Goal: Information Seeking & Learning: Check status

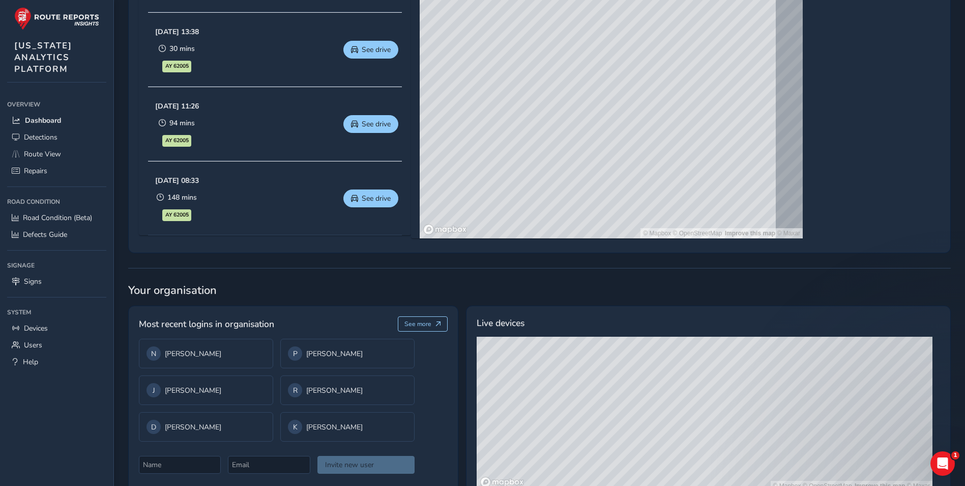
scroll to position [597, 0]
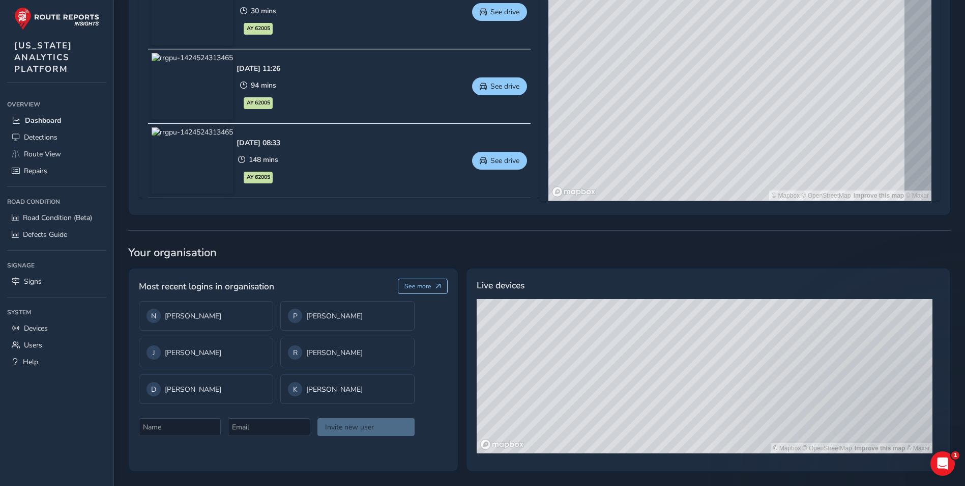
drag, startPoint x: 787, startPoint y: 368, endPoint x: 740, endPoint y: 395, distance: 53.8
click at [740, 395] on div "© Mapbox © OpenStreetMap Improve this map © Maxar" at bounding box center [705, 376] width 456 height 154
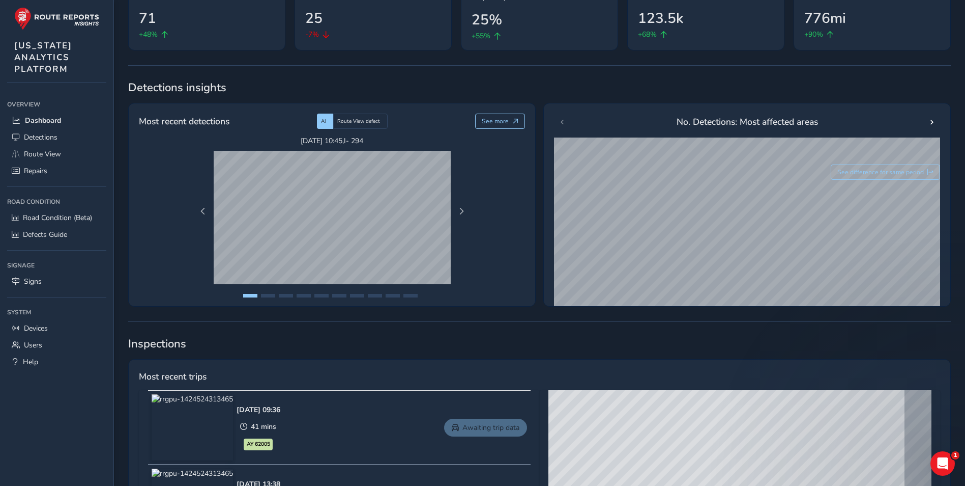
scroll to position [89, 0]
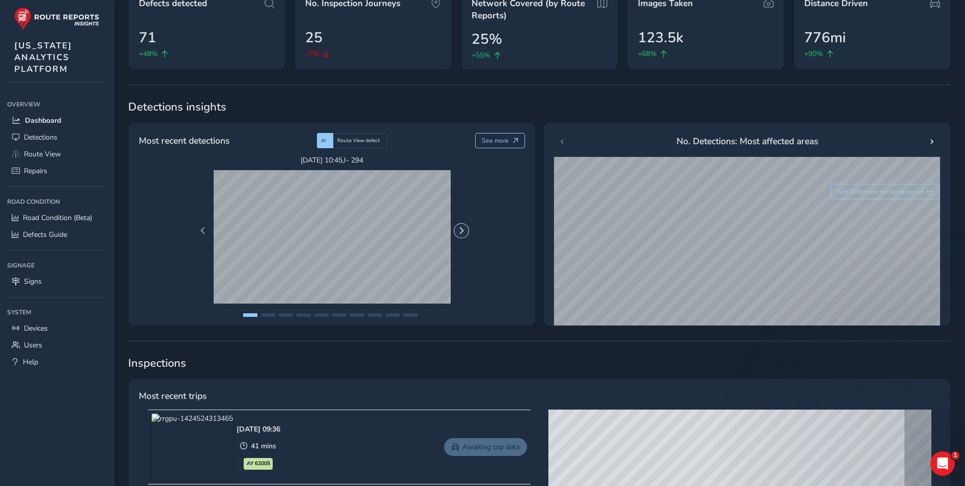
click at [465, 234] on span "Next Page" at bounding box center [461, 230] width 7 height 7
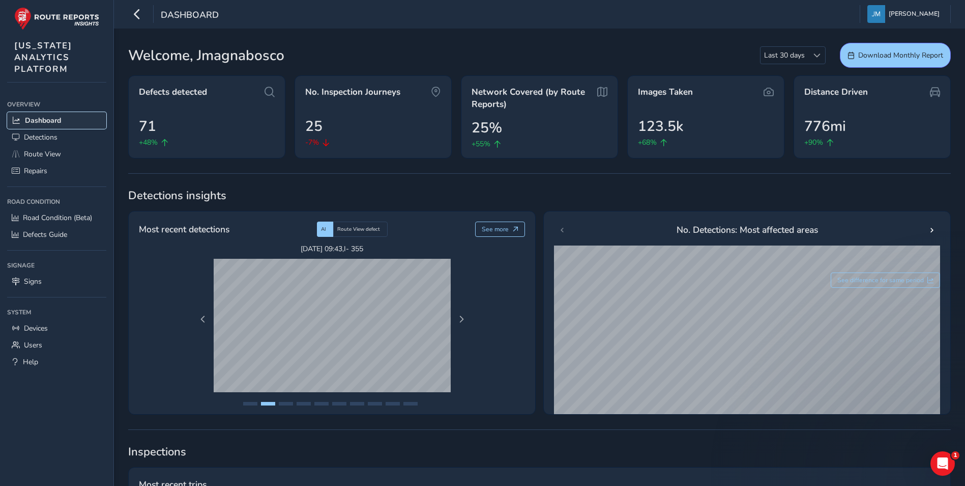
click at [48, 120] on span "Dashboard" at bounding box center [43, 121] width 36 height 10
click at [50, 320] on link "Devices" at bounding box center [56, 328] width 99 height 17
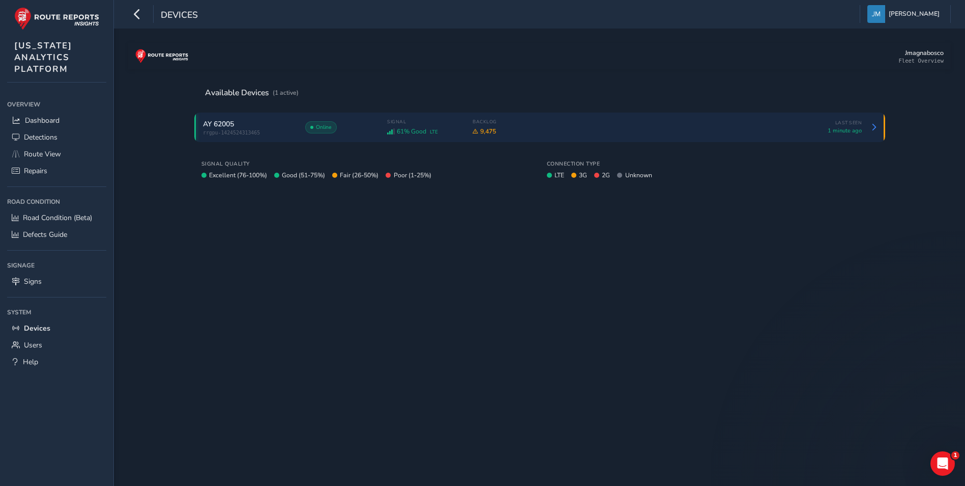
click at [282, 128] on div "AY 62005" at bounding box center [249, 124] width 92 height 10
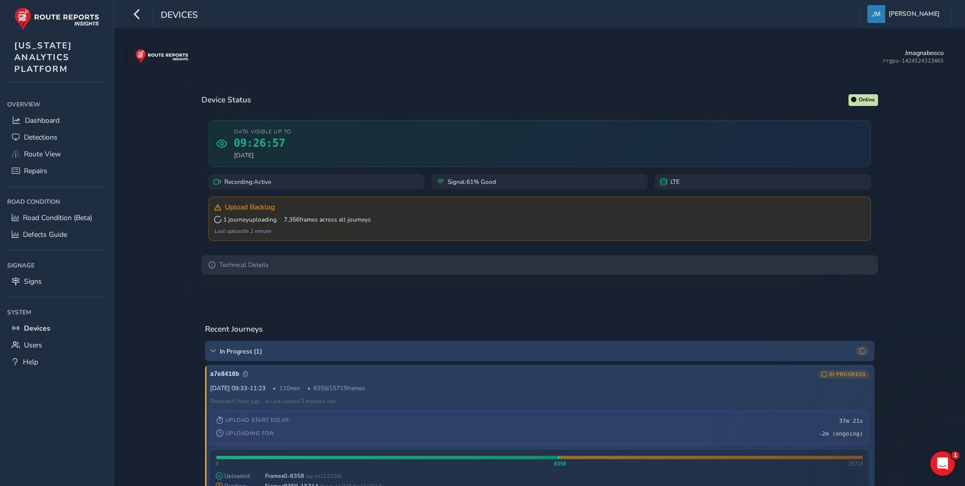
click at [252, 268] on summary "Technical Details" at bounding box center [540, 264] width 677 height 19
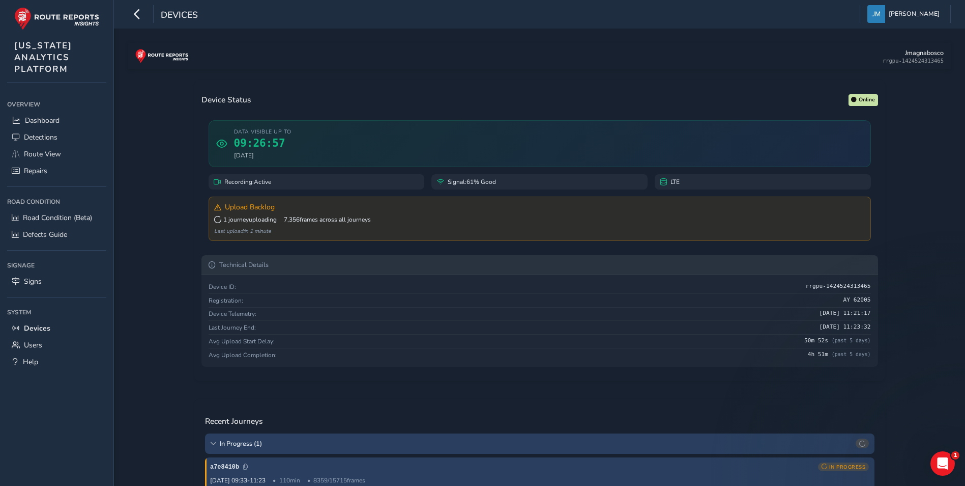
click at [252, 268] on summary "Technical Details" at bounding box center [540, 264] width 677 height 19
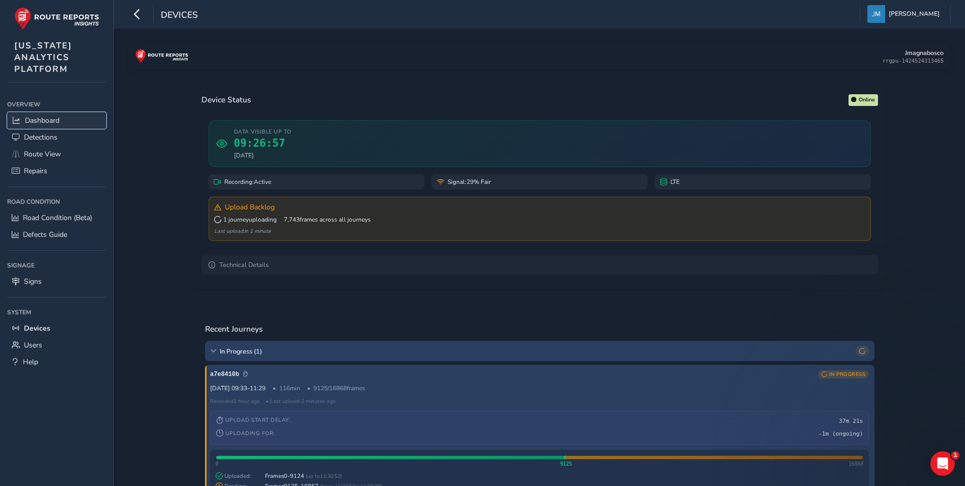
click at [44, 114] on link "Dashboard" at bounding box center [56, 120] width 99 height 17
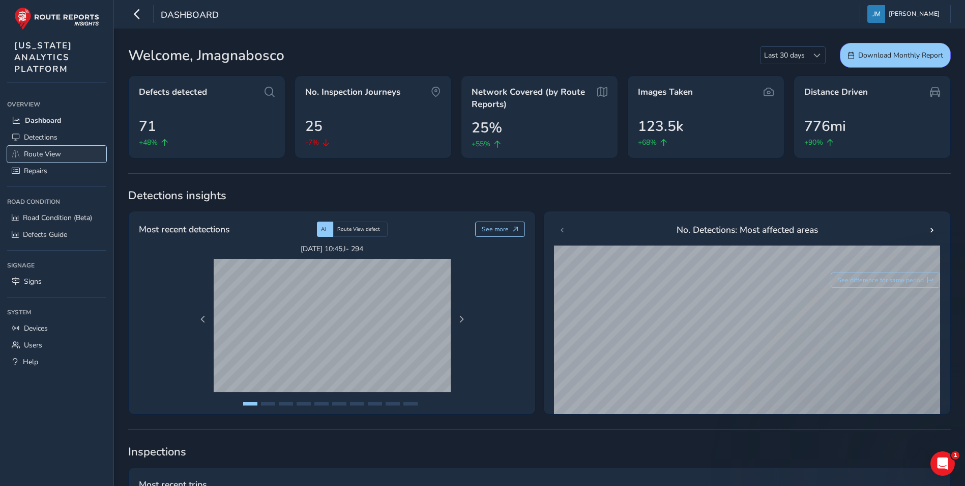
click at [57, 156] on span "Route View" at bounding box center [42, 154] width 37 height 10
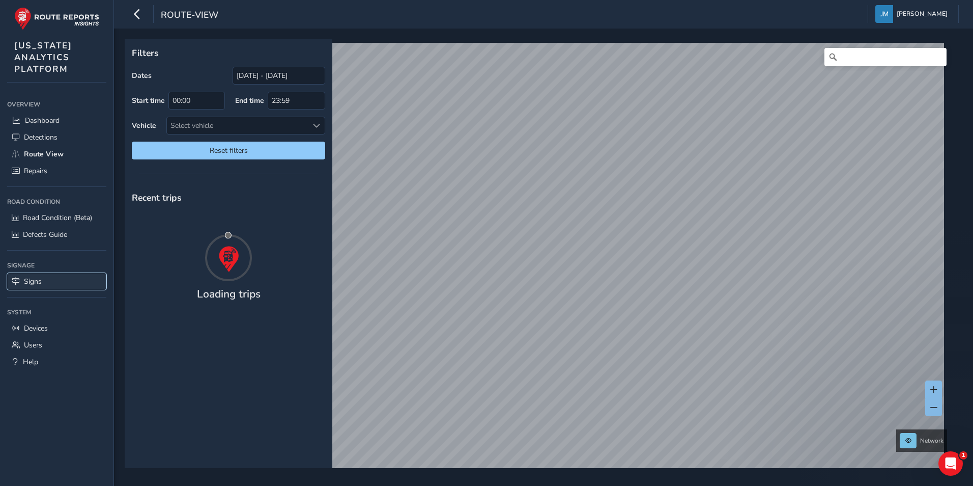
click at [53, 275] on link "Signs" at bounding box center [56, 281] width 99 height 17
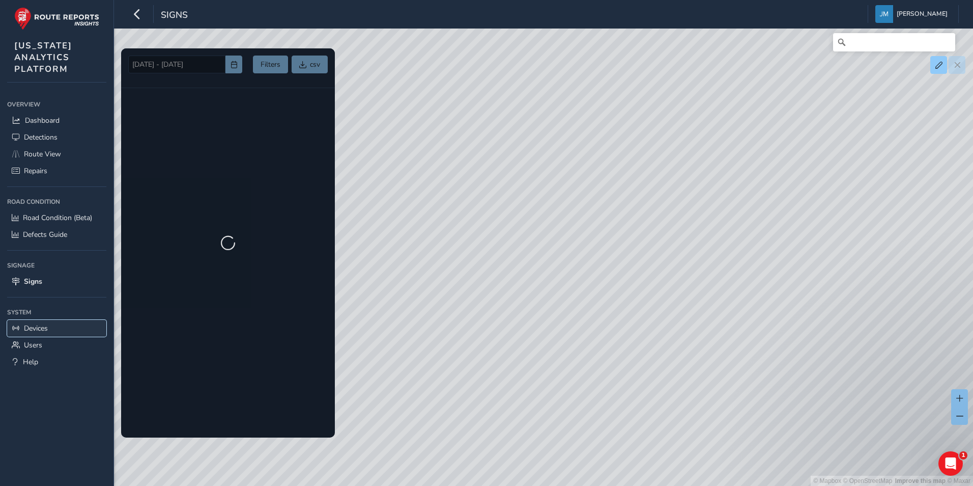
click at [68, 326] on link "Devices" at bounding box center [56, 328] width 99 height 17
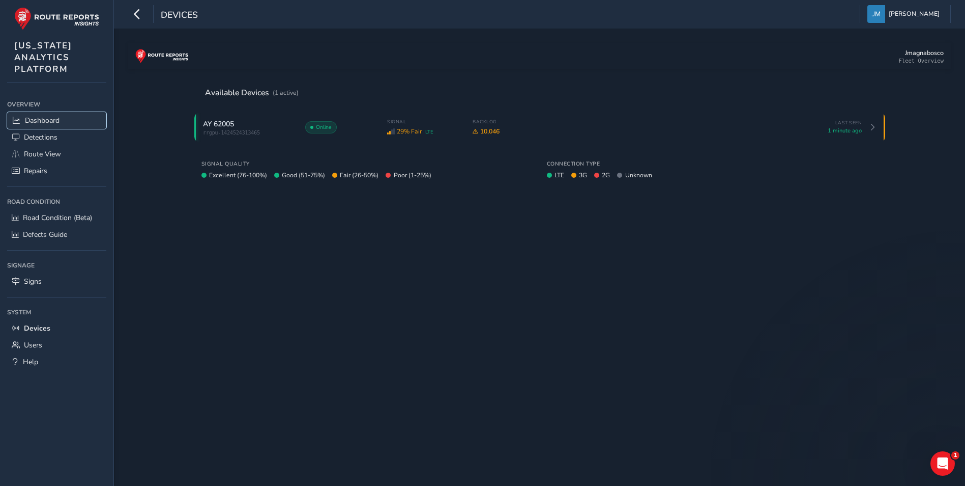
click at [70, 115] on link "Dashboard" at bounding box center [56, 120] width 99 height 17
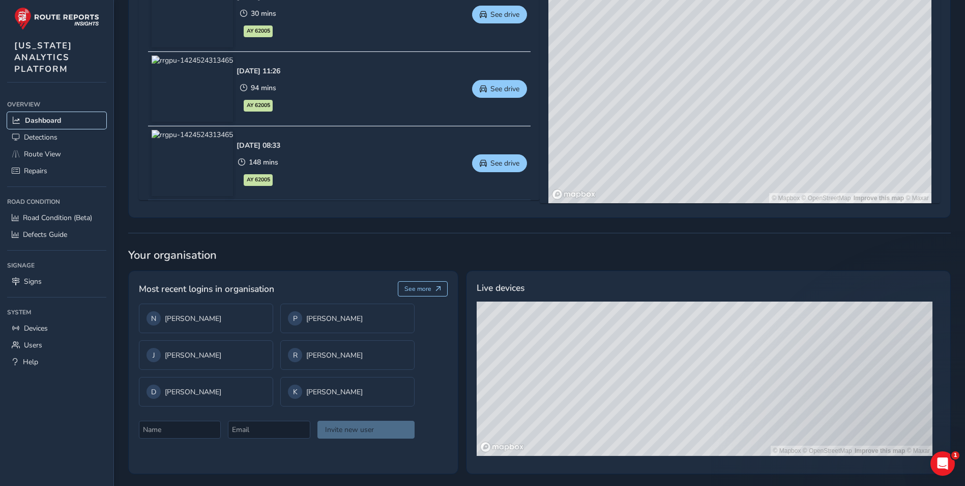
scroll to position [597, 0]
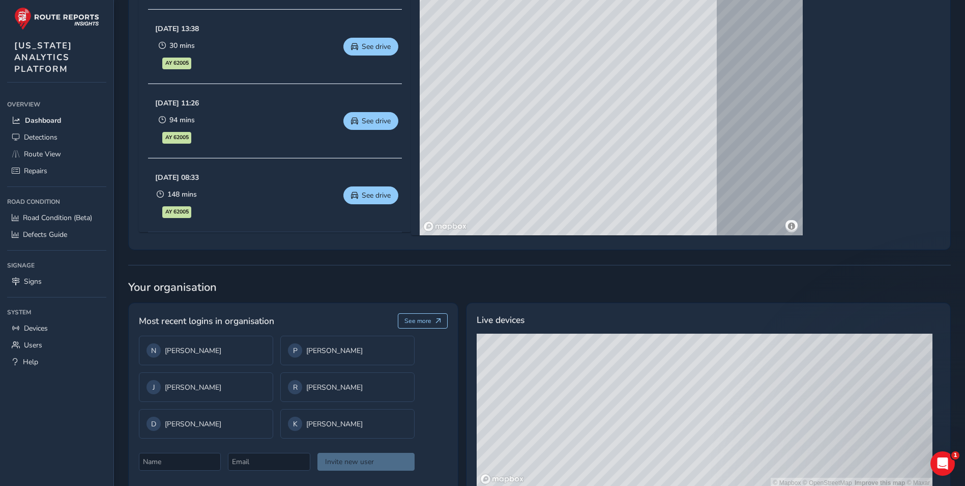
scroll to position [597, 0]
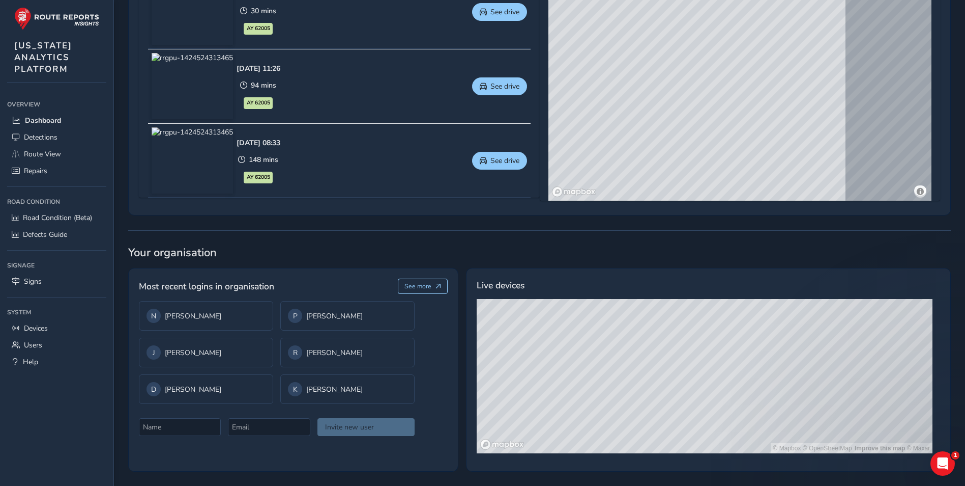
drag, startPoint x: 712, startPoint y: 434, endPoint x: 698, endPoint y: 376, distance: 60.2
click at [698, 376] on div "© Mapbox © OpenStreetMap Improve this map © Maxar" at bounding box center [705, 376] width 456 height 154
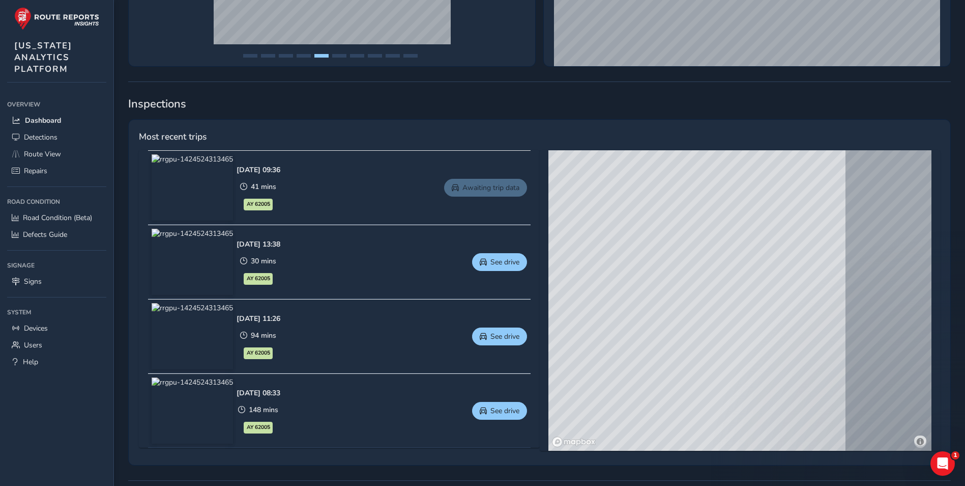
scroll to position [343, 0]
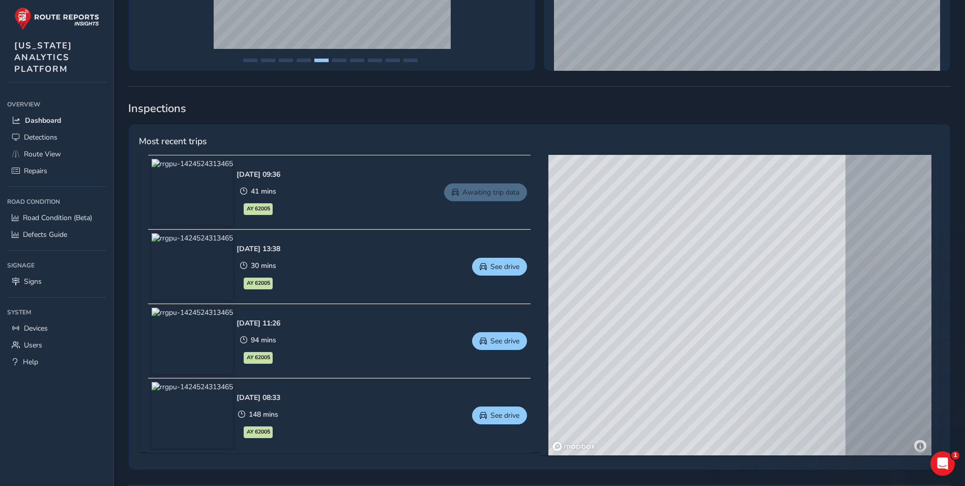
click at [372, 196] on div "Sep 17 2025, 09:36 41 mins AY 62005 Awaiting trip data" at bounding box center [382, 192] width 291 height 66
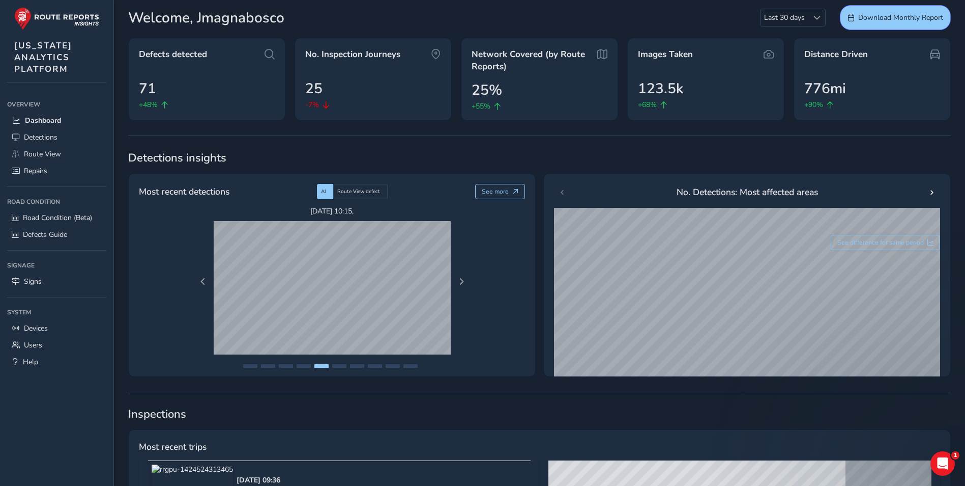
scroll to position [0, 0]
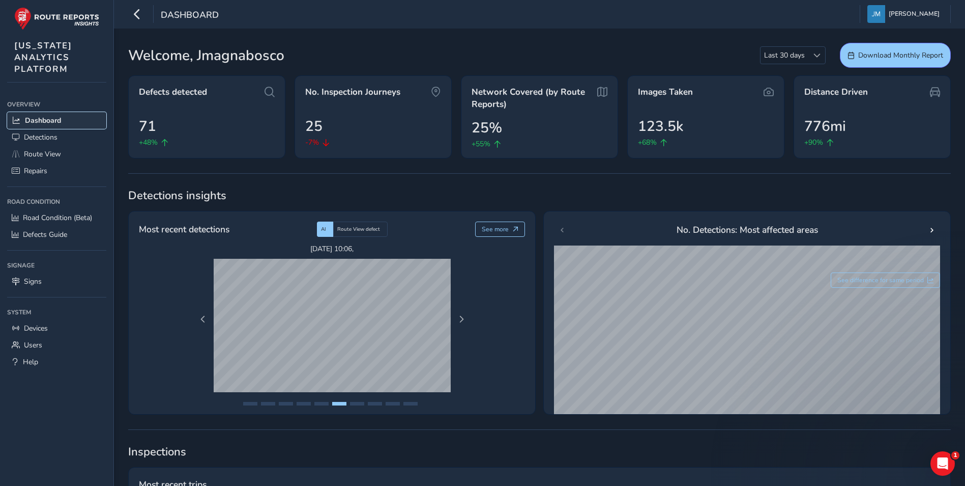
click at [69, 115] on link "Dashboard" at bounding box center [56, 120] width 99 height 17
click at [61, 137] on link "Detections" at bounding box center [56, 137] width 99 height 17
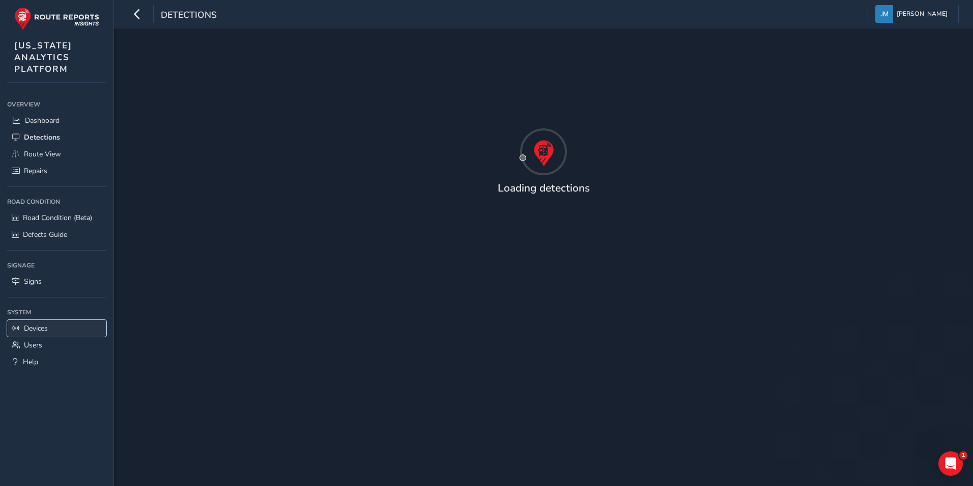
click at [56, 323] on link "Devices" at bounding box center [56, 328] width 99 height 17
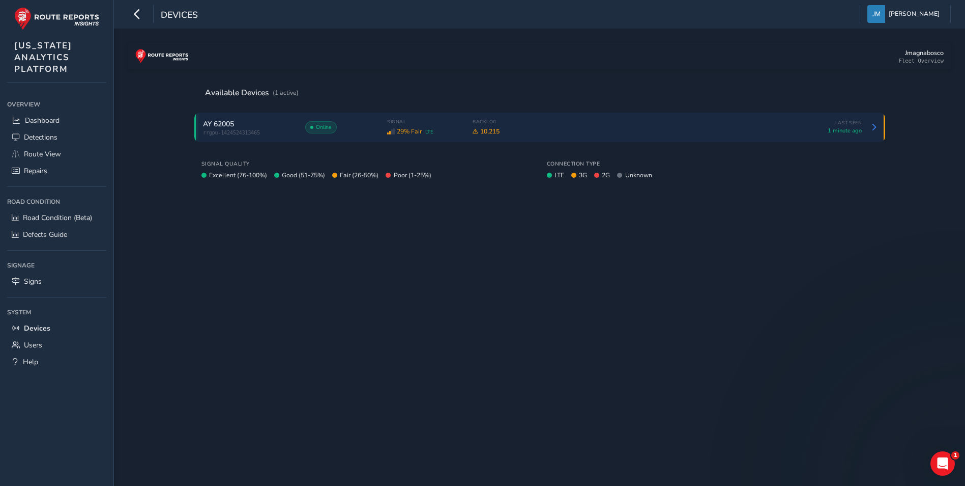
click at [344, 126] on div "Online" at bounding box center [340, 127] width 71 height 12
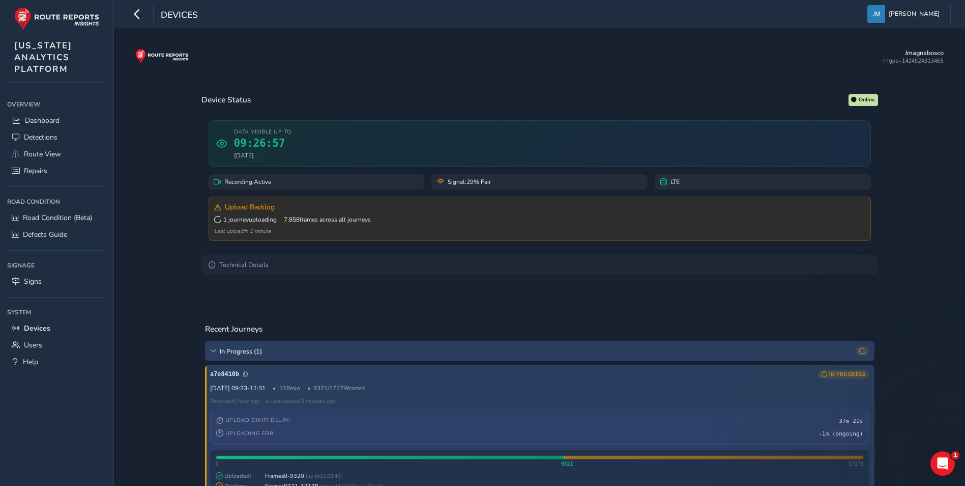
click at [456, 333] on div "Recent Journeys" at bounding box center [540, 328] width 670 height 9
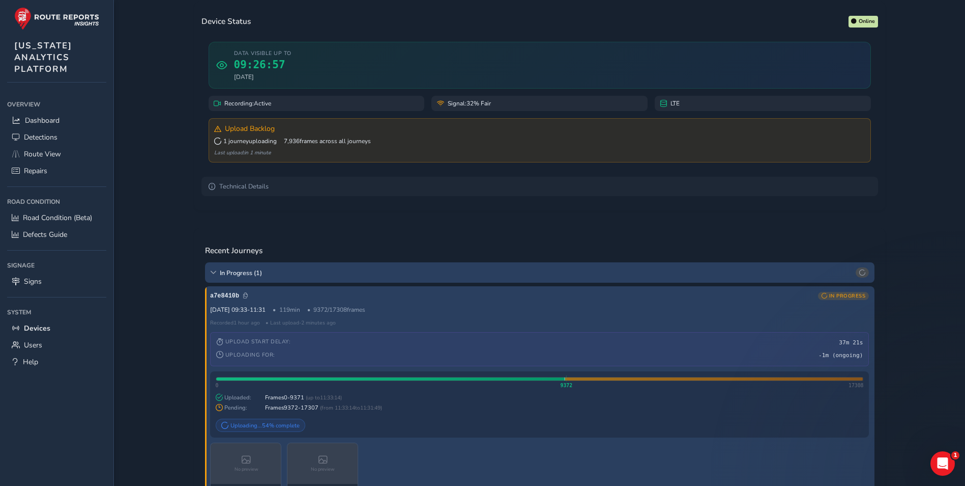
scroll to position [153, 0]
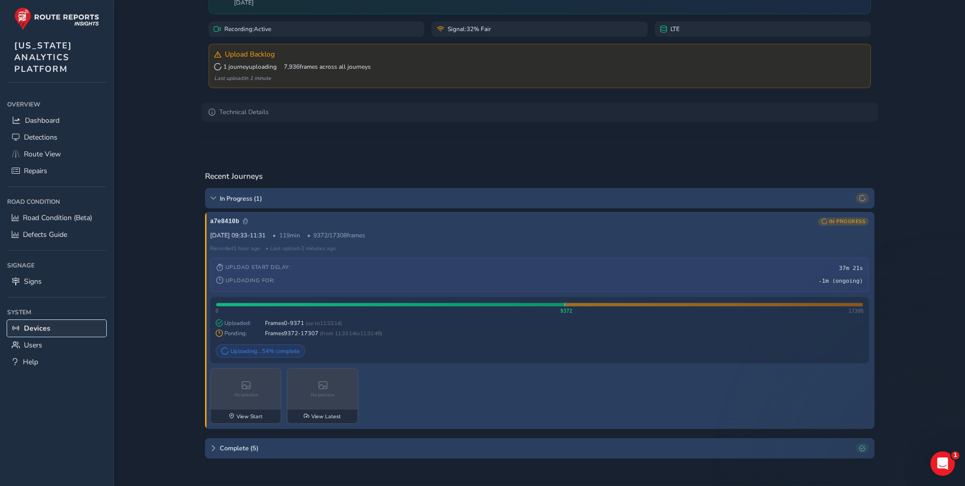
click at [59, 331] on link "Devices" at bounding box center [56, 328] width 99 height 17
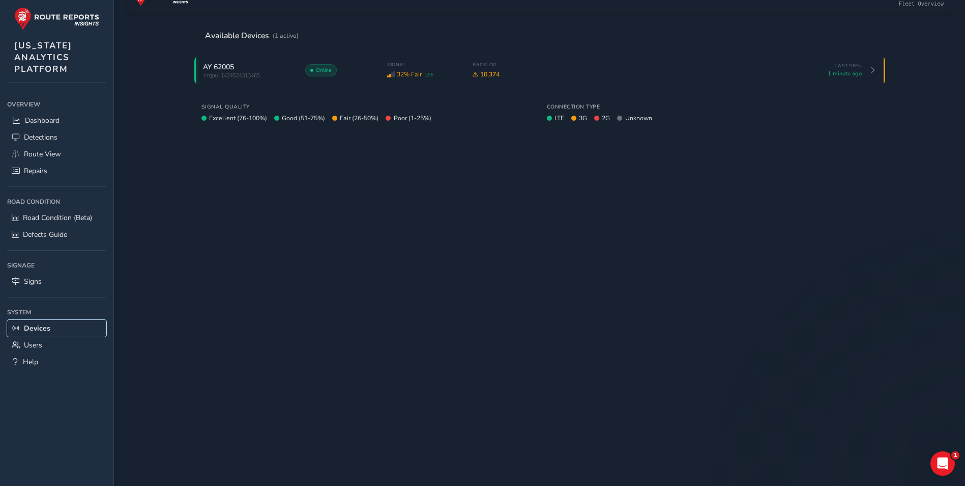
scroll to position [57, 0]
click at [71, 119] on link "Dashboard" at bounding box center [56, 120] width 99 height 17
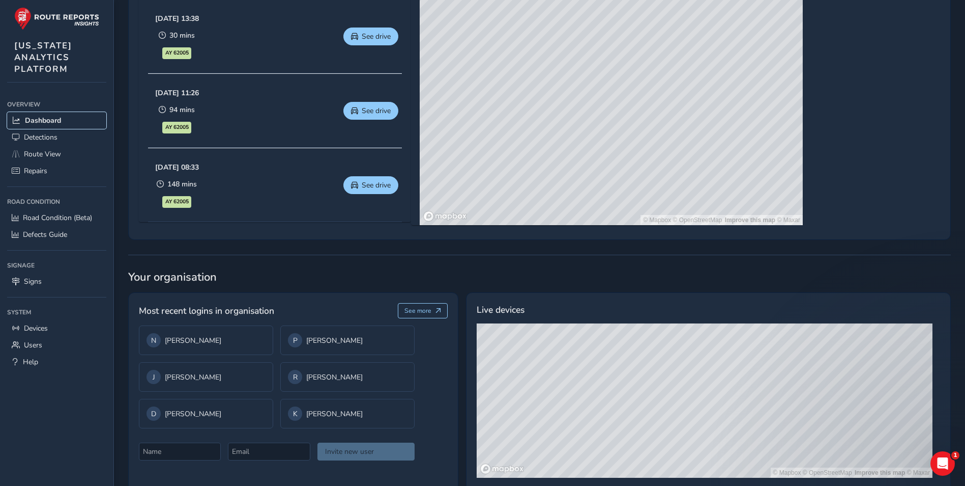
scroll to position [597, 0]
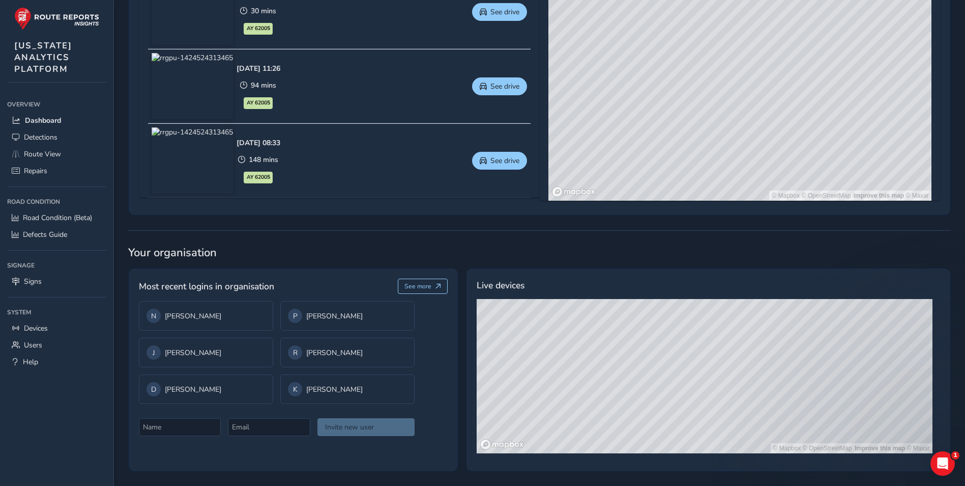
drag, startPoint x: 762, startPoint y: 389, endPoint x: 722, endPoint y: 455, distance: 77.4
click at [722, 455] on div "© Mapbox © OpenStreetMap Improve this map © Maxar" at bounding box center [709, 380] width 464 height 162
drag, startPoint x: 750, startPoint y: 335, endPoint x: 673, endPoint y: 365, distance: 82.5
click at [675, 364] on div "© Mapbox © OpenStreetMap Improve this map © Maxar" at bounding box center [705, 376] width 456 height 154
click at [42, 288] on link "Signs" at bounding box center [56, 281] width 99 height 17
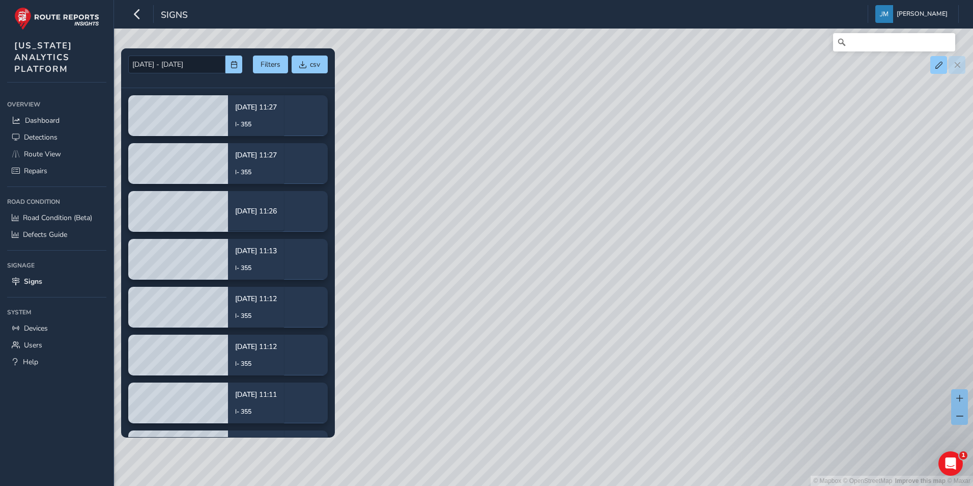
drag, startPoint x: 545, startPoint y: 311, endPoint x: 727, endPoint y: 344, distance: 185.0
click at [738, 345] on div "© Mapbox © OpenStreetMap Improve this map © Maxar" at bounding box center [486, 243] width 973 height 486
click at [226, 63] on button "button" at bounding box center [233, 64] width 17 height 18
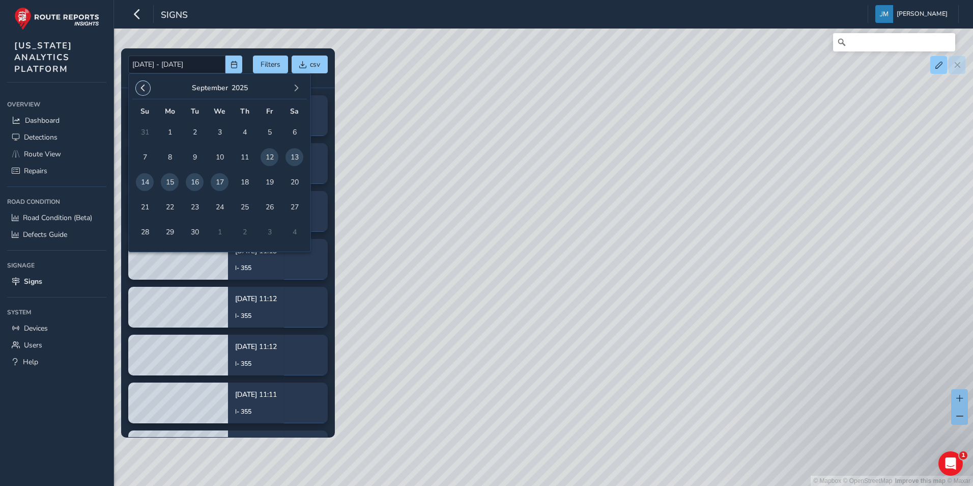
click at [140, 83] on button "button" at bounding box center [143, 88] width 14 height 14
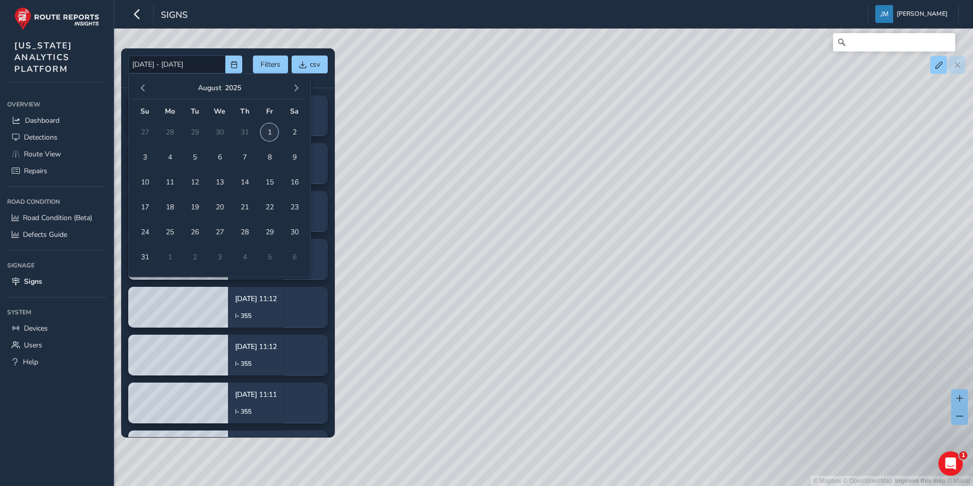
click at [269, 126] on span "1" at bounding box center [270, 132] width 18 height 18
click at [302, 88] on button "button" at bounding box center [296, 88] width 14 height 14
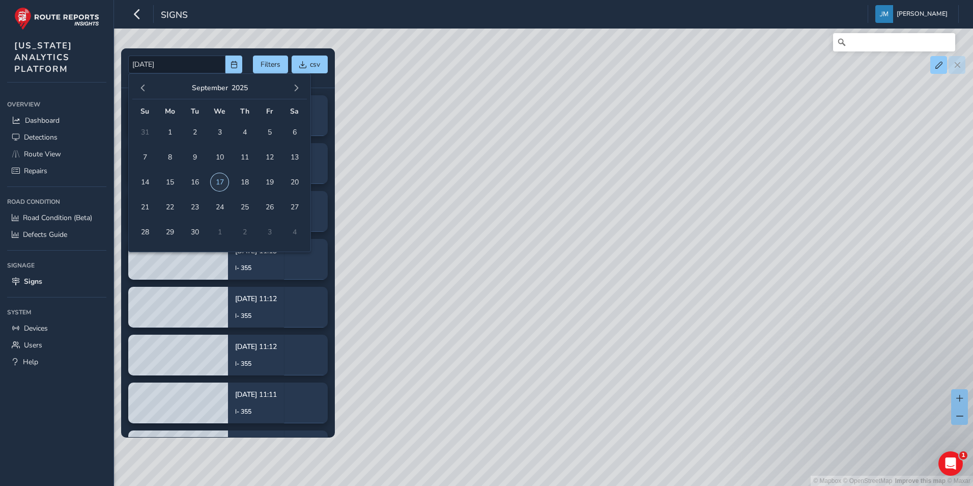
click at [224, 180] on span "17" at bounding box center [220, 182] width 18 height 18
type input "[DATE] - [DATE]"
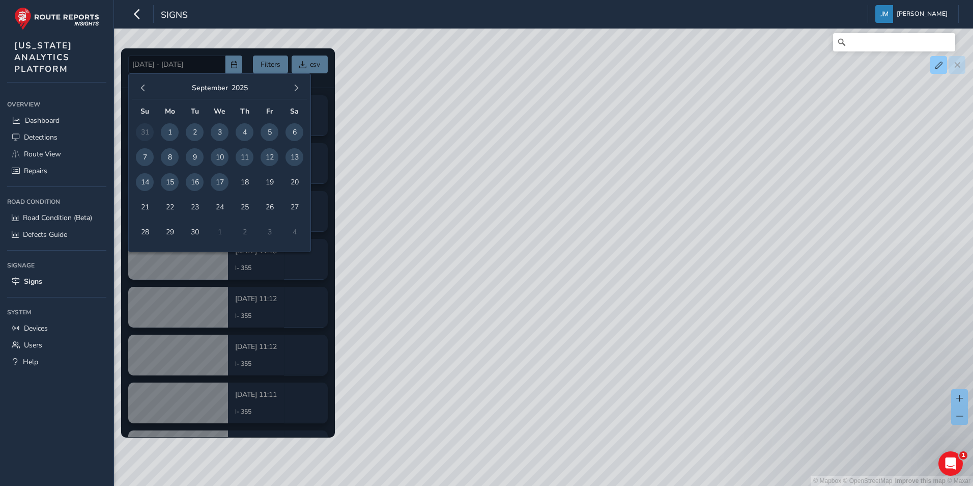
click at [324, 85] on div at bounding box center [228, 242] width 214 height 388
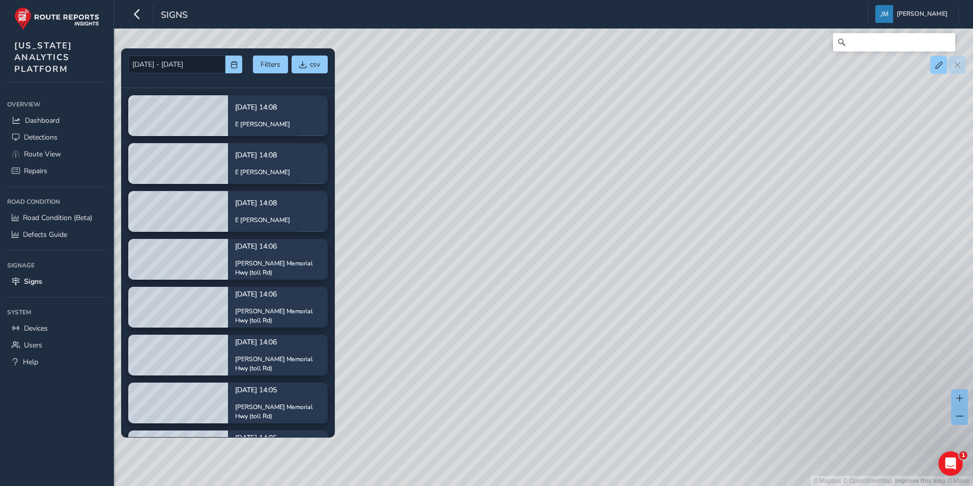
click at [710, 286] on div "© Mapbox © OpenStreetMap Improve this map © Maxar" at bounding box center [486, 243] width 973 height 486
click at [706, 287] on div "© Mapbox © OpenStreetMap Improve this map © Maxar" at bounding box center [486, 243] width 973 height 486
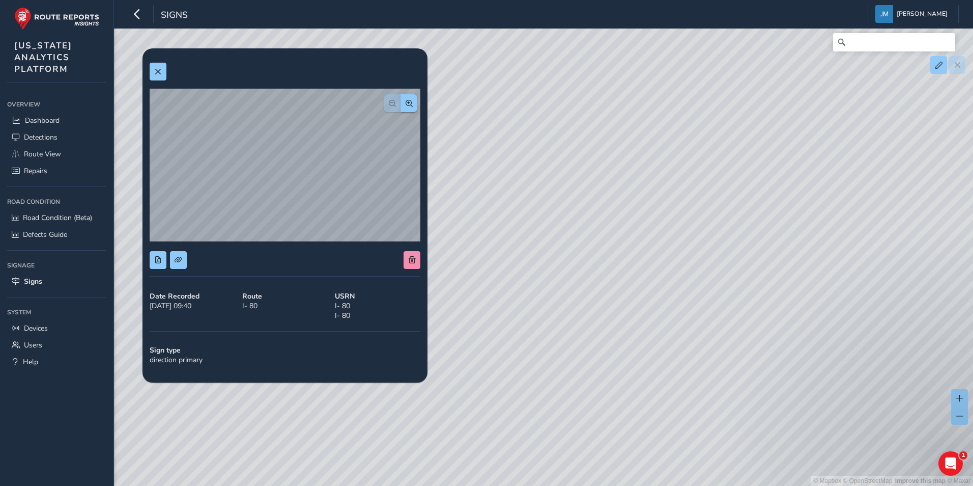
click at [677, 233] on div "© Mapbox © OpenStreetMap Improve this map © Maxar" at bounding box center [486, 243] width 973 height 486
click at [677, 240] on div "© Mapbox © OpenStreetMap Improve this map © Maxar" at bounding box center [486, 243] width 973 height 486
click at [848, 261] on div "© Mapbox © OpenStreetMap Improve this map © Maxar" at bounding box center [486, 243] width 973 height 486
drag, startPoint x: 672, startPoint y: 299, endPoint x: 777, endPoint y: 308, distance: 105.3
click at [777, 308] on div "© Mapbox © OpenStreetMap Improve this map © Maxar" at bounding box center [486, 243] width 973 height 486
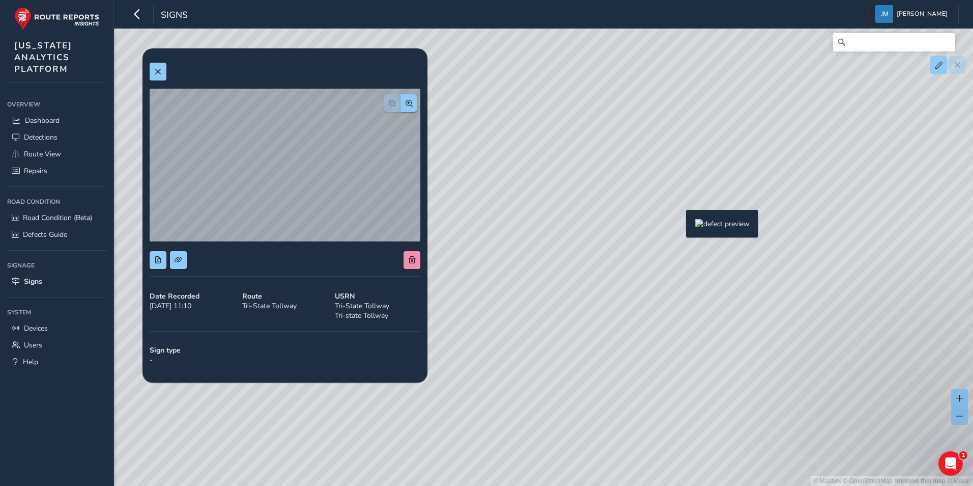
click at [680, 226] on div "© Mapbox © OpenStreetMap Improve this map © Maxar" at bounding box center [486, 243] width 973 height 486
drag, startPoint x: 572, startPoint y: 248, endPoint x: 783, endPoint y: 290, distance: 214.7
click at [789, 291] on div "© Mapbox © OpenStreetMap Improve this map © Maxar" at bounding box center [486, 243] width 973 height 486
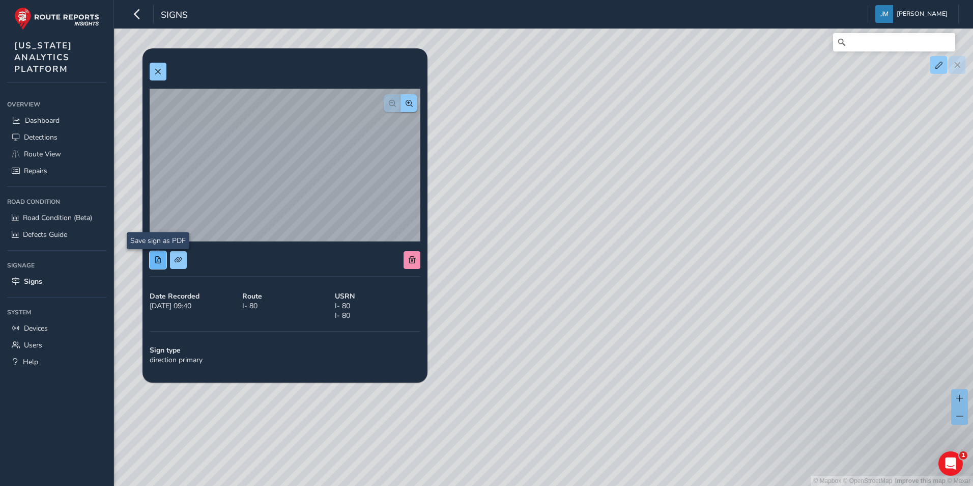
click at [159, 263] on span at bounding box center [157, 259] width 7 height 7
click at [181, 261] on span at bounding box center [178, 259] width 7 height 7
click at [183, 262] on button at bounding box center [178, 260] width 17 height 18
drag, startPoint x: 639, startPoint y: 318, endPoint x: 644, endPoint y: 316, distance: 5.7
click at [639, 318] on div "© Mapbox © OpenStreetMap Improve this map © Maxar" at bounding box center [486, 243] width 973 height 486
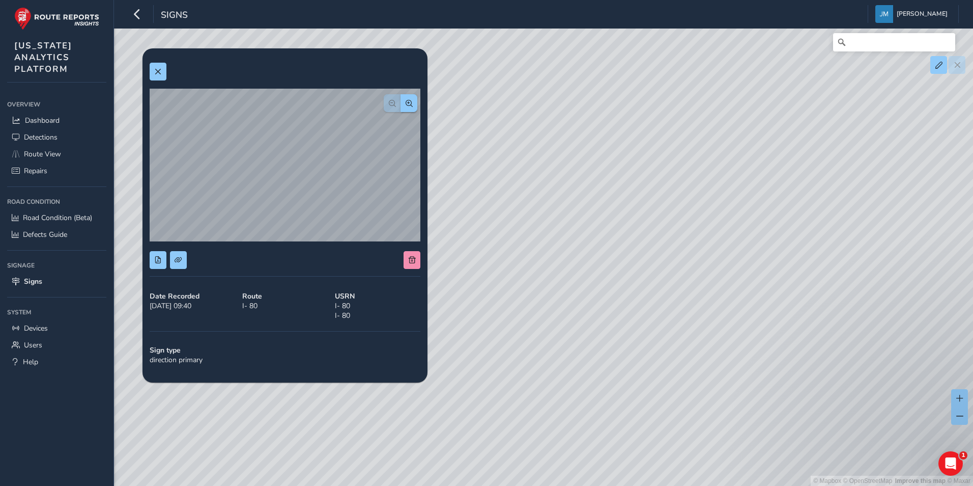
drag, startPoint x: 839, startPoint y: 325, endPoint x: 657, endPoint y: 322, distance: 181.7
click at [657, 322] on div "© Mapbox © OpenStreetMap Improve this map © Maxar" at bounding box center [486, 243] width 973 height 486
click at [752, 272] on div "© Mapbox © OpenStreetMap Improve this map © Maxar" at bounding box center [486, 243] width 973 height 486
click at [182, 263] on button at bounding box center [178, 260] width 17 height 18
drag, startPoint x: 547, startPoint y: 309, endPoint x: 743, endPoint y: 318, distance: 196.2
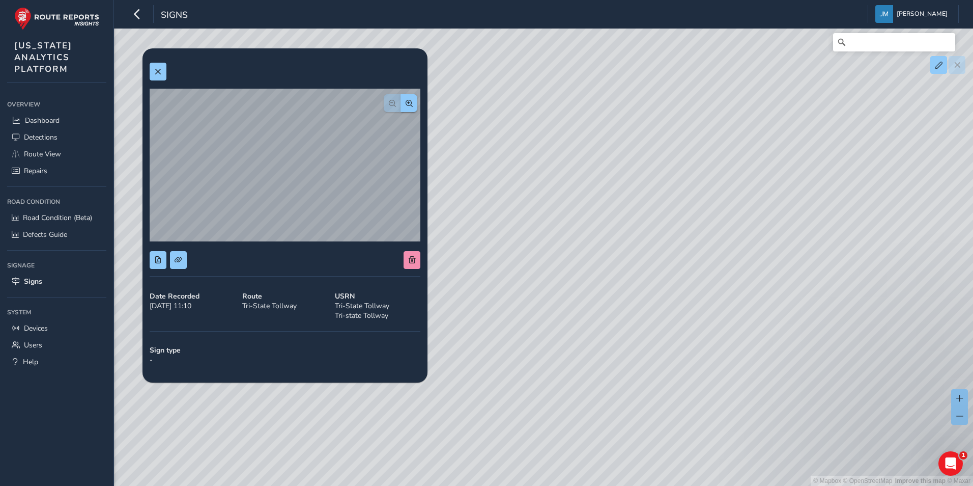
click at [760, 317] on div "© Mapbox © OpenStreetMap Improve this map © Maxar" at bounding box center [486, 243] width 973 height 486
drag, startPoint x: 610, startPoint y: 335, endPoint x: 714, endPoint y: 316, distance: 105.1
click at [766, 335] on div "© Mapbox © OpenStreetMap Improve this map © Maxar" at bounding box center [486, 243] width 973 height 486
click at [625, 264] on div "© Mapbox © OpenStreetMap Improve this map © Maxar" at bounding box center [486, 243] width 973 height 486
drag, startPoint x: 571, startPoint y: 302, endPoint x: 839, endPoint y: 321, distance: 268.9
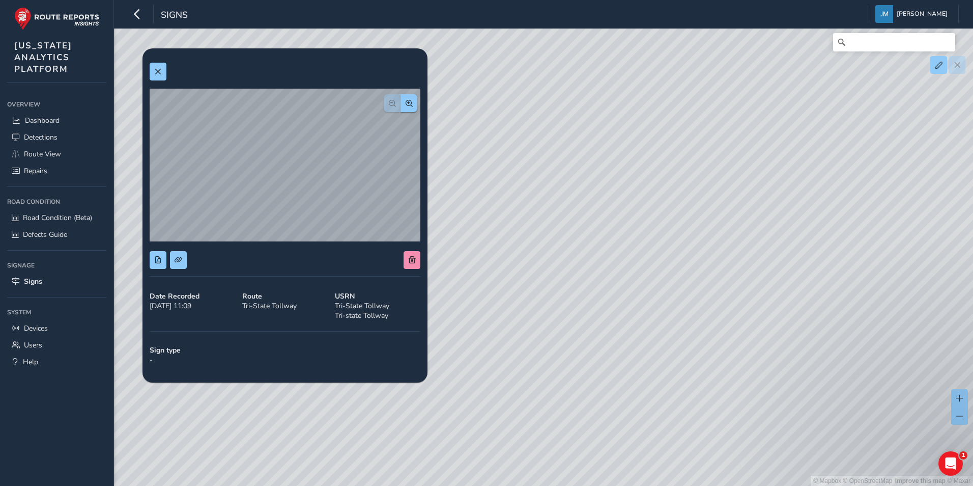
click at [839, 321] on div "© Mapbox © OpenStreetMap Improve this map © Maxar" at bounding box center [486, 243] width 973 height 486
click at [158, 73] on span at bounding box center [157, 71] width 7 height 7
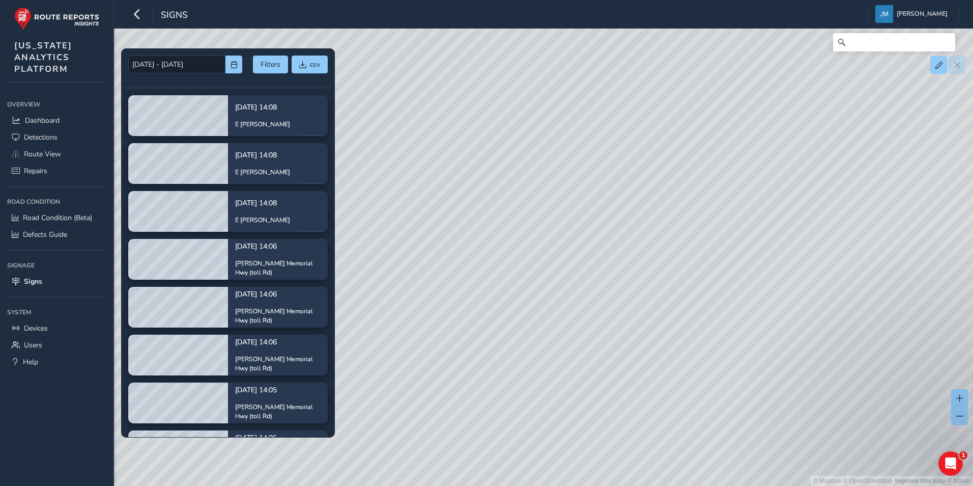
drag, startPoint x: 491, startPoint y: 292, endPoint x: 570, endPoint y: 345, distance: 94.7
click at [570, 345] on div "© Mapbox © OpenStreetMap Improve this map © Maxar" at bounding box center [486, 243] width 973 height 486
click at [766, 229] on div "© Mapbox © OpenStreetMap Improve this map © Maxar" at bounding box center [486, 243] width 973 height 486
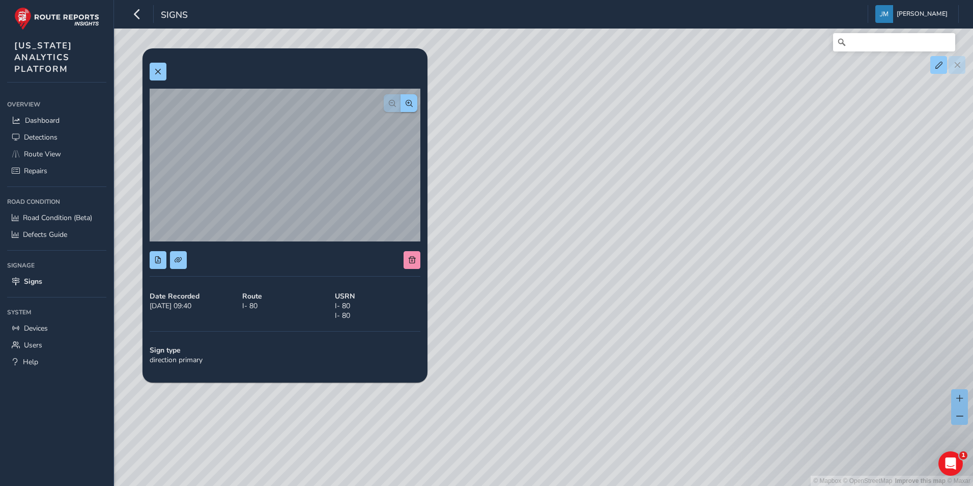
drag, startPoint x: 477, startPoint y: 199, endPoint x: 731, endPoint y: 219, distance: 254.7
click at [730, 218] on div "© Mapbox © OpenStreetMap Improve this map © Maxar" at bounding box center [486, 243] width 973 height 486
drag, startPoint x: 568, startPoint y: 218, endPoint x: 744, endPoint y: 195, distance: 176.6
click at [744, 195] on div "© Mapbox © OpenStreetMap Improve this map © Maxar" at bounding box center [486, 243] width 973 height 486
click at [658, 230] on div "© Mapbox © OpenStreetMap Improve this map © Maxar" at bounding box center [486, 243] width 973 height 486
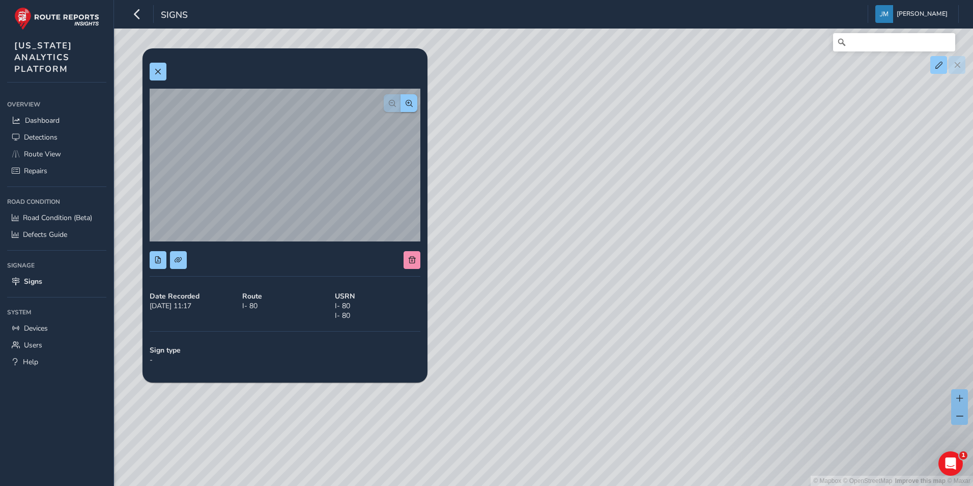
drag, startPoint x: 581, startPoint y: 227, endPoint x: 839, endPoint y: 216, distance: 257.8
click at [833, 216] on div "© Mapbox © OpenStreetMap Improve this map © Maxar" at bounding box center [486, 243] width 973 height 486
drag, startPoint x: 534, startPoint y: 209, endPoint x: 707, endPoint y: 206, distance: 172.5
click at [707, 206] on div "© Mapbox © OpenStreetMap Improve this map © Maxar" at bounding box center [486, 243] width 973 height 486
click at [654, 223] on div "© Mapbox © OpenStreetMap Improve this map © Maxar" at bounding box center [486, 243] width 973 height 486
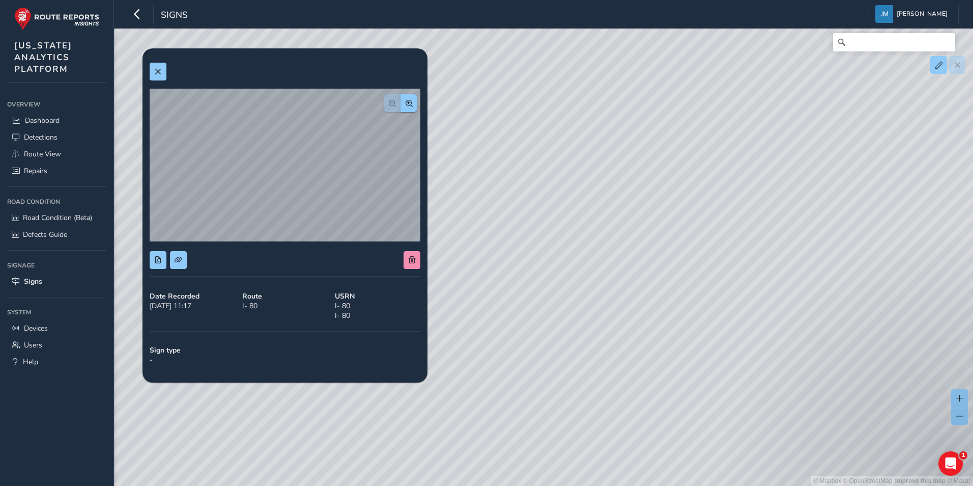
drag, startPoint x: 527, startPoint y: 351, endPoint x: 839, endPoint y: 351, distance: 312.5
click at [839, 351] on div "© Mapbox © OpenStreetMap Improve this map © Maxar" at bounding box center [486, 243] width 973 height 486
click at [619, 265] on div "© Mapbox © OpenStreetMap Improve this map © Maxar" at bounding box center [486, 243] width 973 height 486
drag, startPoint x: 516, startPoint y: 320, endPoint x: 603, endPoint y: 322, distance: 87.1
click at [603, 322] on div "© Mapbox © OpenStreetMap Improve this map © Maxar" at bounding box center [486, 243] width 973 height 486
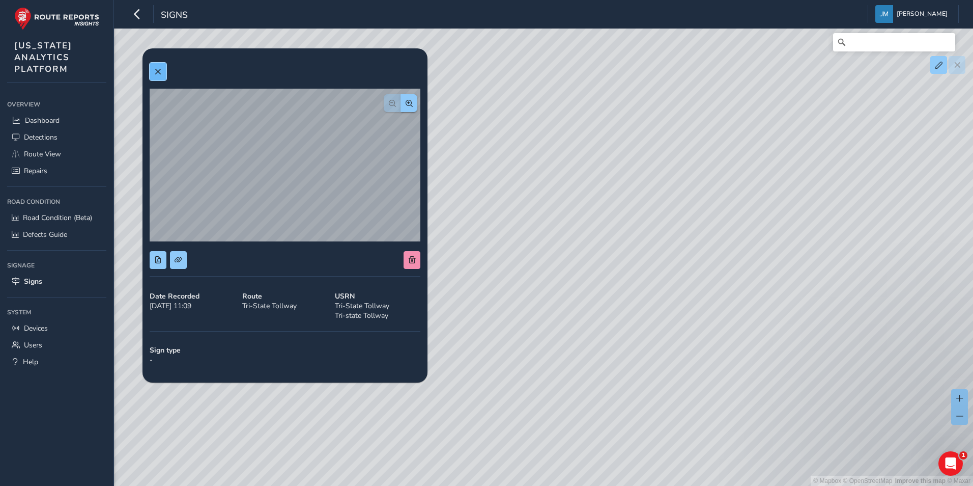
click at [153, 72] on button at bounding box center [158, 72] width 17 height 18
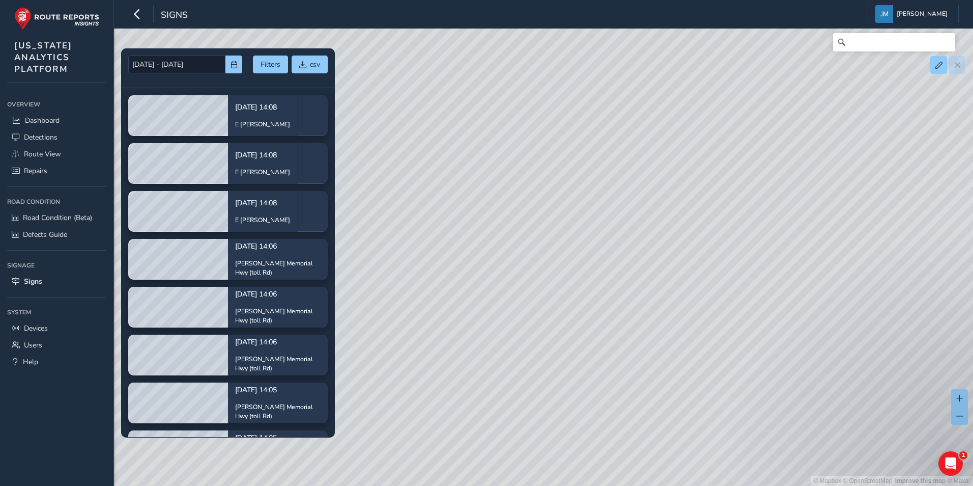
drag, startPoint x: 394, startPoint y: 170, endPoint x: 554, endPoint y: 177, distance: 159.9
click at [554, 177] on div "© Mapbox © OpenStreetMap Improve this map © Maxar" at bounding box center [486, 243] width 973 height 486
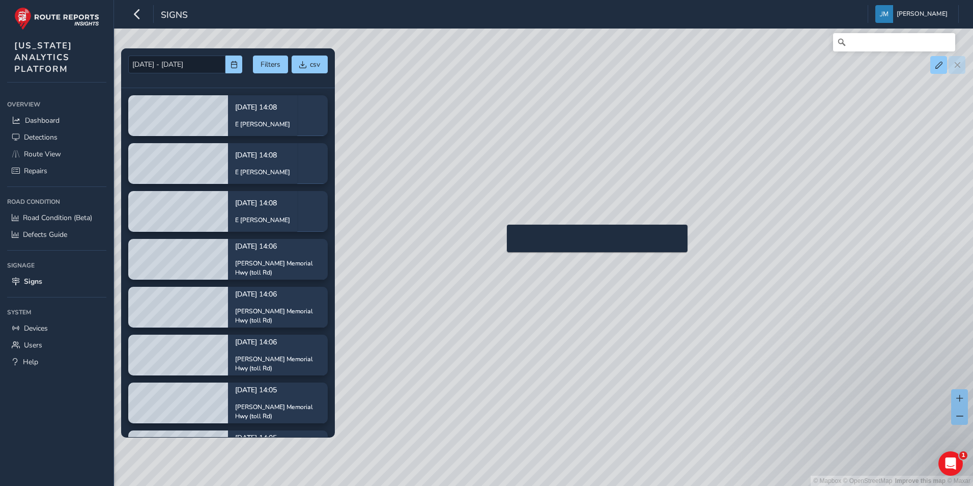
click at [501, 241] on div "© Mapbox © OpenStreetMap Improve this map © Maxar" at bounding box center [486, 243] width 973 height 486
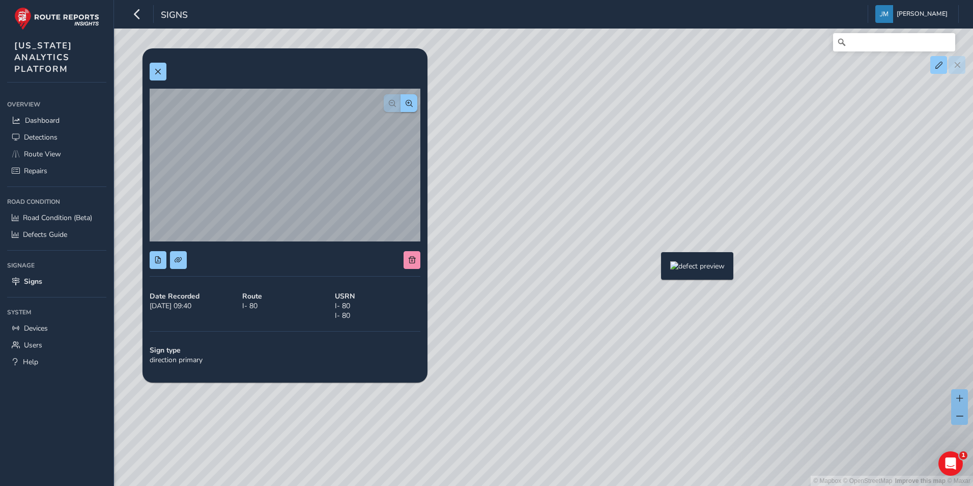
click at [655, 268] on div "© Mapbox © OpenStreetMap Improve this map © Maxar" at bounding box center [486, 243] width 973 height 486
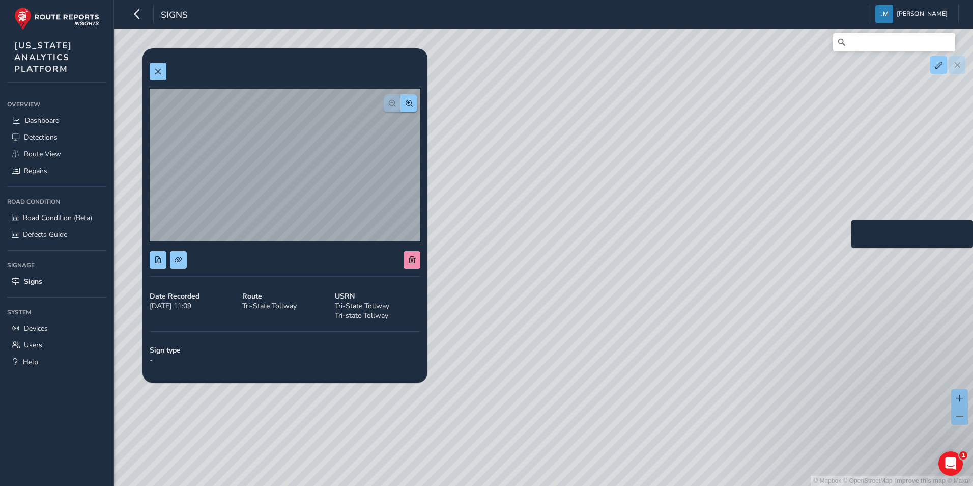
click at [845, 236] on div "© Mapbox © OpenStreetMap Improve this map © Maxar" at bounding box center [486, 243] width 973 height 486
drag, startPoint x: 508, startPoint y: 157, endPoint x: 590, endPoint y: 162, distance: 82.1
click at [590, 162] on div "© Mapbox © OpenStreetMap Improve this map © Maxar" at bounding box center [486, 243] width 973 height 486
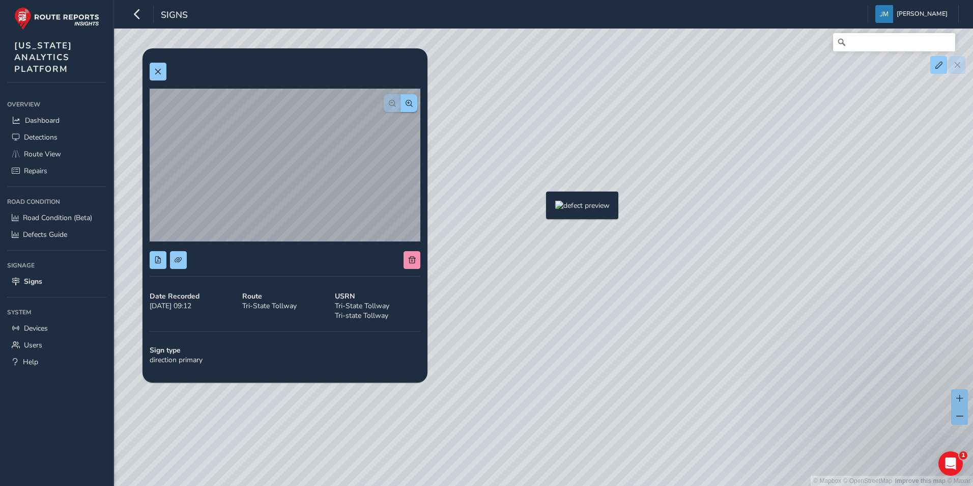
click at [540, 208] on div "© Mapbox © OpenStreetMap Improve this map © Maxar" at bounding box center [486, 243] width 973 height 486
drag, startPoint x: 507, startPoint y: 166, endPoint x: 500, endPoint y: 153, distance: 15.5
click at [509, 166] on div "© Mapbox © OpenStreetMap Improve this map © Maxar" at bounding box center [486, 243] width 973 height 486
click at [149, 72] on div "Date Recorded 09/04/2025, 11:17 Route I- 80 USRN I- 80 I- 80 Sign type -" at bounding box center [284, 214] width 285 height 333
click at [152, 69] on button at bounding box center [158, 72] width 17 height 18
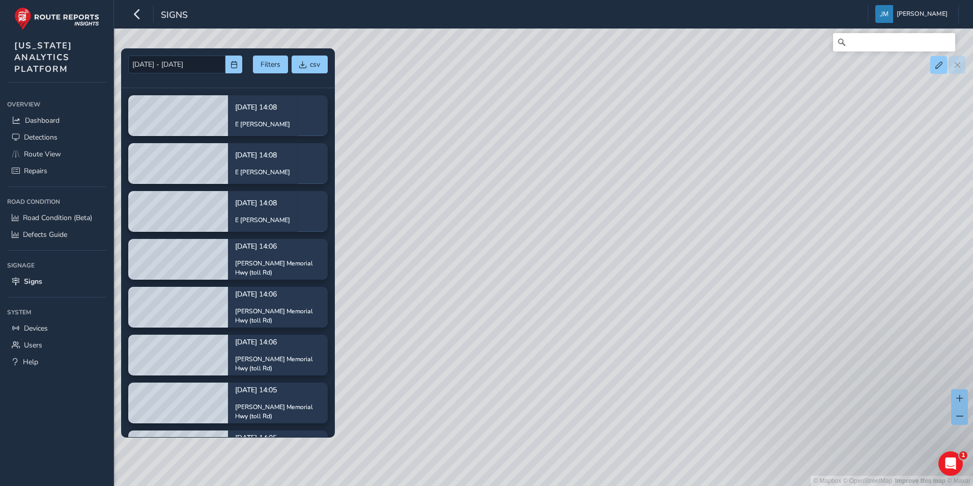
drag, startPoint x: 462, startPoint y: 146, endPoint x: 675, endPoint y: 157, distance: 213.5
click at [675, 157] on div "© Mapbox © OpenStreetMap Improve this map © Maxar" at bounding box center [486, 243] width 973 height 486
click at [541, 217] on div "© Mapbox © OpenStreetMap Improve this map © Maxar" at bounding box center [486, 243] width 973 height 486
click at [548, 214] on div "© Mapbox © OpenStreetMap Improve this map © Maxar" at bounding box center [486, 243] width 973 height 486
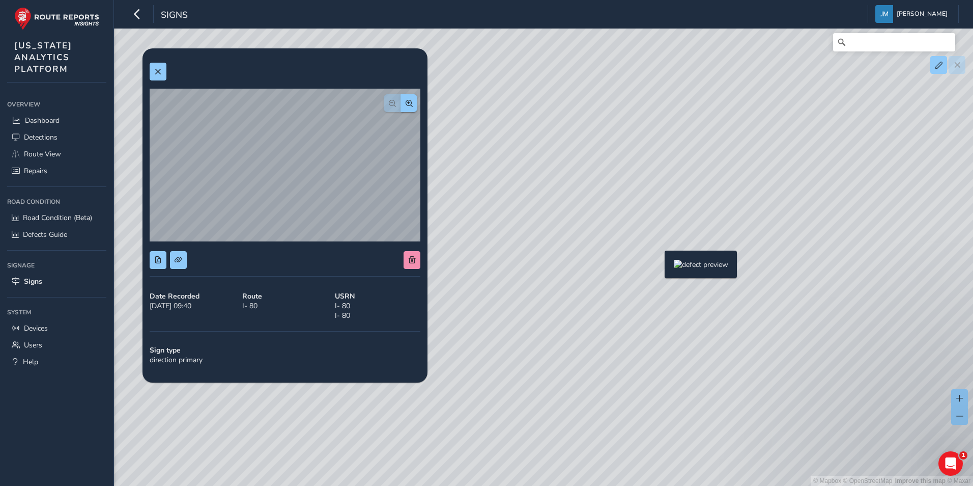
click at [659, 267] on div "© Mapbox © OpenStreetMap Improve this map © Maxar" at bounding box center [486, 243] width 973 height 486
click at [182, 258] on button at bounding box center [178, 260] width 17 height 18
drag, startPoint x: 555, startPoint y: 300, endPoint x: 740, endPoint y: 302, distance: 185.8
click at [740, 302] on div "© Mapbox © OpenStreetMap Improve this map © Maxar" at bounding box center [486, 243] width 973 height 486
drag, startPoint x: 634, startPoint y: 314, endPoint x: 842, endPoint y: 317, distance: 208.2
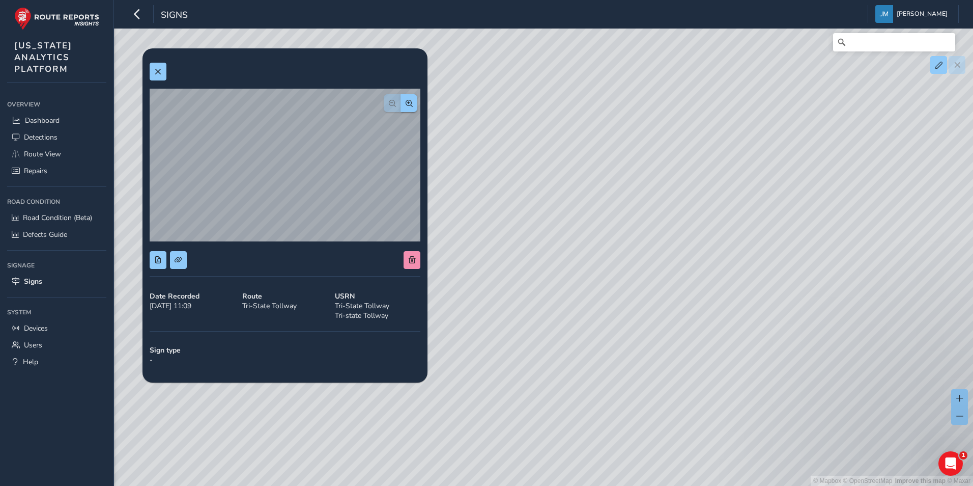
click at [842, 317] on div "© Mapbox © OpenStreetMap Improve this map © Maxar" at bounding box center [486, 243] width 973 height 486
click at [160, 69] on span at bounding box center [157, 71] width 7 height 7
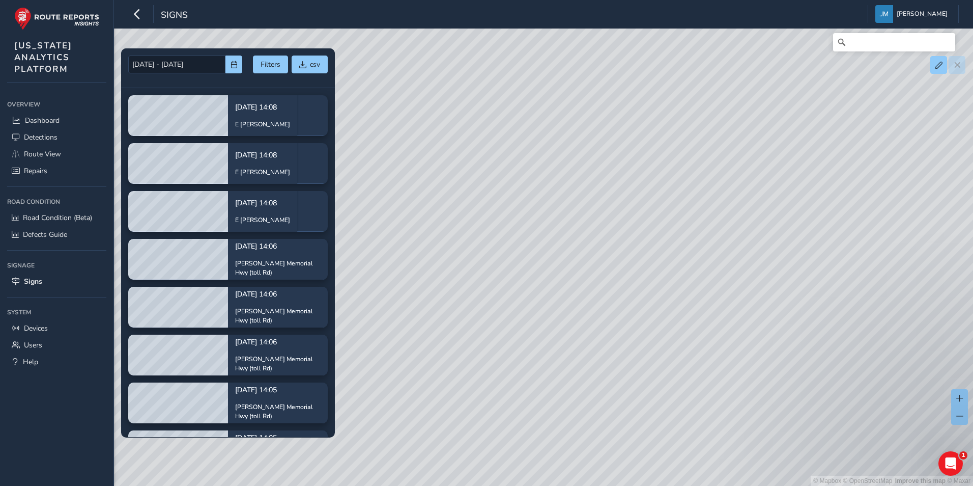
drag, startPoint x: 570, startPoint y: 187, endPoint x: 729, endPoint y: 226, distance: 164.0
click at [744, 223] on div "© Mapbox © OpenStreetMap Improve this map © Maxar" at bounding box center [486, 243] width 973 height 486
click at [610, 261] on div "© Mapbox © OpenStreetMap Improve this map © Maxar" at bounding box center [486, 243] width 973 height 486
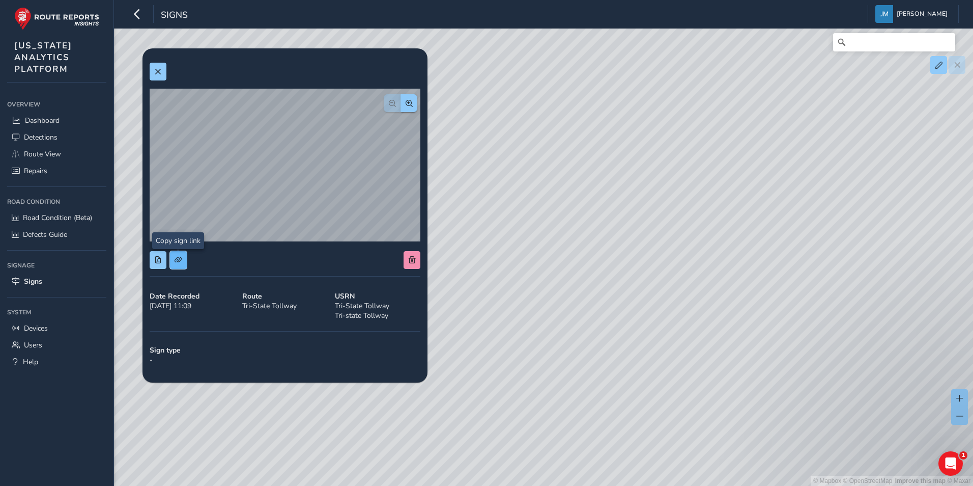
click at [177, 259] on span at bounding box center [178, 259] width 7 height 7
drag, startPoint x: 568, startPoint y: 293, endPoint x: 757, endPoint y: 298, distance: 188.9
click at [757, 298] on div "© Mapbox © OpenStreetMap Improve this map © Maxar" at bounding box center [486, 243] width 973 height 486
click at [158, 66] on button at bounding box center [158, 72] width 17 height 18
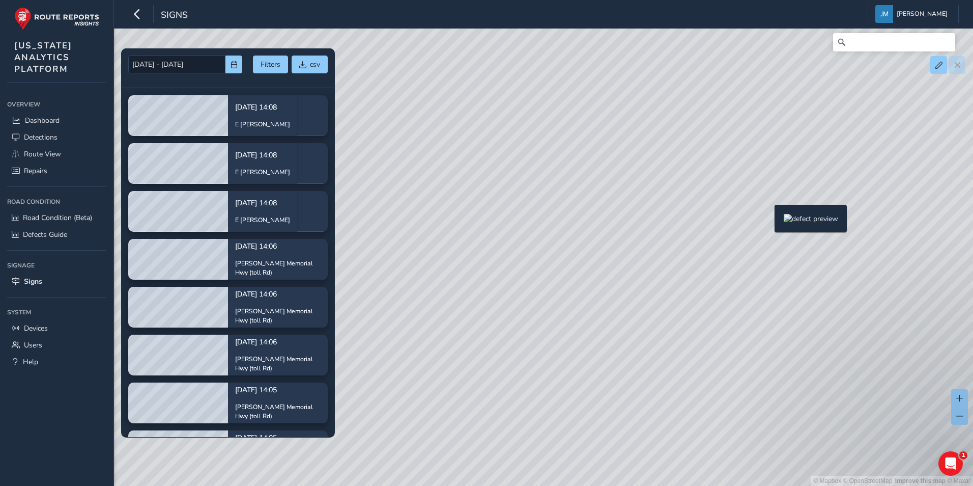
click at [768, 221] on div "© Mapbox © OpenStreetMap Improve this map © Maxar" at bounding box center [486, 243] width 973 height 486
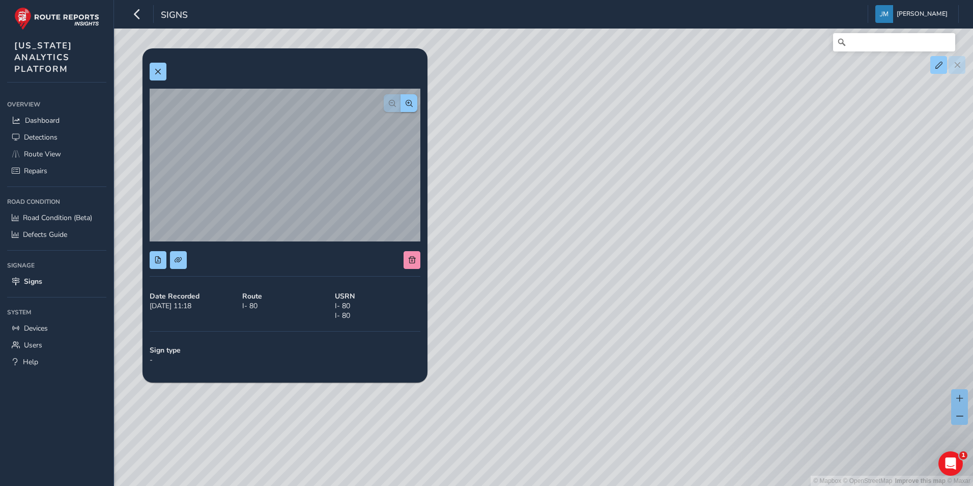
drag, startPoint x: 599, startPoint y: 211, endPoint x: 610, endPoint y: 206, distance: 11.6
click at [610, 206] on div "© Mapbox © OpenStreetMap Improve this map © Maxar" at bounding box center [486, 243] width 973 height 486
click at [443, 254] on div "© Mapbox © OpenStreetMap Improve this map © Maxar" at bounding box center [486, 243] width 973 height 486
click at [733, 236] on div "© Mapbox © OpenStreetMap Improve this map © Maxar" at bounding box center [486, 243] width 973 height 486
drag, startPoint x: 777, startPoint y: 199, endPoint x: 576, endPoint y: 214, distance: 201.0
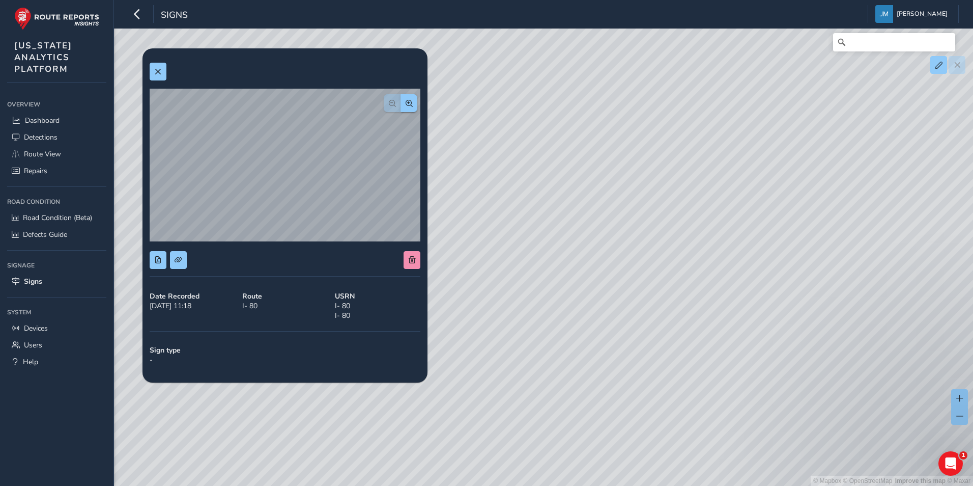
click at [576, 214] on div "© Mapbox © OpenStreetMap Improve this map © Maxar" at bounding box center [486, 243] width 973 height 486
click at [170, 68] on div at bounding box center [285, 72] width 271 height 18
click at [155, 70] on span at bounding box center [157, 71] width 7 height 7
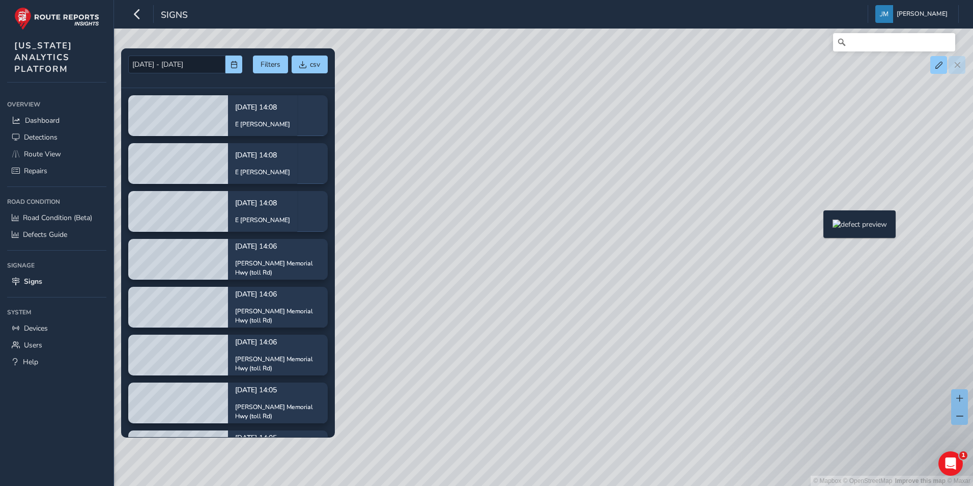
click at [817, 226] on div "© Mapbox © OpenStreetMap Improve this map © Maxar" at bounding box center [486, 243] width 973 height 486
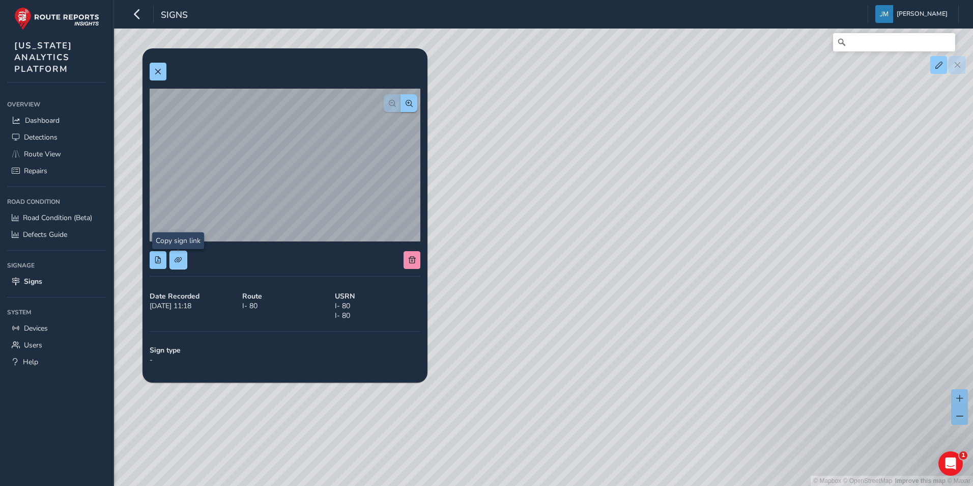
drag, startPoint x: 177, startPoint y: 263, endPoint x: 359, endPoint y: 318, distance: 190.3
click at [178, 263] on span at bounding box center [178, 259] width 7 height 7
click at [566, 135] on div "© Mapbox © OpenStreetMap Improve this map © Maxar" at bounding box center [486, 243] width 973 height 486
drag, startPoint x: 601, startPoint y: 219, endPoint x: 705, endPoint y: 185, distance: 109.8
click at [705, 185] on div "© Mapbox © OpenStreetMap Improve this map © Maxar" at bounding box center [486, 243] width 973 height 486
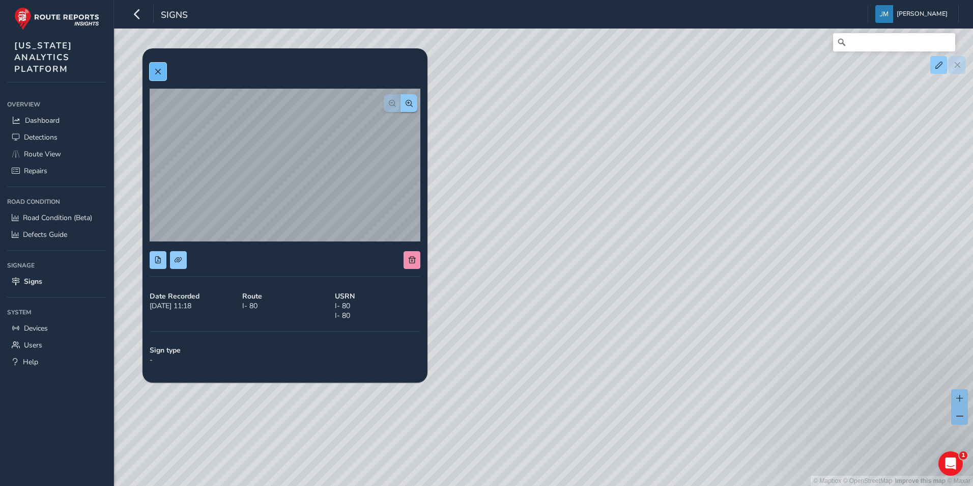
click at [157, 63] on button at bounding box center [158, 72] width 17 height 18
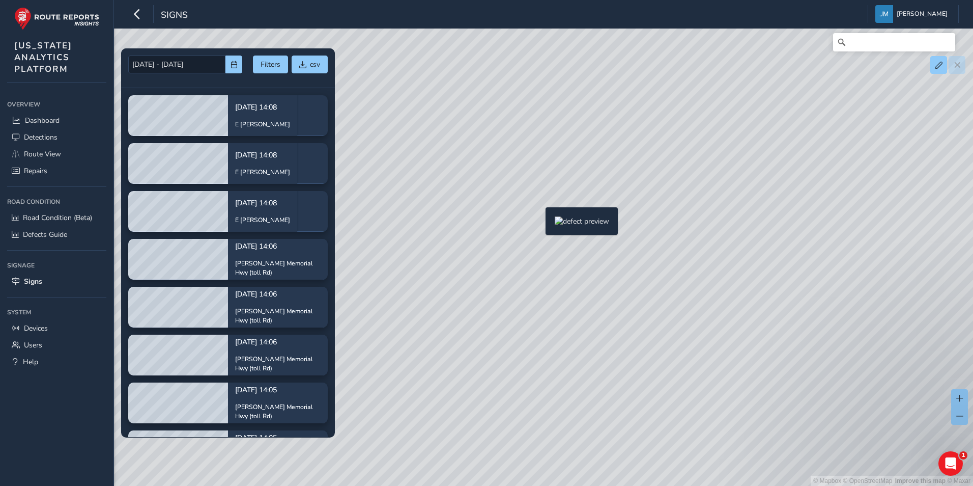
click at [539, 223] on div "© Mapbox © OpenStreetMap Improve this map © Maxar" at bounding box center [486, 243] width 973 height 486
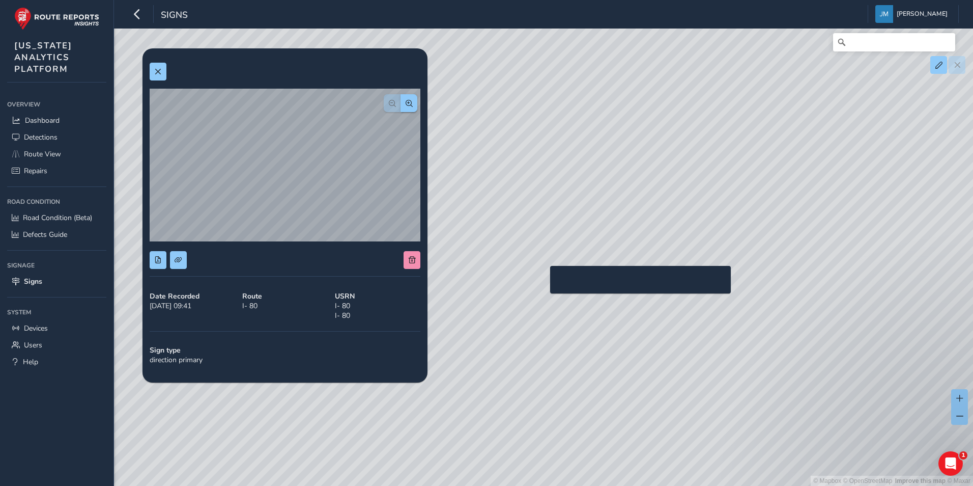
click at [544, 282] on div "© Mapbox © OpenStreetMap Improve this map © Maxar" at bounding box center [486, 243] width 973 height 486
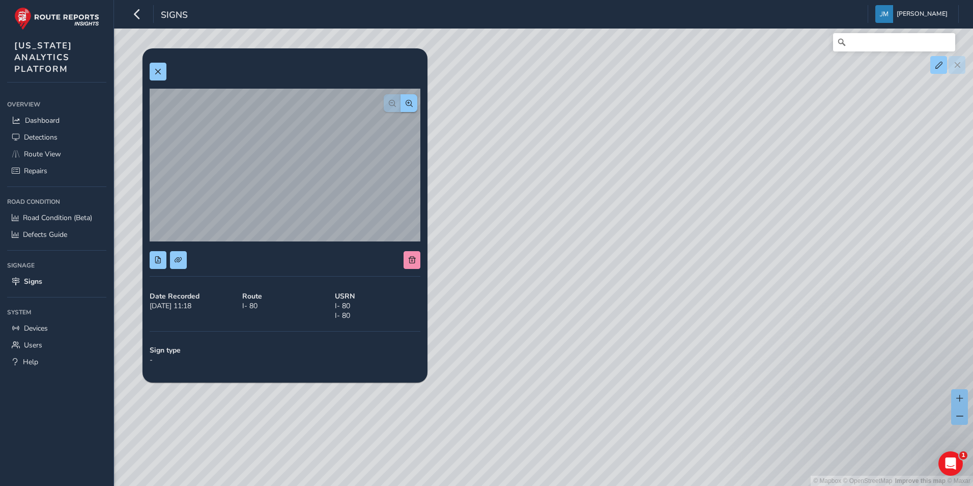
click at [725, 244] on div "© Mapbox © OpenStreetMap Improve this map © Maxar" at bounding box center [486, 243] width 973 height 486
click at [724, 241] on div "© Mapbox © OpenStreetMap Improve this map © Maxar" at bounding box center [486, 243] width 973 height 486
click at [735, 237] on div "© Mapbox © OpenStreetMap Improve this map © Maxar" at bounding box center [486, 243] width 973 height 486
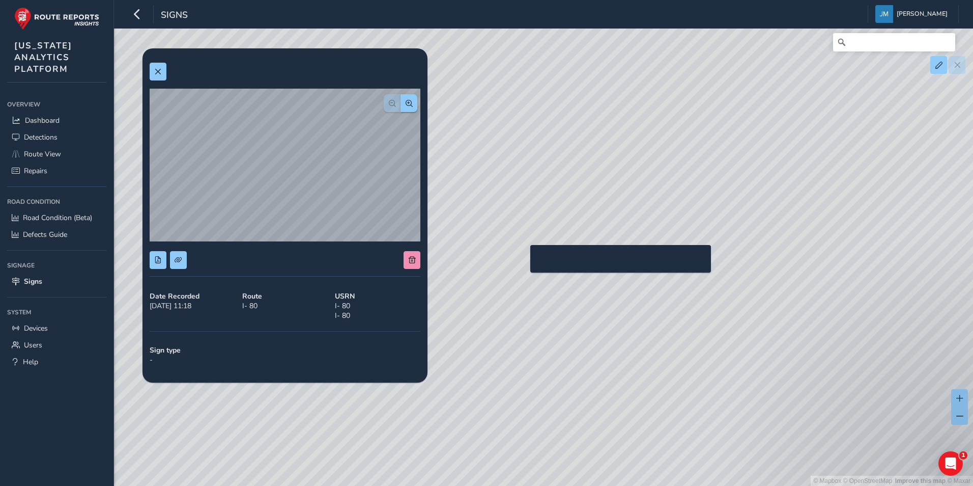
click at [524, 261] on div "© Mapbox © OpenStreetMap Improve this map © Maxar" at bounding box center [486, 243] width 973 height 486
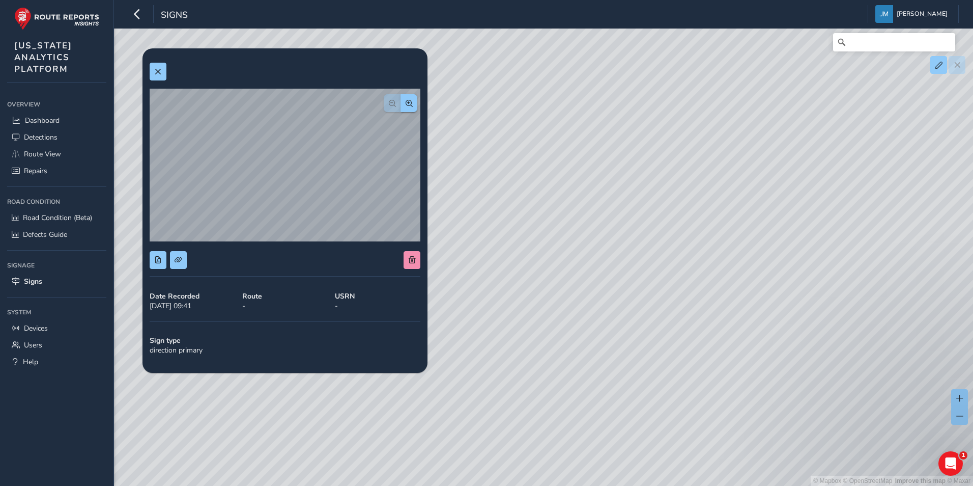
drag, startPoint x: 701, startPoint y: 193, endPoint x: 569, endPoint y: 197, distance: 131.9
click at [569, 197] on div "© Mapbox © OpenStreetMap Improve this map © Maxar" at bounding box center [486, 243] width 973 height 486
drag, startPoint x: 818, startPoint y: 184, endPoint x: 652, endPoint y: 220, distance: 169.2
click at [606, 222] on div "© Mapbox © OpenStreetMap Improve this map © Maxar" at bounding box center [486, 243] width 973 height 486
click at [777, 211] on div "© Mapbox © OpenStreetMap Improve this map © Maxar" at bounding box center [486, 243] width 973 height 486
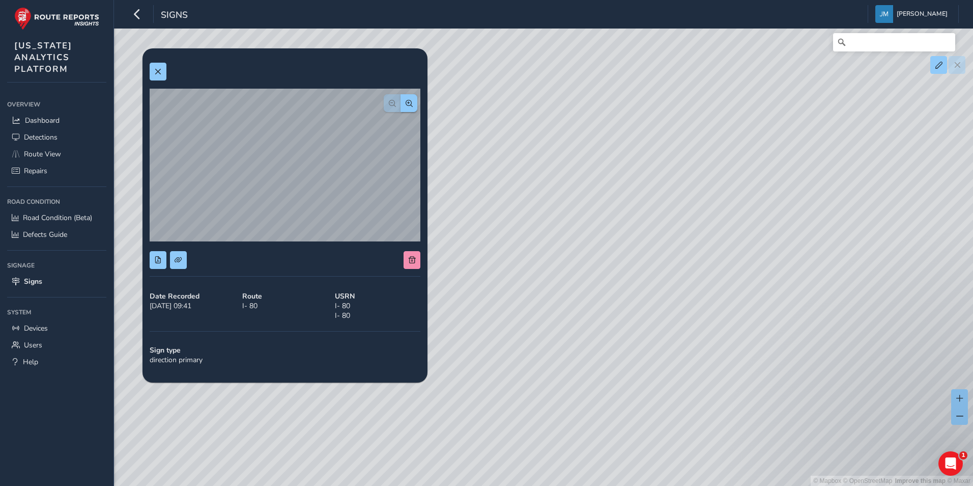
click at [379, 43] on div "08/01/2025 - 09/17/2025 Filters csv 09/16/2025, 14:08 E Diehl Rd 09/16/2025, 14…" at bounding box center [543, 43] width 831 height 0
click at [154, 72] on span at bounding box center [157, 71] width 7 height 7
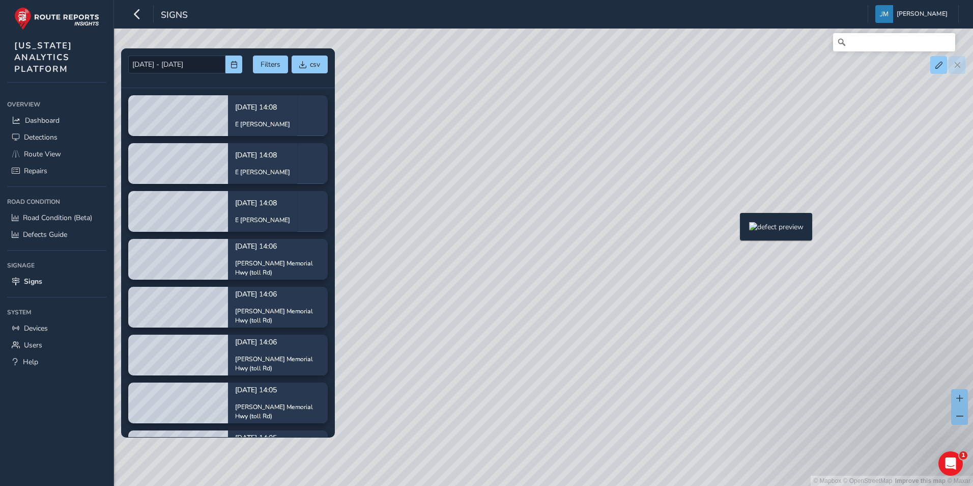
click at [734, 229] on div "© Mapbox © OpenStreetMap Improve this map © Maxar" at bounding box center [486, 243] width 973 height 486
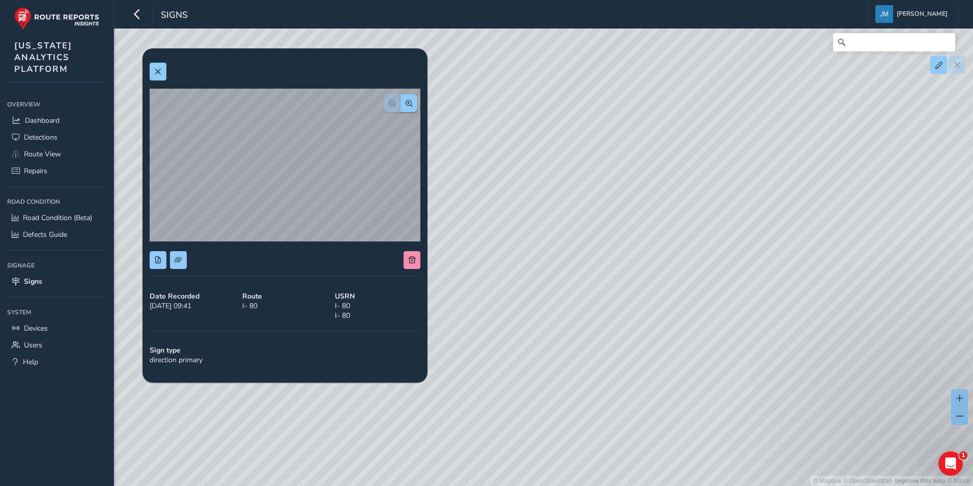
drag, startPoint x: 790, startPoint y: 201, endPoint x: 687, endPoint y: 209, distance: 103.6
click at [687, 209] on div "© Mapbox © OpenStreetMap Improve this map © Maxar" at bounding box center [486, 243] width 973 height 486
click at [917, 217] on div "© Mapbox © OpenStreetMap Improve this map © Maxar" at bounding box center [486, 243] width 973 height 486
click at [162, 261] on button at bounding box center [158, 260] width 17 height 18
drag, startPoint x: 709, startPoint y: 168, endPoint x: 525, endPoint y: 182, distance: 184.8
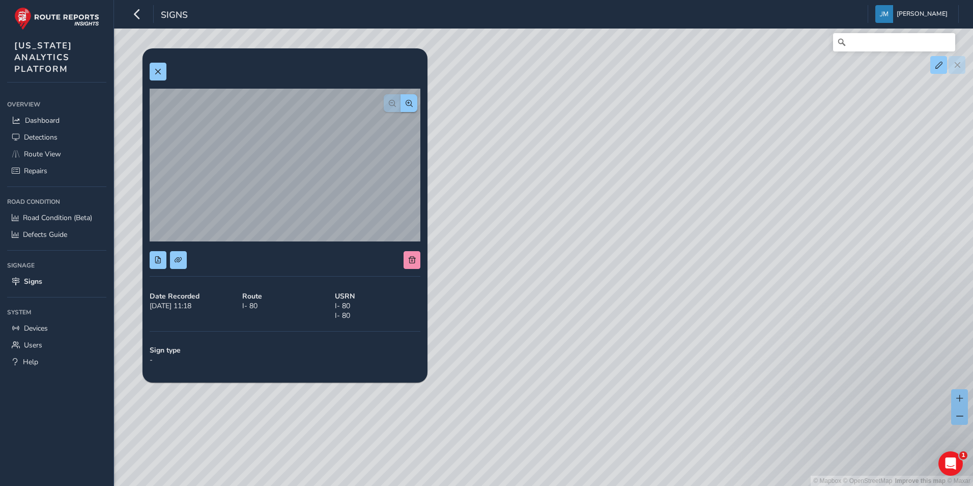
click at [525, 182] on div "© Mapbox © OpenStreetMap Improve this map © Maxar" at bounding box center [486, 243] width 973 height 486
click at [157, 71] on span at bounding box center [157, 71] width 7 height 7
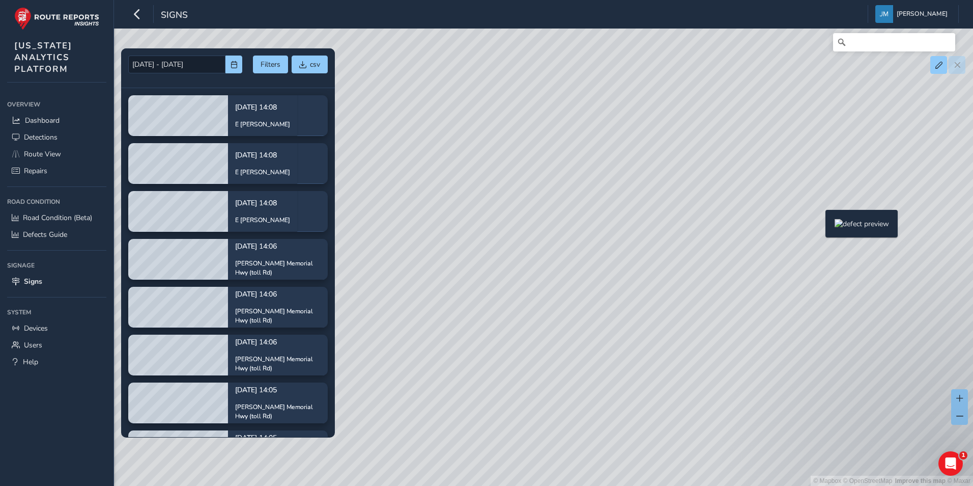
click at [819, 226] on div "© Mapbox © OpenStreetMap Improve this map © Maxar" at bounding box center [486, 243] width 973 height 486
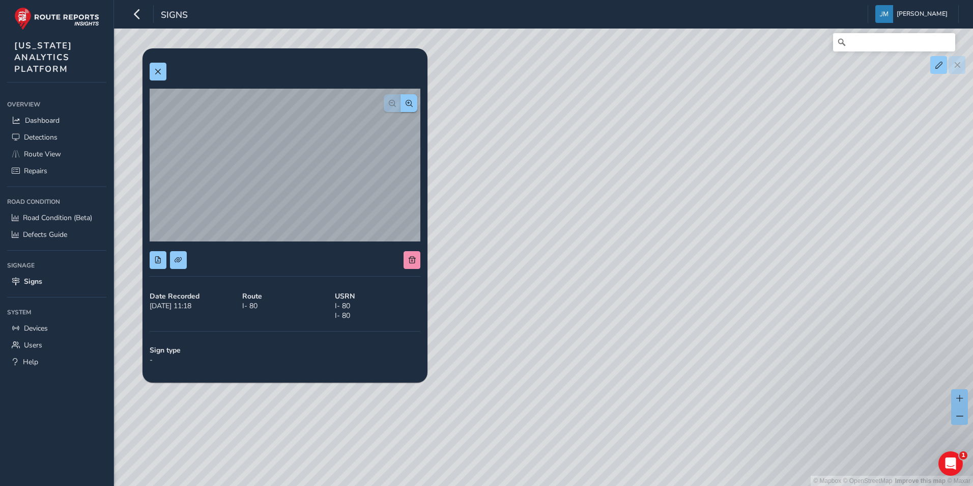
drag, startPoint x: 585, startPoint y: 346, endPoint x: 761, endPoint y: 349, distance: 176.1
click at [761, 349] on div "© Mapbox © OpenStreetMap Improve this map © Maxar" at bounding box center [486, 243] width 973 height 486
click at [150, 68] on button at bounding box center [158, 72] width 17 height 18
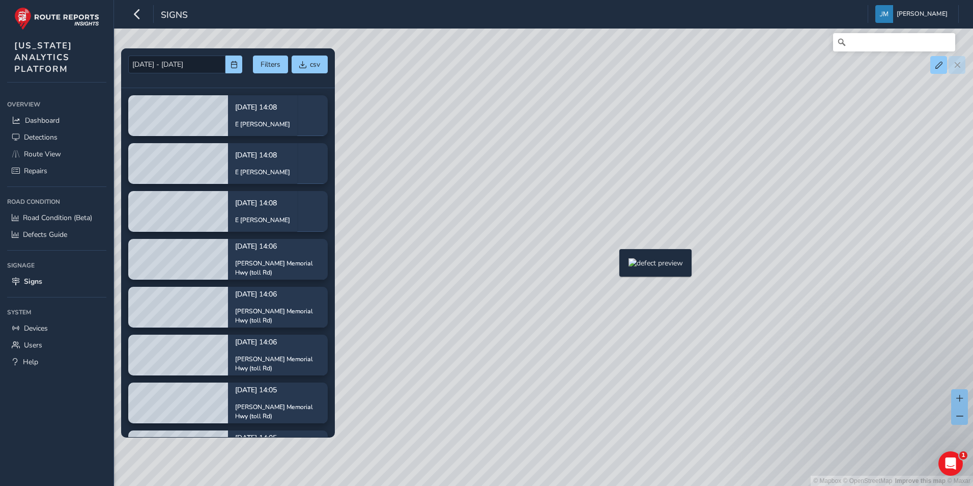
click at [613, 265] on div "© Mapbox © OpenStreetMap Improve this map © Maxar" at bounding box center [486, 243] width 973 height 486
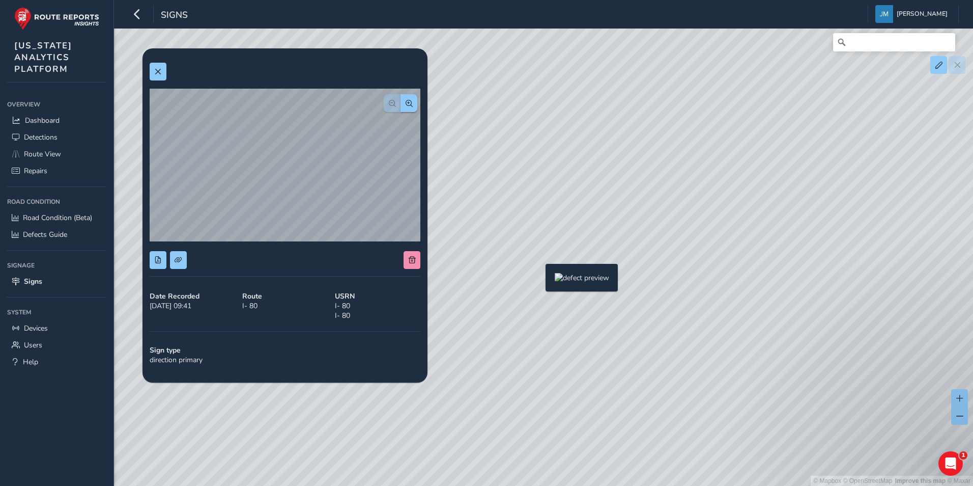
click at [539, 280] on div "© Mapbox © OpenStreetMap Improve this map © Maxar" at bounding box center [486, 243] width 973 height 486
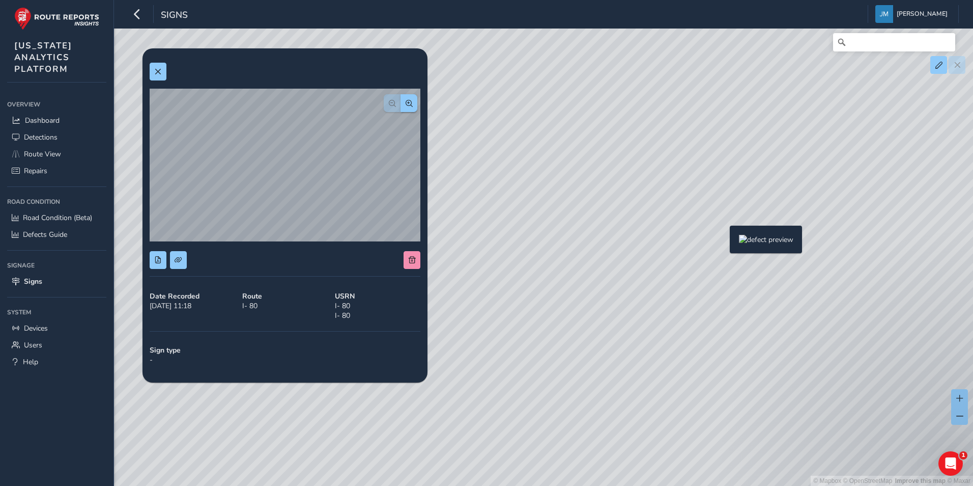
click at [724, 242] on div "© Mapbox © OpenStreetMap Improve this map © Maxar" at bounding box center [486, 243] width 973 height 486
drag, startPoint x: 837, startPoint y: 174, endPoint x: 682, endPoint y: 183, distance: 154.5
click at [682, 183] on div "© Mapbox © OpenStreetMap Improve this map © Maxar" at bounding box center [486, 243] width 973 height 486
click at [767, 199] on div "© Mapbox © OpenStreetMap Improve this map © Maxar" at bounding box center [486, 243] width 973 height 486
click at [160, 73] on span at bounding box center [157, 71] width 7 height 7
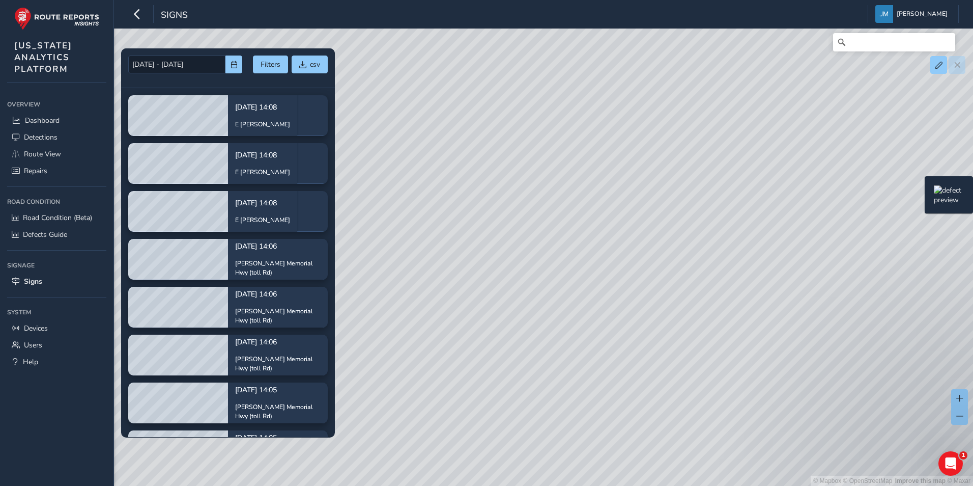
click at [919, 192] on div "© Mapbox © OpenStreetMap Improve this map © Maxar" at bounding box center [486, 243] width 973 height 486
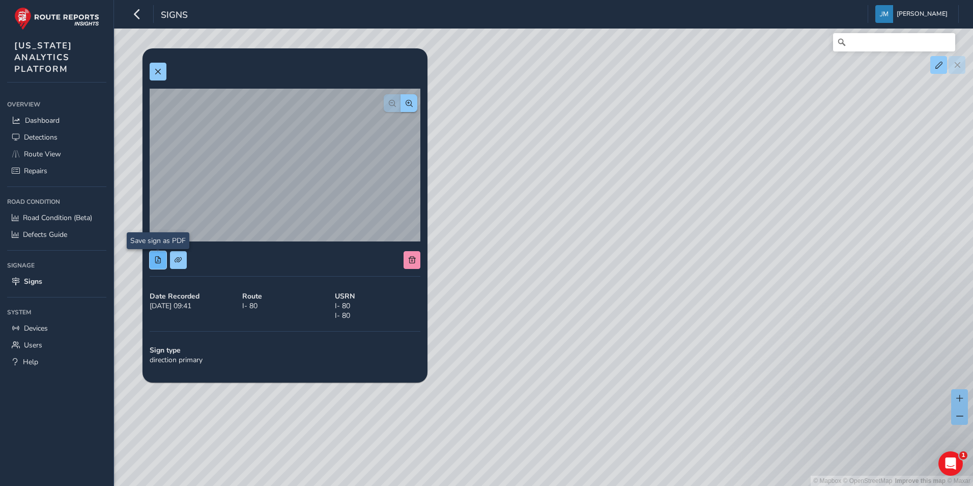
click at [156, 259] on span at bounding box center [157, 259] width 7 height 7
click at [178, 262] on span at bounding box center [178, 259] width 7 height 7
drag, startPoint x: 159, startPoint y: 70, endPoint x: 185, endPoint y: 88, distance: 31.1
click at [159, 70] on span at bounding box center [157, 71] width 7 height 7
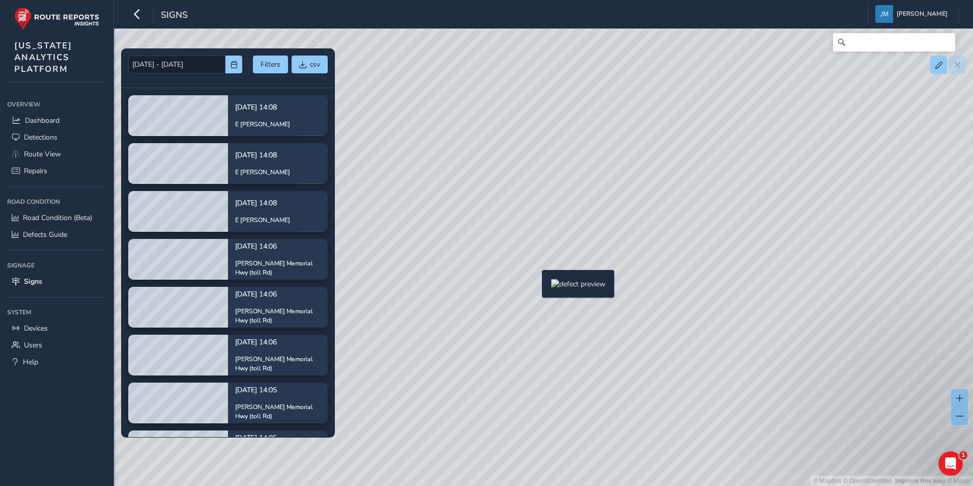
click at [536, 286] on div "© Mapbox © OpenStreetMap Improve this map © Maxar" at bounding box center [486, 243] width 973 height 486
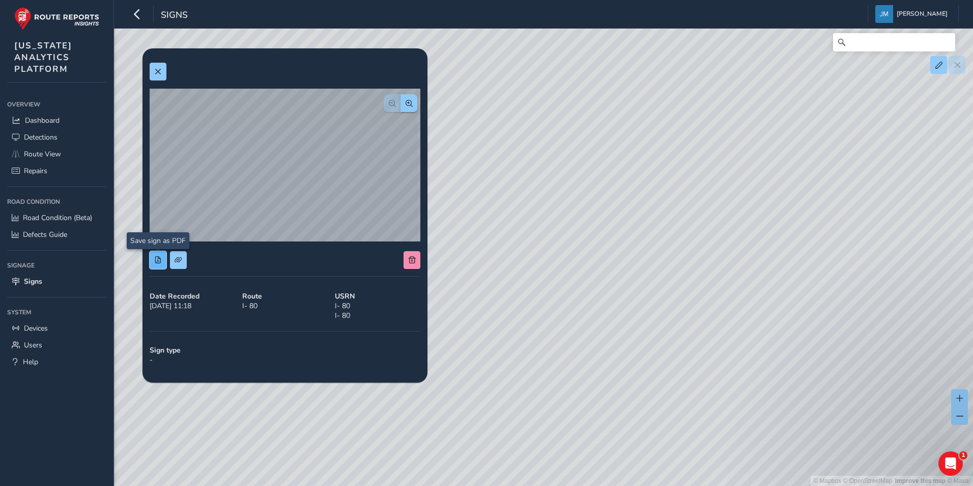
click at [161, 259] on span at bounding box center [157, 259] width 7 height 7
click at [183, 260] on button at bounding box center [178, 260] width 17 height 18
click at [921, 192] on div "© Mapbox © OpenStreetMap Improve this map © Maxar" at bounding box center [486, 243] width 973 height 486
click at [159, 69] on span at bounding box center [157, 71] width 7 height 7
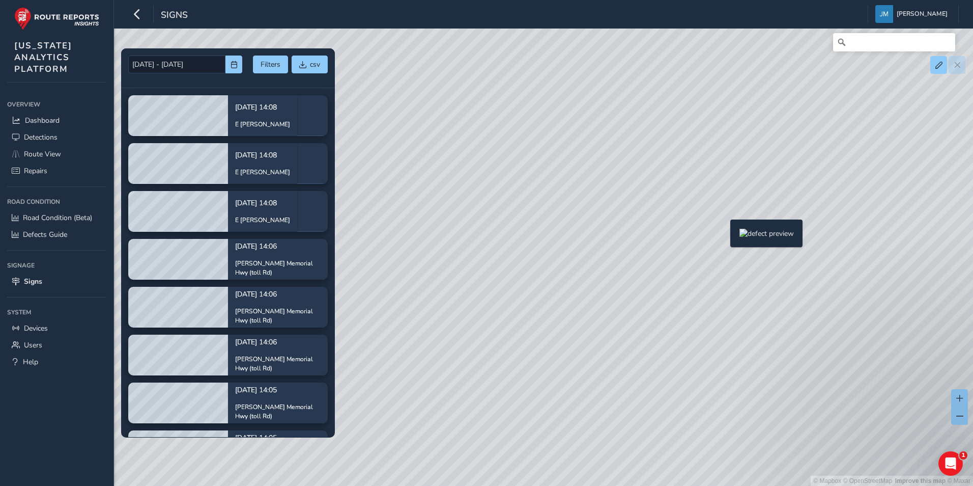
click at [724, 236] on div "© Mapbox © OpenStreetMap Improve this map © Maxar" at bounding box center [486, 243] width 973 height 486
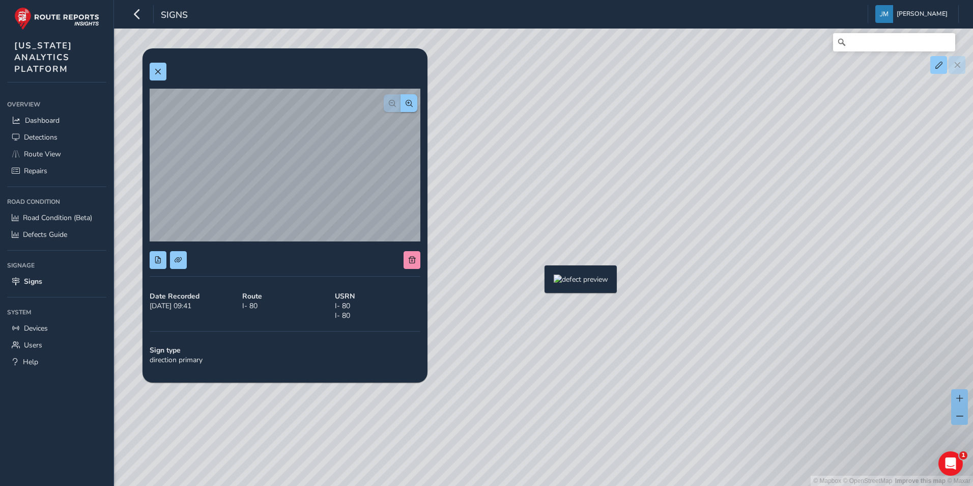
click at [538, 281] on div "© Mapbox © OpenStreetMap Improve this map © Maxar" at bounding box center [486, 243] width 973 height 486
click at [526, 257] on div "© Mapbox © OpenStreetMap Improve this map © Maxar" at bounding box center [486, 243] width 973 height 486
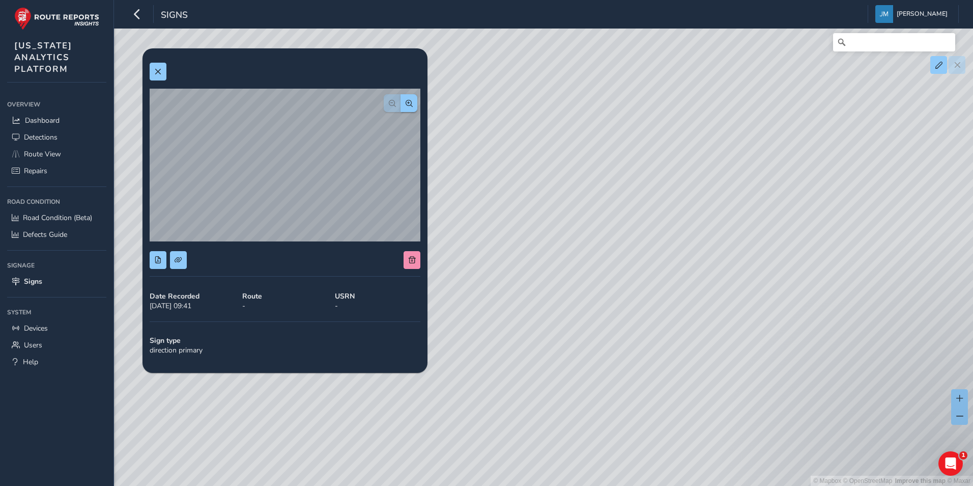
drag, startPoint x: 764, startPoint y: 210, endPoint x: 750, endPoint y: 205, distance: 15.0
click at [750, 205] on div "© Mapbox © OpenStreetMap Improve this map © Maxar" at bounding box center [486, 243] width 973 height 486
click at [512, 274] on div "© Mapbox © OpenStreetMap Improve this map © Maxar" at bounding box center [486, 243] width 973 height 486
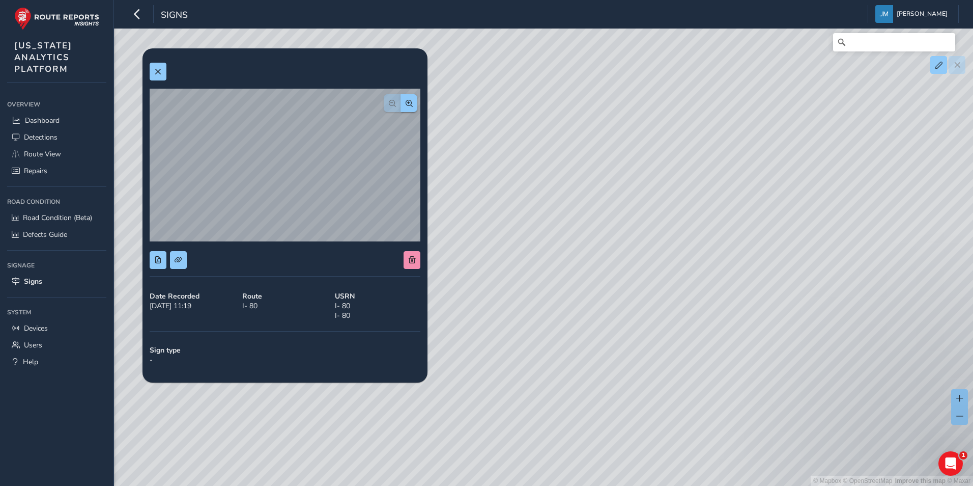
drag, startPoint x: 790, startPoint y: 197, endPoint x: 621, endPoint y: 206, distance: 169.7
click at [616, 204] on div "© Mapbox © OpenStreetMap Improve this map © Maxar" at bounding box center [486, 243] width 973 height 486
click at [762, 221] on div "© Mapbox © OpenStreetMap Improve this map © Maxar" at bounding box center [486, 243] width 973 height 486
drag, startPoint x: 853, startPoint y: 177, endPoint x: 695, endPoint y: 203, distance: 160.9
click at [693, 203] on div "© Mapbox © OpenStreetMap Improve this map © Maxar" at bounding box center [486, 243] width 973 height 486
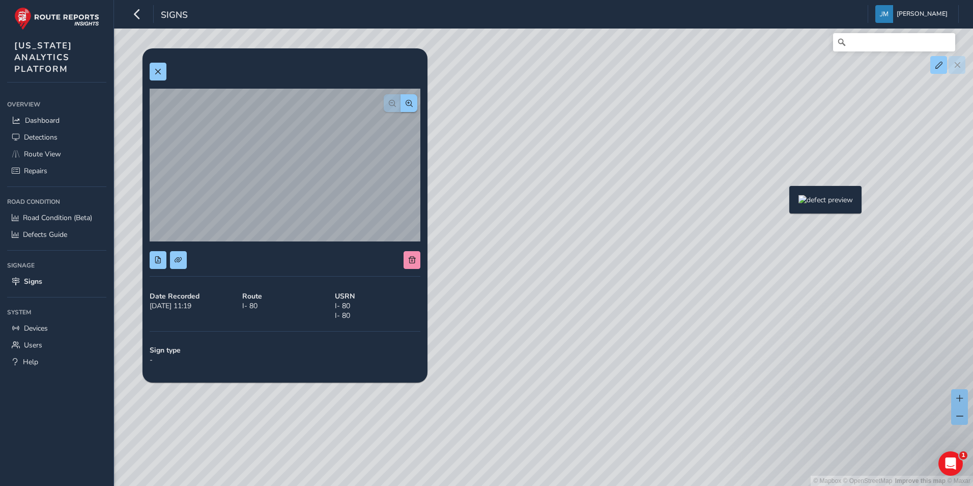
click at [783, 202] on div "© Mapbox © OpenStreetMap Improve this map © Maxar" at bounding box center [486, 243] width 973 height 486
click at [160, 73] on span at bounding box center [157, 71] width 7 height 7
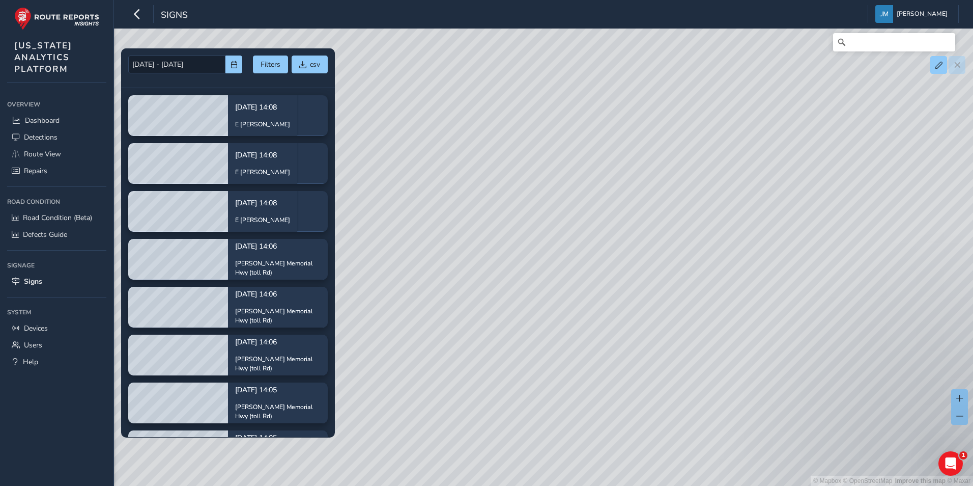
drag, startPoint x: 748, startPoint y: 187, endPoint x: 405, endPoint y: 194, distance: 343.6
click at [415, 194] on div "© Mapbox © OpenStreetMap Improve this map © Maxar" at bounding box center [486, 243] width 973 height 486
click at [823, 179] on div "© Mapbox © OpenStreetMap Improve this map © Maxar" at bounding box center [486, 243] width 973 height 486
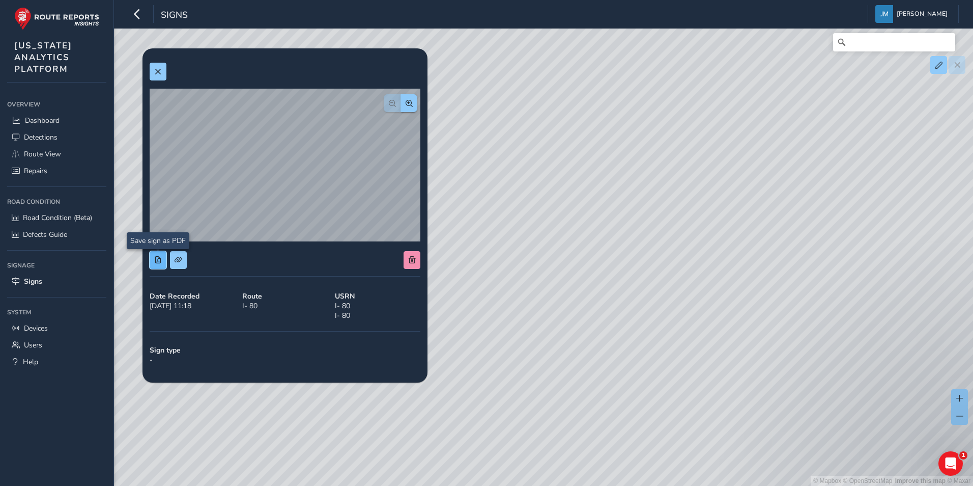
click at [158, 255] on button at bounding box center [158, 260] width 17 height 18
click at [181, 263] on span at bounding box center [178, 259] width 7 height 7
drag, startPoint x: 824, startPoint y: 360, endPoint x: 833, endPoint y: 356, distance: 10.0
click at [824, 360] on div "© Mapbox © OpenStreetMap Improve this map © Maxar" at bounding box center [486, 243] width 973 height 486
drag, startPoint x: 912, startPoint y: 353, endPoint x: 796, endPoint y: 382, distance: 119.7
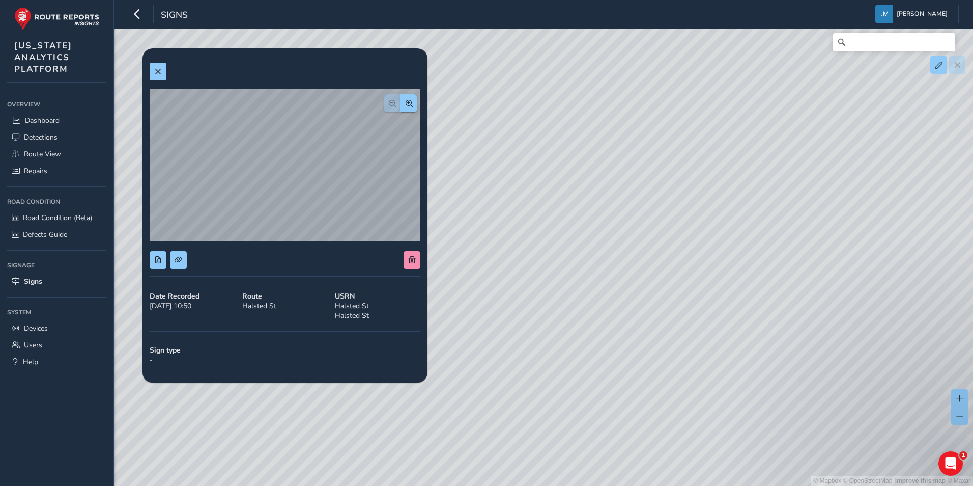
click at [796, 382] on div "© Mapbox © OpenStreetMap Improve this map © Maxar" at bounding box center [486, 243] width 973 height 486
drag, startPoint x: 922, startPoint y: 344, endPoint x: 750, endPoint y: 386, distance: 177.5
click at [750, 386] on div "© Mapbox © OpenStreetMap Improve this map © Maxar" at bounding box center [486, 243] width 973 height 486
drag, startPoint x: 902, startPoint y: 344, endPoint x: 712, endPoint y: 400, distance: 198.4
click at [698, 401] on div "© Mapbox © OpenStreetMap Improve this map © Maxar" at bounding box center [486, 243] width 973 height 486
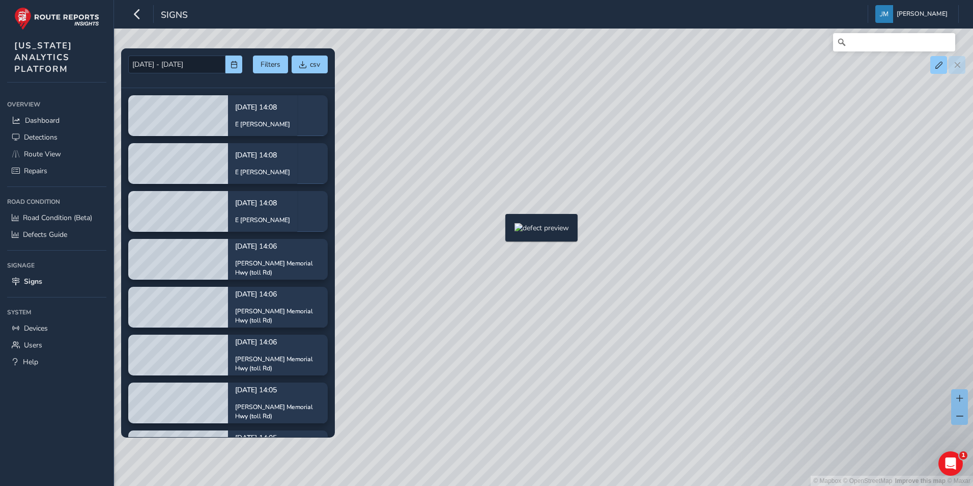
click at [499, 230] on div "© Mapbox © OpenStreetMap Improve this map © Maxar" at bounding box center [486, 243] width 973 height 486
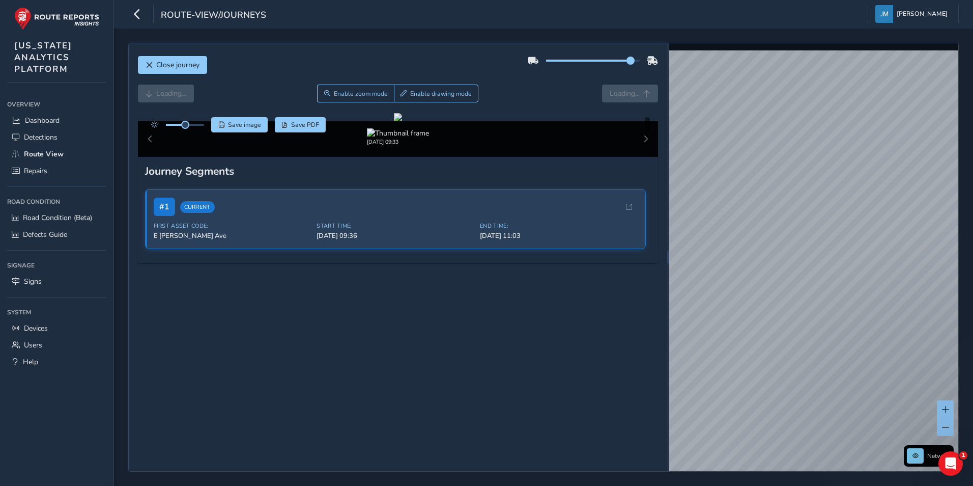
drag, startPoint x: 587, startPoint y: 59, endPoint x: 625, endPoint y: 58, distance: 37.7
click at [626, 58] on span at bounding box center [630, 60] width 8 height 8
drag, startPoint x: 626, startPoint y: 61, endPoint x: 644, endPoint y: 62, distance: 17.8
click at [644, 62] on div at bounding box center [593, 60] width 130 height 16
click at [402, 121] on div at bounding box center [398, 117] width 8 height 8
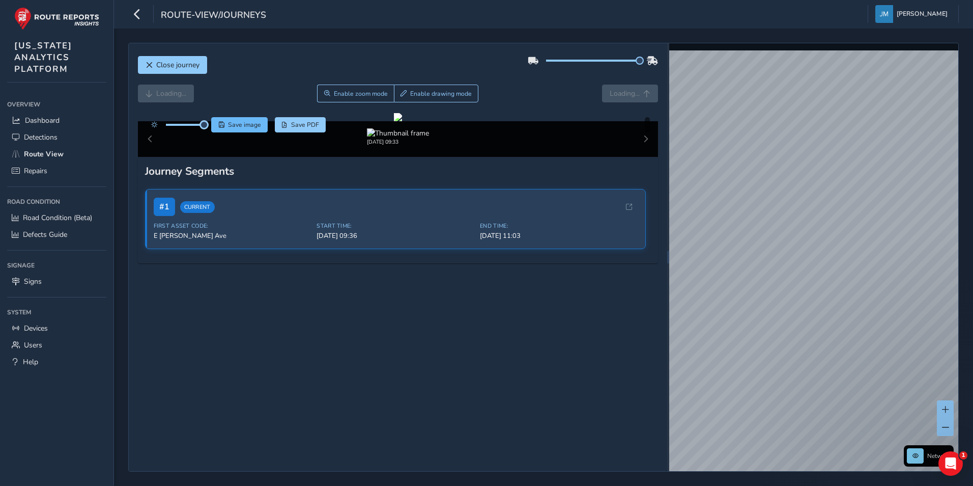
drag, startPoint x: 188, startPoint y: 125, endPoint x: 221, endPoint y: 128, distance: 33.2
click at [221, 128] on div "Save image Save PDF" at bounding box center [236, 124] width 180 height 15
click at [622, 97] on span "Forward" at bounding box center [626, 94] width 27 height 10
click at [402, 121] on div at bounding box center [398, 117] width 8 height 8
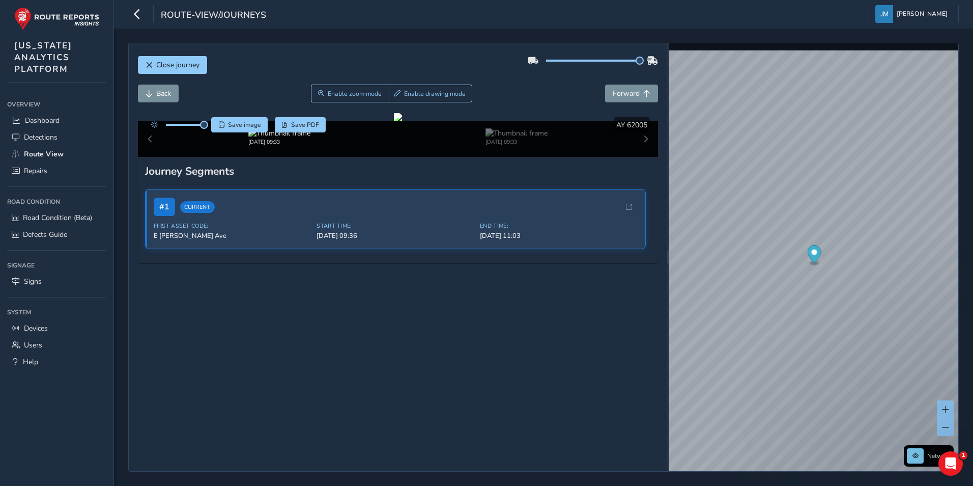
click at [402, 121] on div at bounding box center [398, 117] width 8 height 8
click at [196, 64] on span "Close journey" at bounding box center [177, 65] width 43 height 10
click at [65, 120] on link "Dashboard" at bounding box center [56, 120] width 99 height 17
click at [53, 329] on link "Devices" at bounding box center [56, 328] width 99 height 17
click at [48, 327] on span "Devices" at bounding box center [36, 328] width 24 height 10
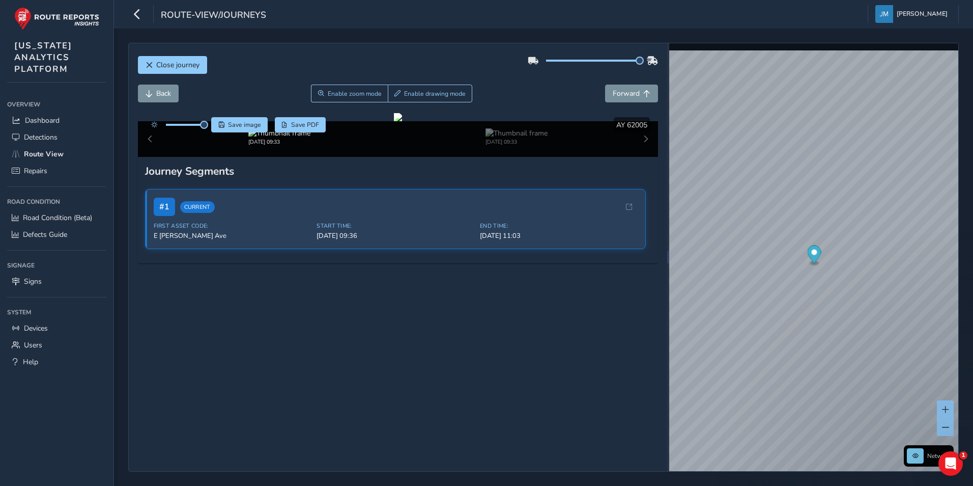
click at [704, 284] on div "route-view/journeys Jennifer Magnabosco Colour Scheme: Dark Dim Light Logout Cl…" at bounding box center [543, 243] width 859 height 486
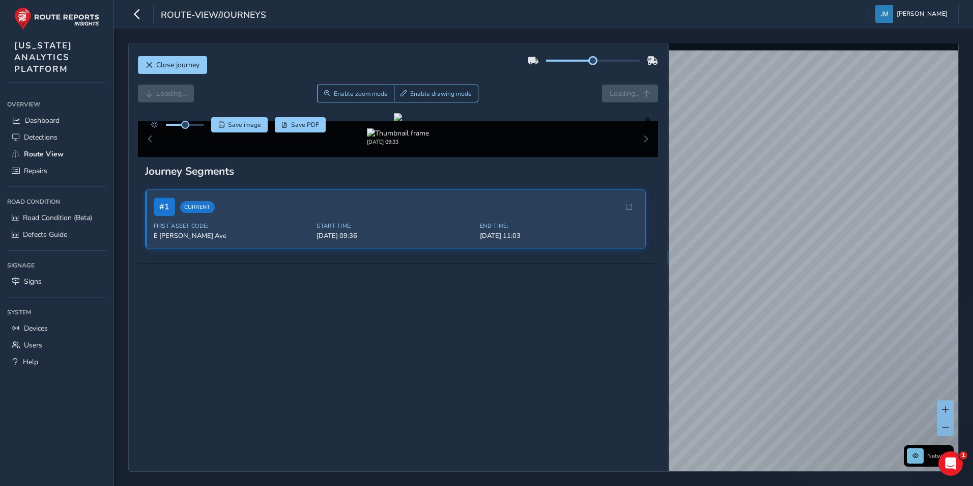
click at [589, 59] on span at bounding box center [593, 60] width 8 height 8
drag, startPoint x: 585, startPoint y: 63, endPoint x: 619, endPoint y: 59, distance: 33.9
click at [628, 58] on div at bounding box center [593, 60] width 130 height 16
click at [635, 157] on div "[DATE] 09:33" at bounding box center [398, 139] width 521 height 36
click at [402, 121] on div at bounding box center [398, 117] width 8 height 8
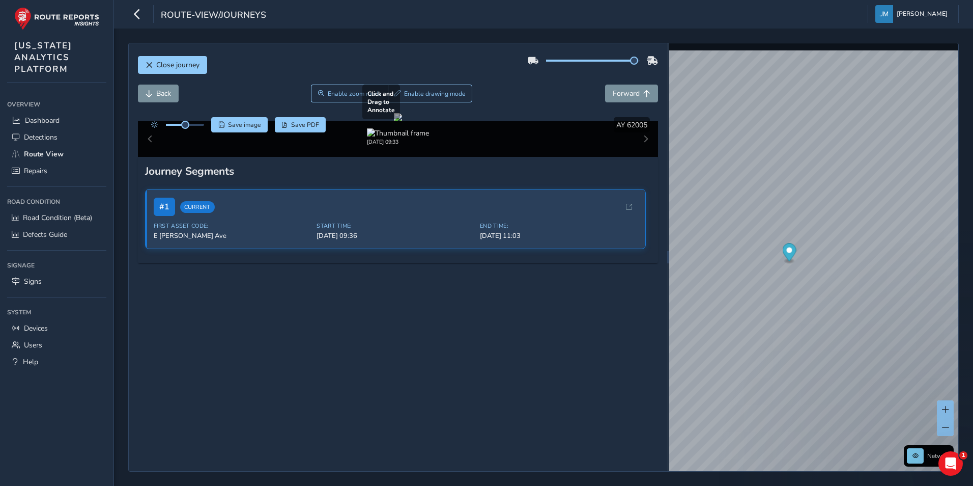
click at [402, 121] on div at bounding box center [398, 117] width 8 height 8
click at [640, 157] on div "[DATE] 09:33" at bounding box center [398, 139] width 521 height 36
click at [402, 121] on div at bounding box center [398, 117] width 8 height 8
click at [643, 91] on span "Forward" at bounding box center [646, 93] width 7 height 7
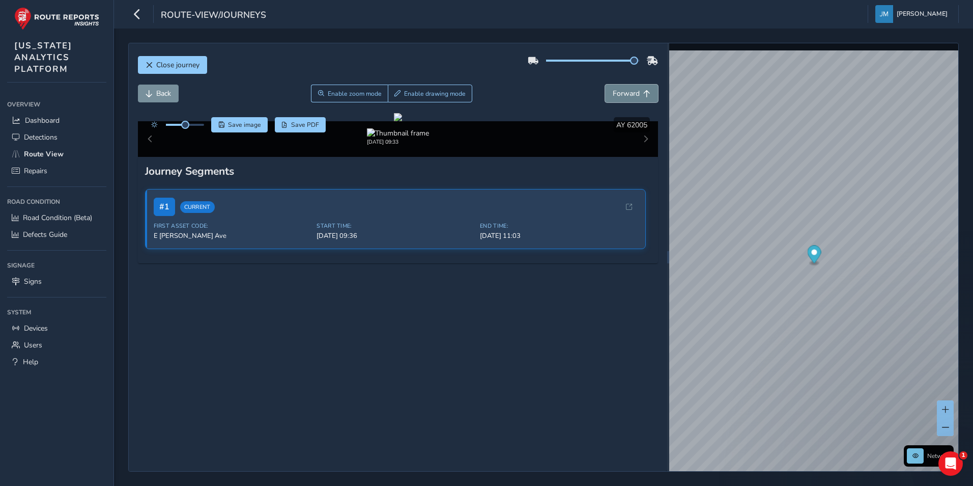
click at [643, 91] on span "Forward" at bounding box center [646, 93] width 7 height 7
click at [635, 91] on button "Forward" at bounding box center [631, 93] width 53 height 18
click at [624, 93] on span "Forward" at bounding box center [626, 94] width 27 height 10
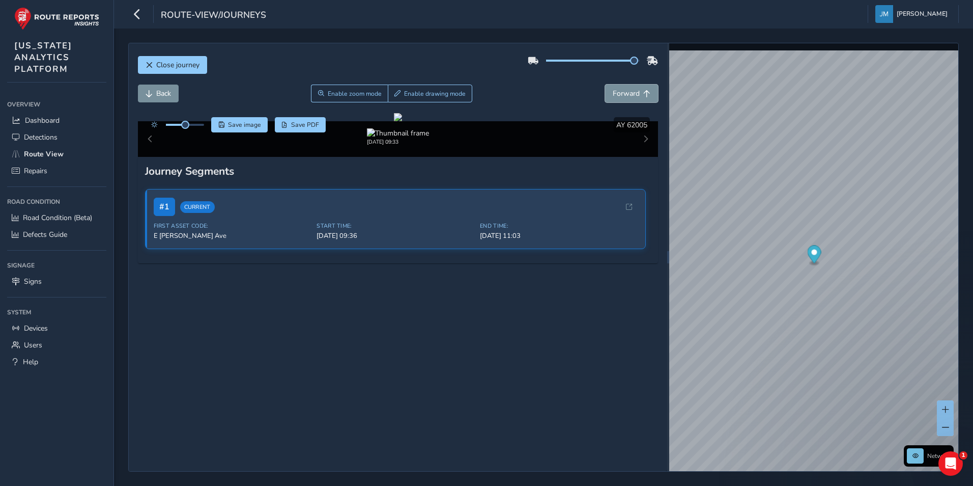
click at [624, 93] on span "Forward" at bounding box center [626, 94] width 27 height 10
click at [34, 323] on span "Devices" at bounding box center [36, 328] width 24 height 10
click at [35, 323] on span "Devices" at bounding box center [36, 328] width 24 height 10
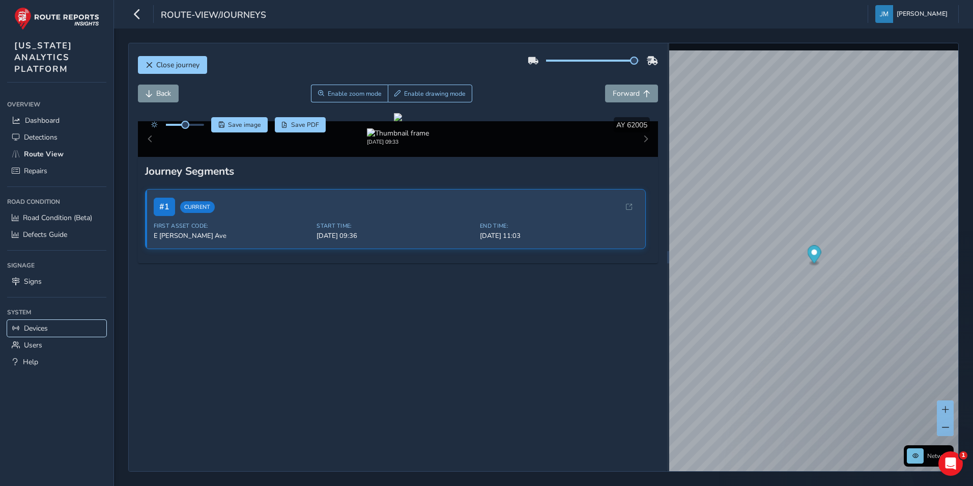
click at [35, 323] on span "Devices" at bounding box center [36, 328] width 24 height 10
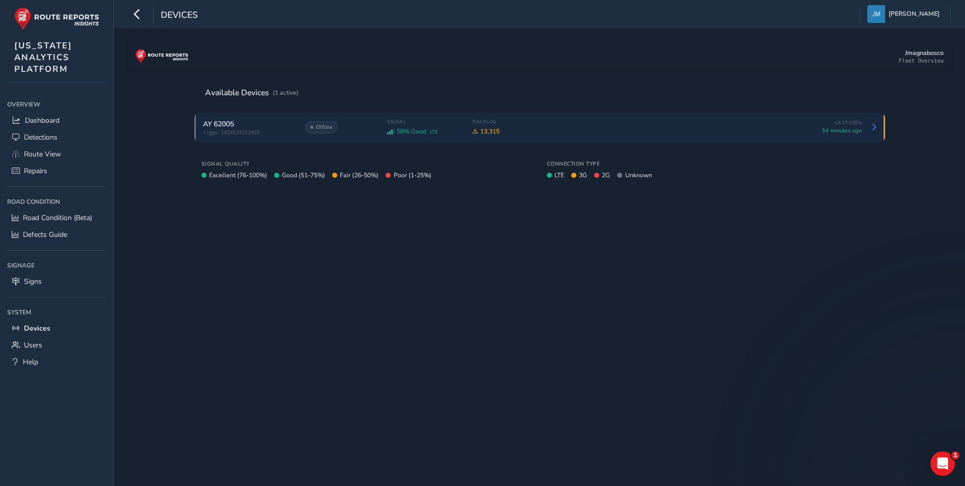
click at [345, 123] on div "Offline" at bounding box center [340, 127] width 71 height 12
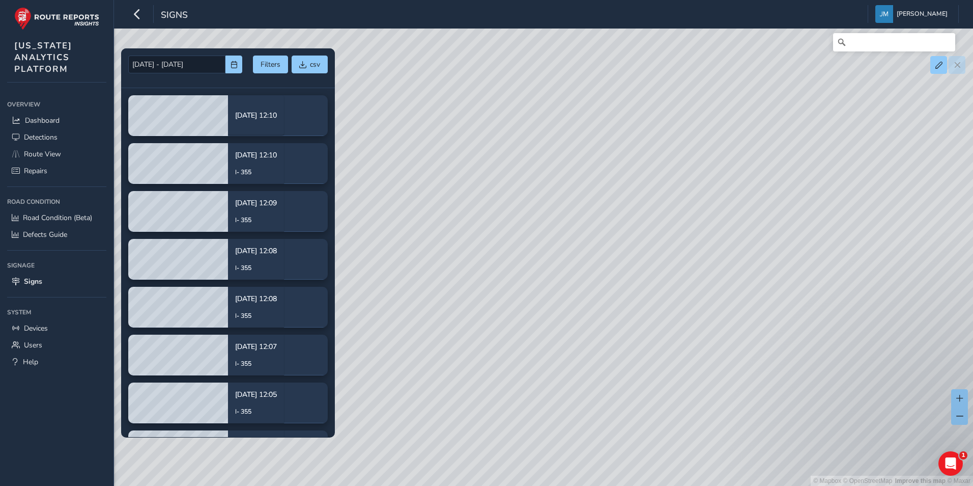
drag, startPoint x: 610, startPoint y: 358, endPoint x: 581, endPoint y: 152, distance: 208.1
click at [581, 153] on div "© Mapbox © OpenStreetMap Improve this map © Maxar" at bounding box center [486, 243] width 973 height 486
drag, startPoint x: 622, startPoint y: 264, endPoint x: 558, endPoint y: 123, distance: 154.4
click at [558, 123] on div "© Mapbox © OpenStreetMap Improve this map © Maxar" at bounding box center [486, 243] width 973 height 486
drag, startPoint x: 615, startPoint y: 230, endPoint x: 508, endPoint y: 267, distance: 113.1
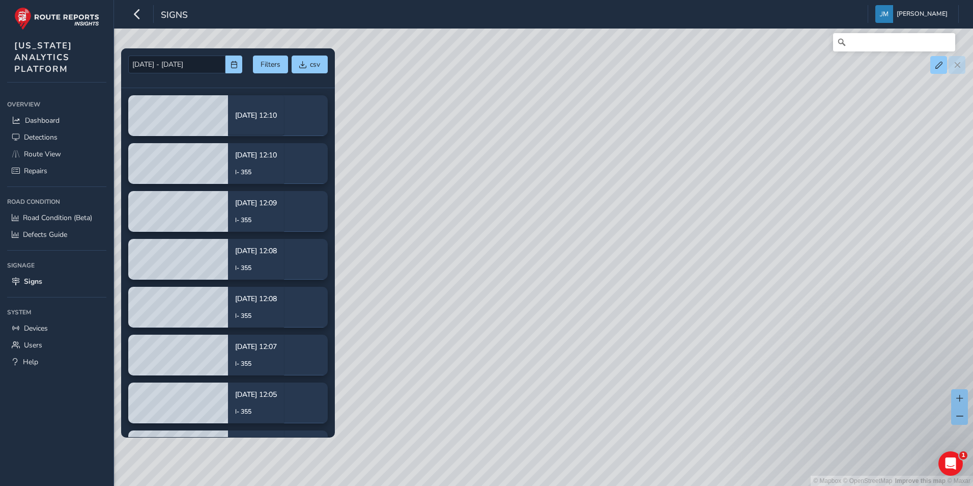
click at [504, 269] on div "© Mapbox © OpenStreetMap Improve this map © Maxar" at bounding box center [486, 243] width 973 height 486
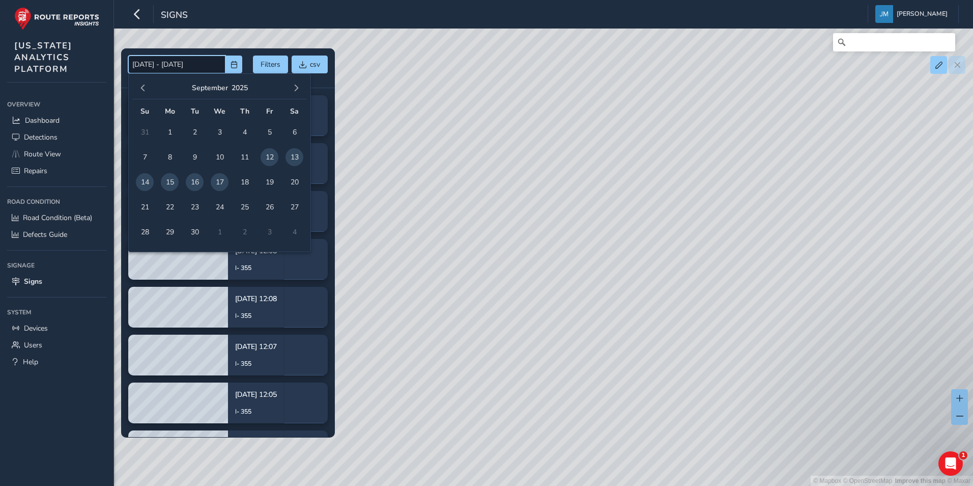
click at [161, 62] on input "09/12/2025 - 09/17/2025" at bounding box center [176, 64] width 97 height 18
click at [144, 89] on span "button" at bounding box center [142, 87] width 7 height 7
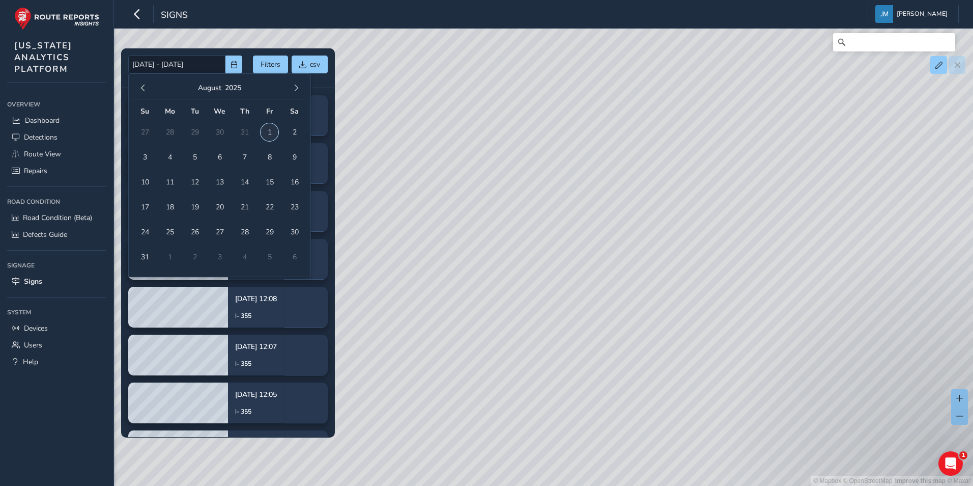
click at [271, 134] on span "1" at bounding box center [270, 132] width 18 height 18
click at [299, 90] on span "button" at bounding box center [296, 87] width 7 height 7
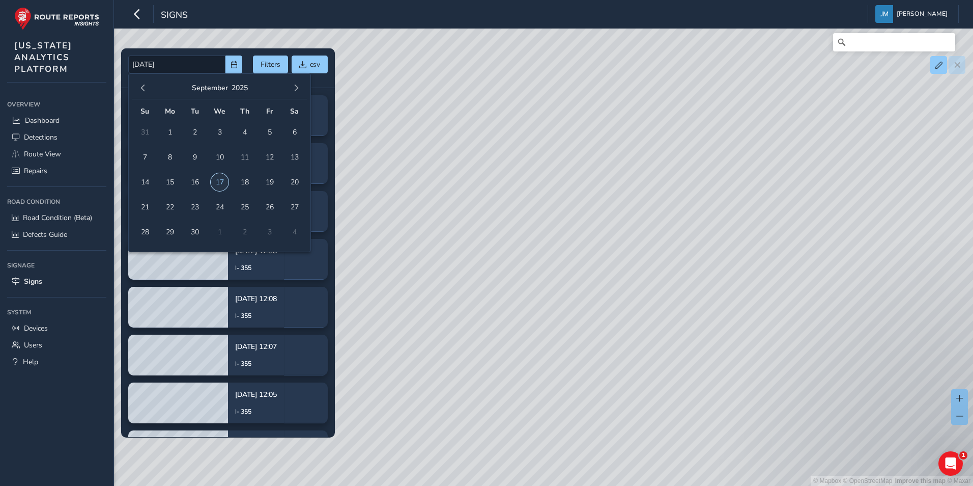
click at [223, 181] on span "17" at bounding box center [220, 182] width 18 height 18
type input "08/01/2025 - 09/17/2025"
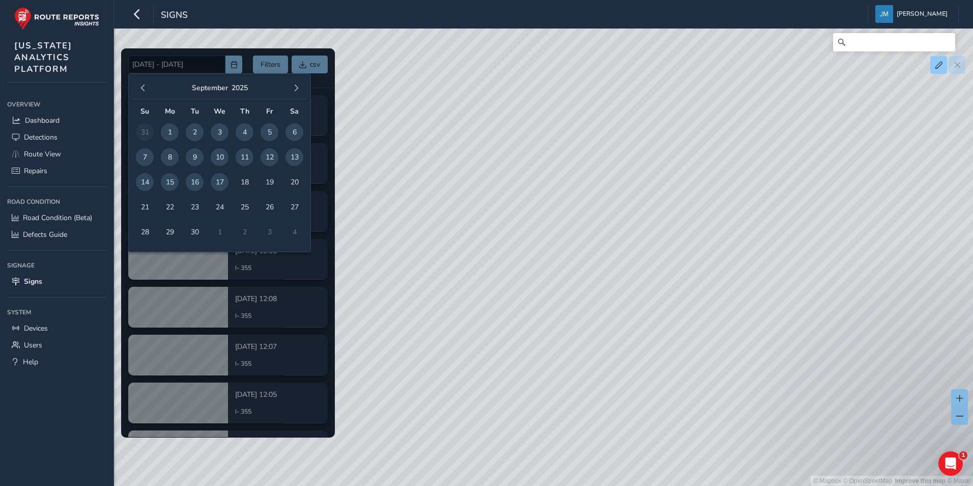
click at [307, 82] on div "September 2025 Su Mo Tu We Th Fr Sa 31 1 2 3 4 5 6 7 8 9 10 11 12 13 14 15 16 1…" at bounding box center [219, 162] width 183 height 179
click at [174, 62] on div at bounding box center [228, 242] width 214 height 388
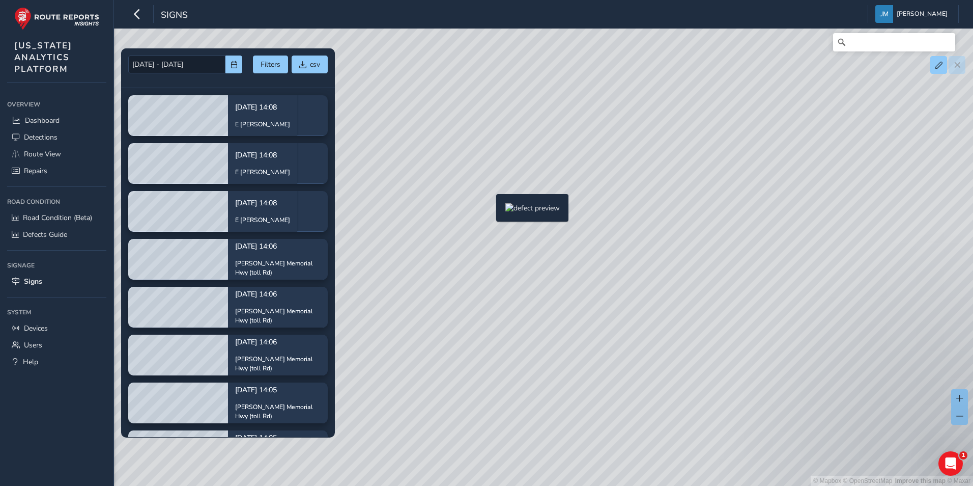
click at [490, 210] on div "© Mapbox © OpenStreetMap Improve this map © Maxar" at bounding box center [486, 243] width 973 height 486
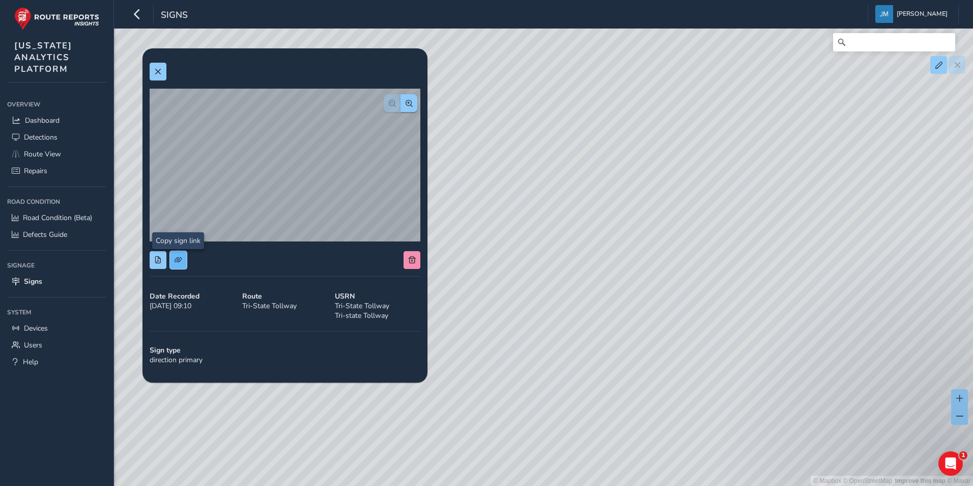
click at [172, 259] on button at bounding box center [178, 260] width 17 height 18
click at [160, 261] on span at bounding box center [157, 259] width 7 height 7
drag, startPoint x: 597, startPoint y: 326, endPoint x: 608, endPoint y: 325, distance: 10.7
click at [598, 326] on div "© Mapbox © OpenStreetMap Improve this map © Maxar" at bounding box center [486, 243] width 973 height 486
click at [155, 71] on span at bounding box center [157, 71] width 7 height 7
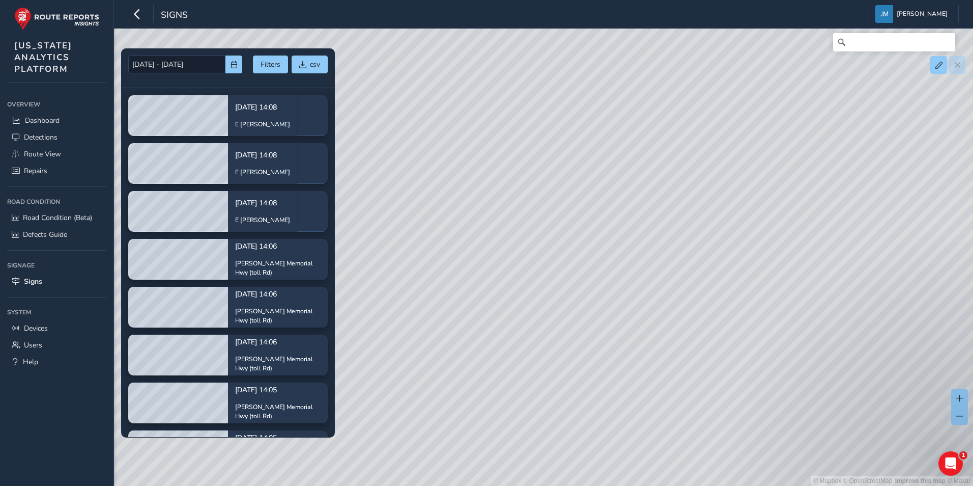
drag, startPoint x: 453, startPoint y: 295, endPoint x: 652, endPoint y: 315, distance: 200.5
click at [652, 315] on div "© Mapbox © OpenStreetMap Improve this map © Maxar" at bounding box center [486, 243] width 973 height 486
click at [667, 284] on div "© Mapbox © OpenStreetMap Improve this map © Maxar" at bounding box center [486, 243] width 973 height 486
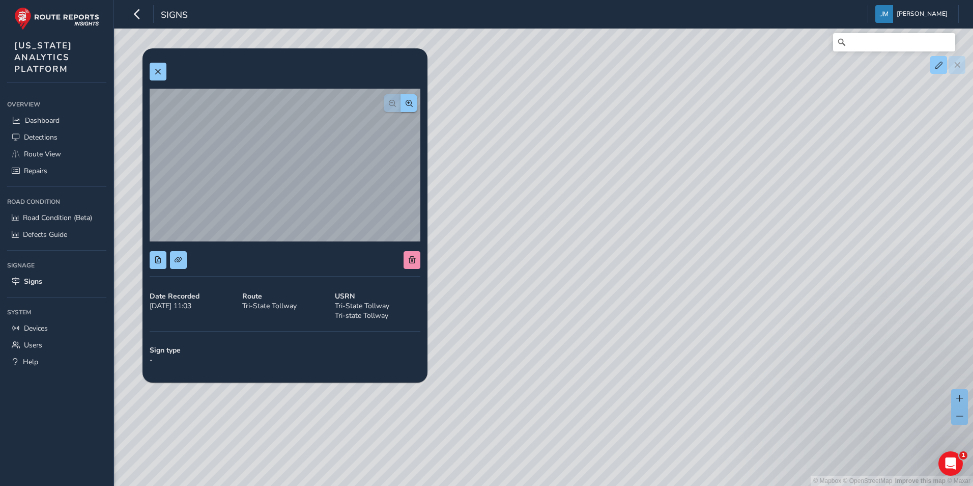
drag, startPoint x: 608, startPoint y: 333, endPoint x: 659, endPoint y: 413, distance: 94.7
click at [659, 414] on div "© Mapbox © OpenStreetMap Improve this map © Maxar" at bounding box center [486, 243] width 973 height 486
click at [160, 258] on span at bounding box center [157, 259] width 7 height 7
click at [179, 260] on span at bounding box center [178, 259] width 7 height 7
drag, startPoint x: 492, startPoint y: 309, endPoint x: 574, endPoint y: 284, distance: 85.3
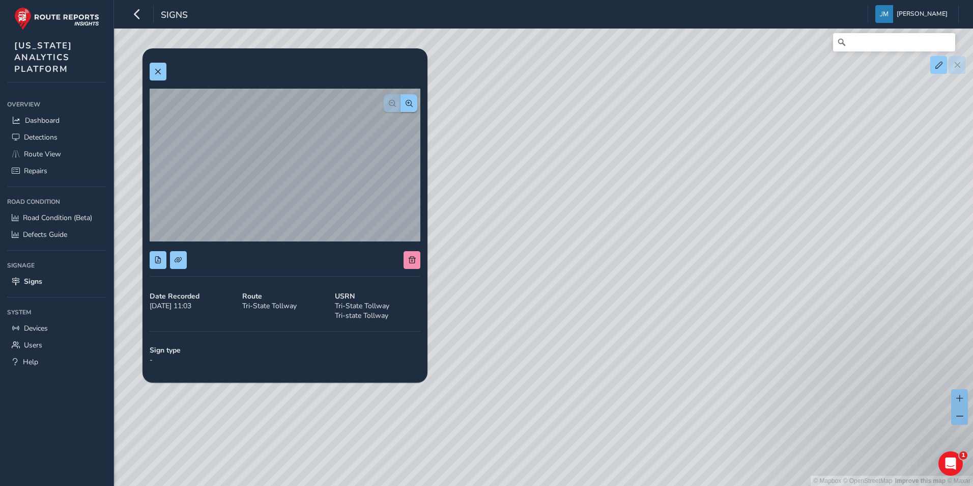
click at [494, 304] on div "© Mapbox © OpenStreetMap Improve this map © Maxar" at bounding box center [486, 243] width 973 height 486
click at [154, 70] on span at bounding box center [157, 71] width 7 height 7
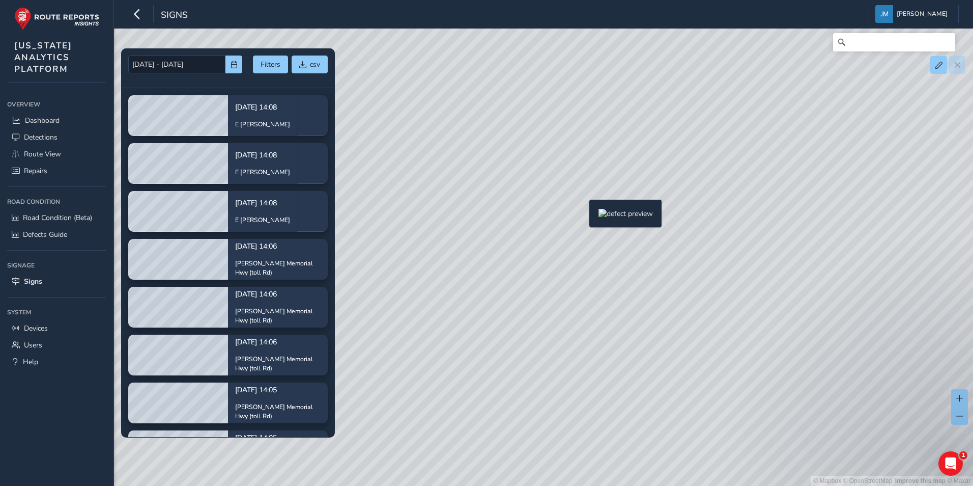
click at [583, 216] on div "© Mapbox © OpenStreetMap Improve this map © Maxar" at bounding box center [486, 243] width 973 height 486
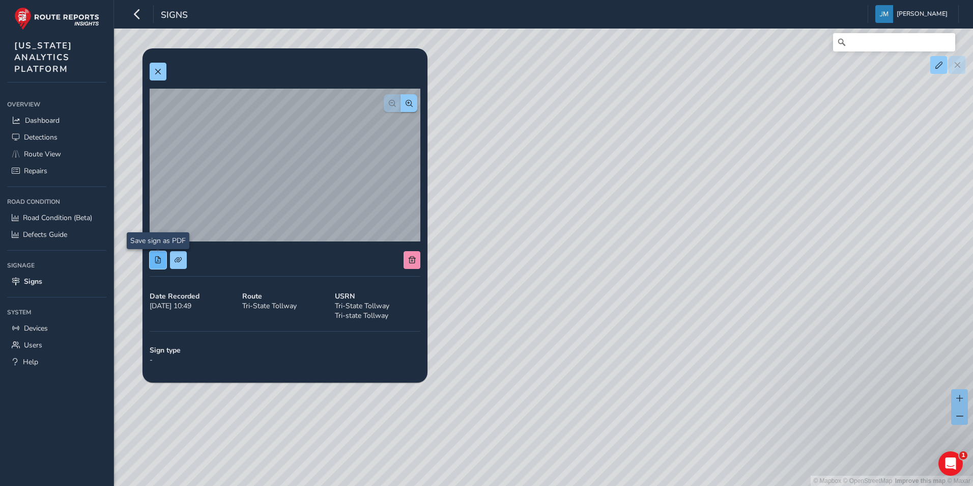
click at [161, 263] on span at bounding box center [157, 259] width 7 height 7
click at [175, 259] on span at bounding box center [178, 259] width 7 height 7
drag, startPoint x: 548, startPoint y: 335, endPoint x: 460, endPoint y: 256, distance: 118.2
click at [548, 335] on div "© Mapbox © OpenStreetMap Improve this map © Maxar" at bounding box center [486, 243] width 973 height 486
click at [155, 67] on button at bounding box center [158, 72] width 17 height 18
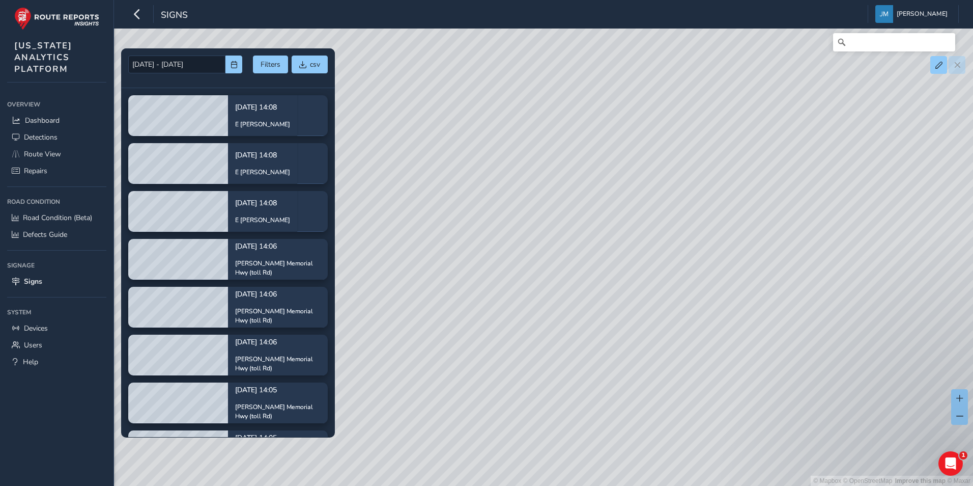
drag, startPoint x: 468, startPoint y: 307, endPoint x: 623, endPoint y: 320, distance: 156.2
click at [623, 320] on div "© Mapbox © OpenStreetMap Improve this map © Maxar" at bounding box center [486, 243] width 973 height 486
drag, startPoint x: 567, startPoint y: 318, endPoint x: 687, endPoint y: 324, distance: 119.2
click at [687, 324] on div "© Mapbox © OpenStreetMap Improve this map © Maxar" at bounding box center [486, 243] width 973 height 486
drag, startPoint x: 526, startPoint y: 311, endPoint x: 719, endPoint y: 318, distance: 193.0
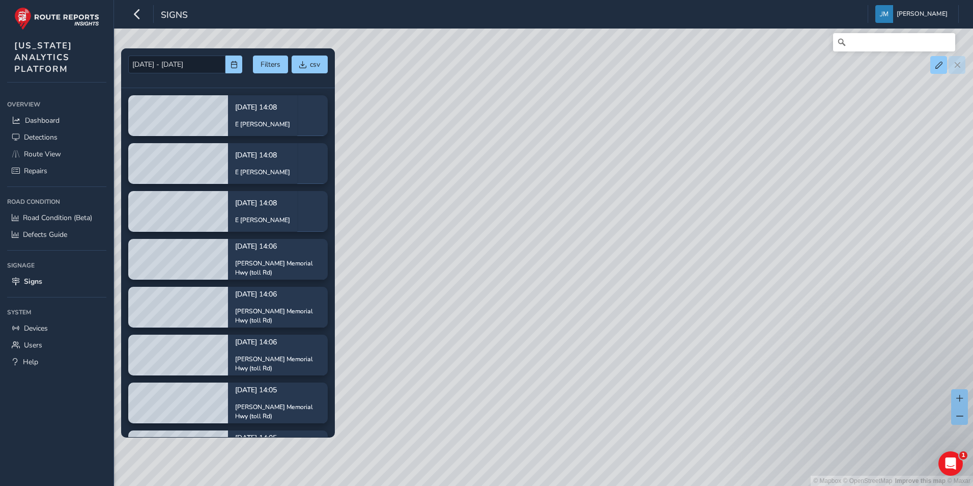
click at [719, 318] on div "© Mapbox © OpenStreetMap Improve this map © Maxar" at bounding box center [486, 243] width 973 height 486
drag, startPoint x: 558, startPoint y: 325, endPoint x: 729, endPoint y: 329, distance: 171.0
click at [729, 329] on div "© Mapbox © OpenStreetMap Improve this map © Maxar" at bounding box center [486, 243] width 973 height 486
drag, startPoint x: 460, startPoint y: 279, endPoint x: 725, endPoint y: 257, distance: 266.1
click at [725, 257] on div "© Mapbox © OpenStreetMap Improve this map © Maxar" at bounding box center [486, 243] width 973 height 486
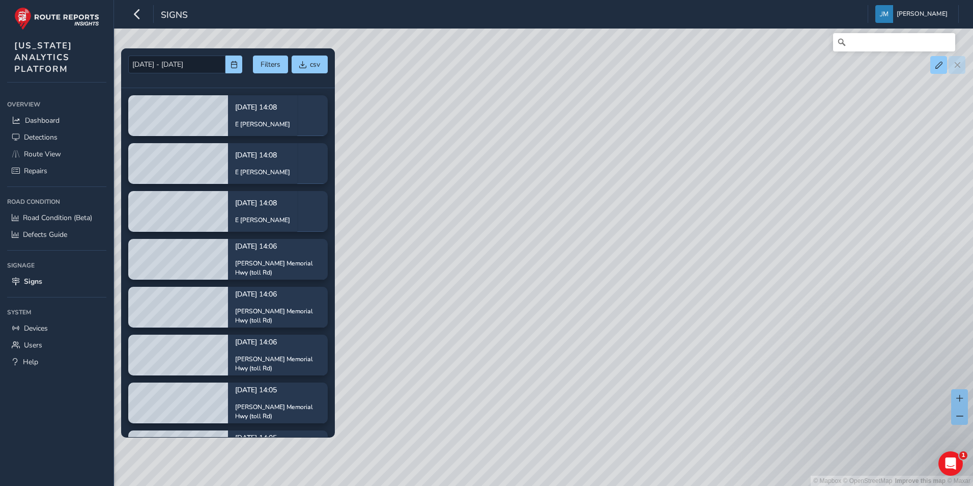
drag, startPoint x: 439, startPoint y: 301, endPoint x: 635, endPoint y: 297, distance: 195.5
click at [635, 297] on div "© Mapbox © OpenStreetMap Improve this map © Maxar" at bounding box center [486, 243] width 973 height 486
drag, startPoint x: 540, startPoint y: 360, endPoint x: 652, endPoint y: 388, distance: 115.4
click at [652, 388] on div "© Mapbox © OpenStreetMap Improve this map © Maxar" at bounding box center [486, 243] width 973 height 486
click at [712, 322] on div "© Mapbox © OpenStreetMap Improve this map © Maxar" at bounding box center [486, 243] width 973 height 486
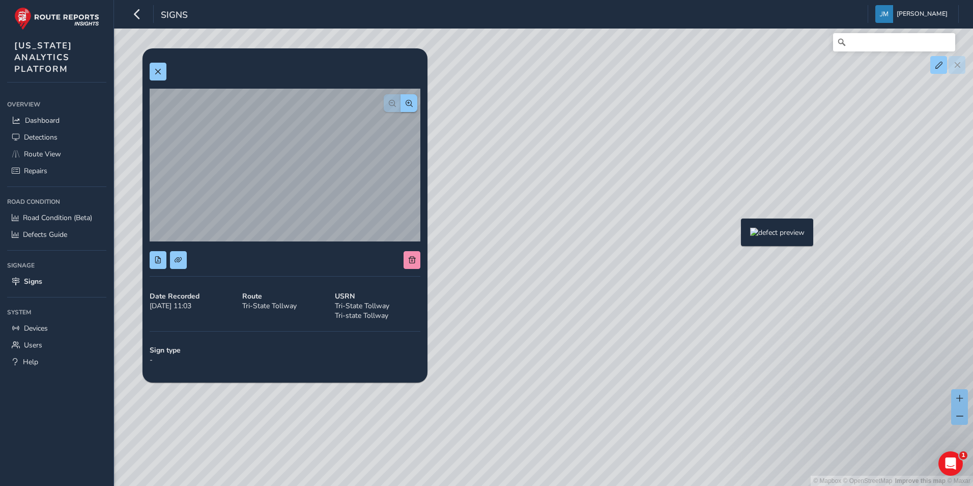
click at [735, 235] on div "© Mapbox © OpenStreetMap Improve this map © Maxar" at bounding box center [486, 243] width 973 height 486
click at [722, 233] on div "© Mapbox © OpenStreetMap Improve this map © Maxar" at bounding box center [486, 243] width 973 height 486
click at [180, 258] on span at bounding box center [178, 259] width 7 height 7
click at [155, 260] on span at bounding box center [157, 259] width 7 height 7
click at [658, 353] on div "© Mapbox © OpenStreetMap Improve this map © Maxar" at bounding box center [486, 243] width 973 height 486
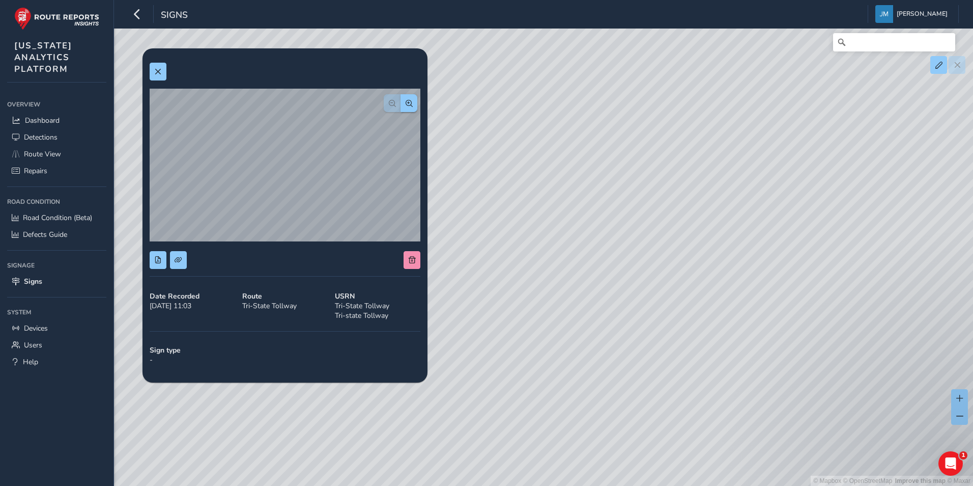
drag, startPoint x: 691, startPoint y: 335, endPoint x: 636, endPoint y: 351, distance: 56.6
click at [636, 351] on div "© Mapbox © OpenStreetMap Improve this map © Maxar" at bounding box center [486, 243] width 973 height 486
click at [682, 250] on div "© Mapbox © OpenStreetMap Improve this map © Maxar" at bounding box center [486, 243] width 973 height 486
click at [182, 259] on button at bounding box center [178, 260] width 17 height 18
click at [160, 260] on span at bounding box center [157, 259] width 7 height 7
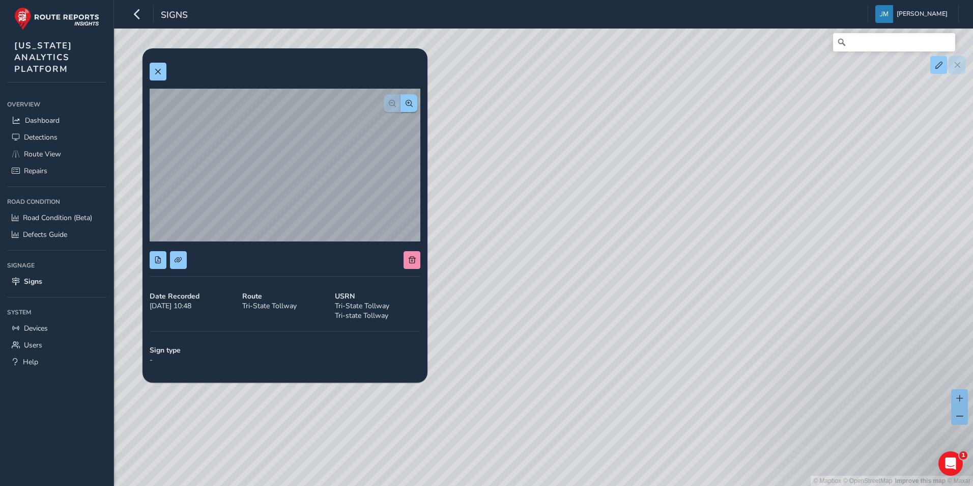
drag, startPoint x: 672, startPoint y: 360, endPoint x: 682, endPoint y: 360, distance: 10.2
click at [673, 360] on div "© Mapbox © OpenStreetMap Improve this map © Maxar" at bounding box center [486, 243] width 973 height 486
click at [592, 346] on div "© Mapbox © OpenStreetMap Improve this map © Maxar" at bounding box center [486, 243] width 973 height 486
drag, startPoint x: 583, startPoint y: 365, endPoint x: 804, endPoint y: 403, distance: 223.6
click at [804, 403] on div "© Mapbox © OpenStreetMap Improve this map © Maxar" at bounding box center [486, 243] width 973 height 486
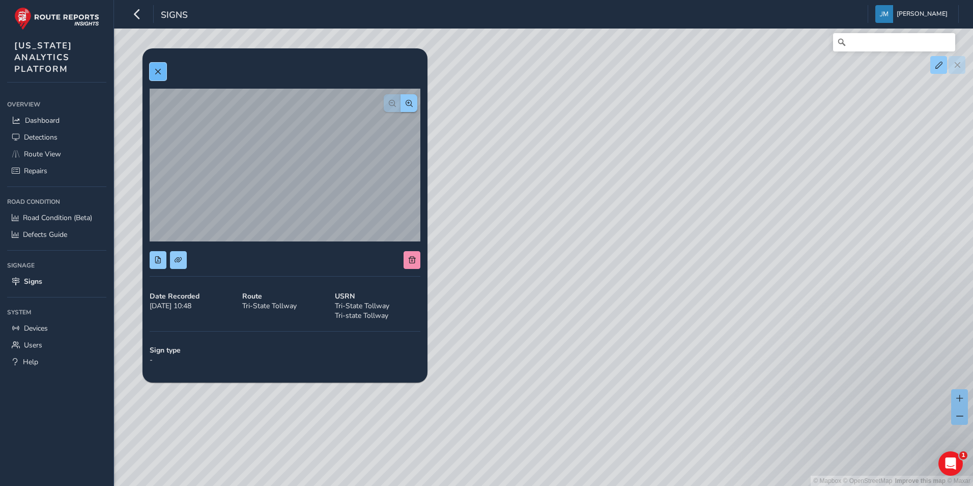
click at [158, 72] on span at bounding box center [157, 71] width 7 height 7
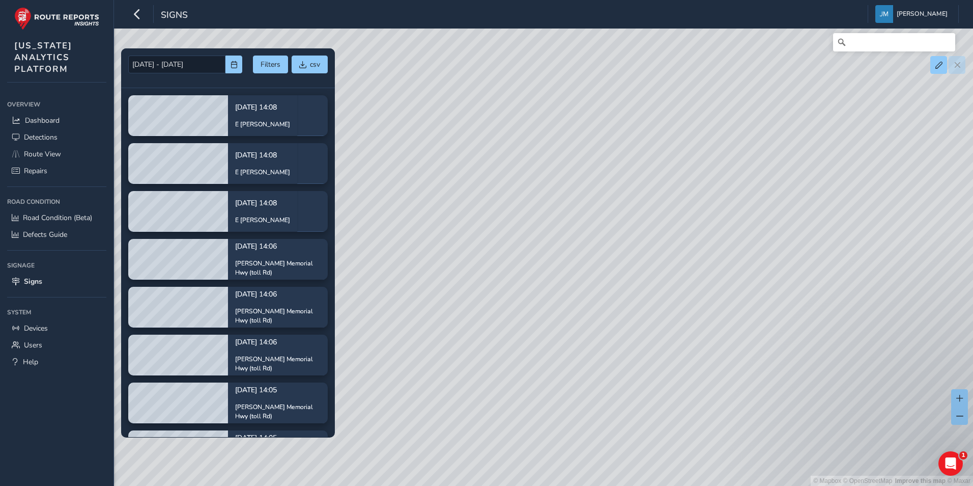
click at [734, 310] on div "© Mapbox © OpenStreetMap Improve this map © Maxar" at bounding box center [486, 243] width 973 height 486
click at [730, 309] on div "© Mapbox © OpenStreetMap Improve this map © Maxar" at bounding box center [486, 243] width 973 height 486
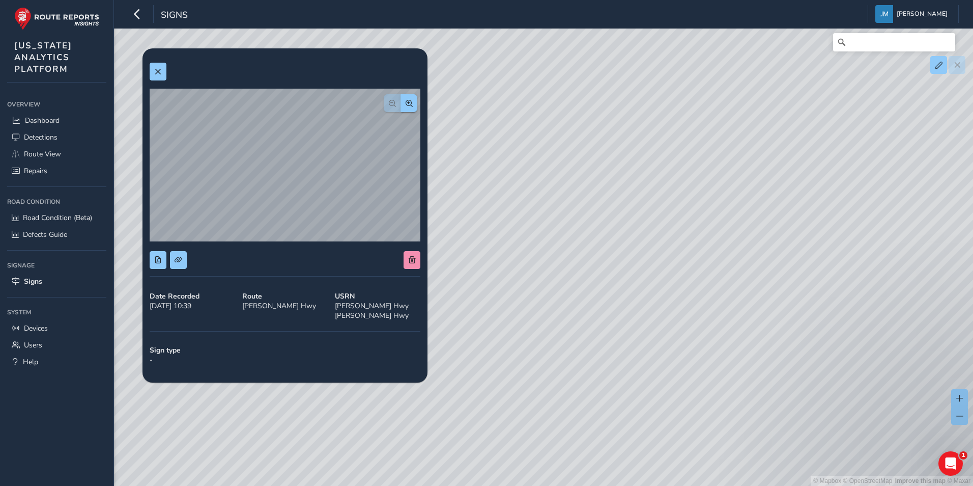
drag, startPoint x: 805, startPoint y: 261, endPoint x: 704, endPoint y: 262, distance: 100.8
click at [704, 262] on div "© Mapbox © OpenStreetMap Improve this map © Maxar" at bounding box center [486, 243] width 973 height 486
click at [157, 264] on button at bounding box center [158, 260] width 17 height 18
click at [181, 260] on span at bounding box center [178, 259] width 7 height 7
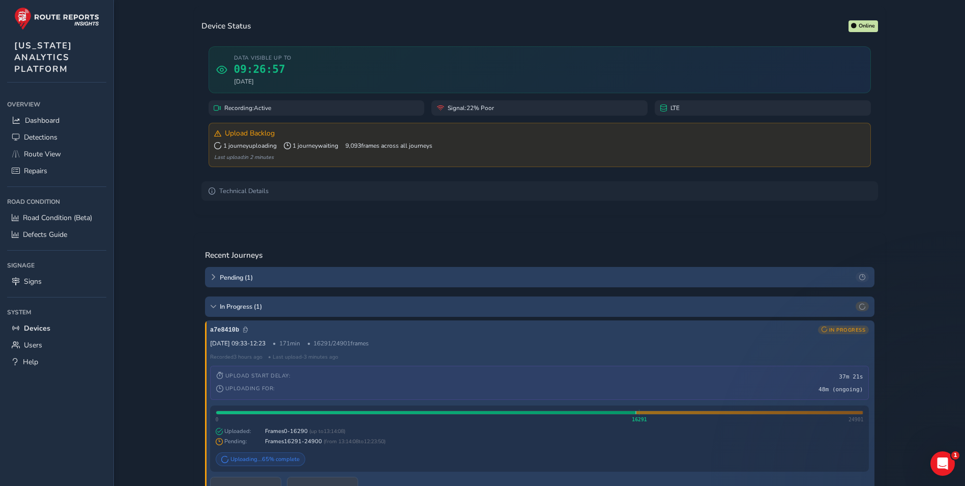
scroll to position [102, 0]
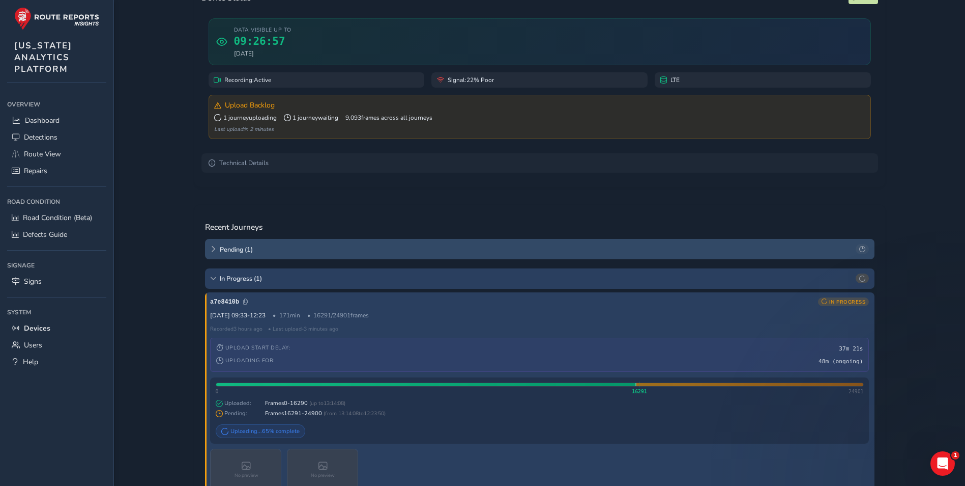
click at [315, 250] on span "Pending ( 1 )" at bounding box center [536, 249] width 633 height 9
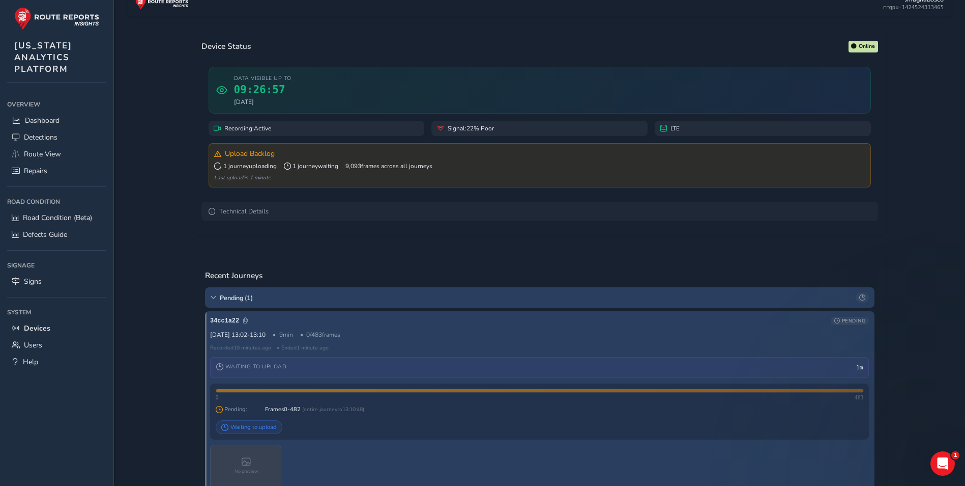
scroll to position [0, 0]
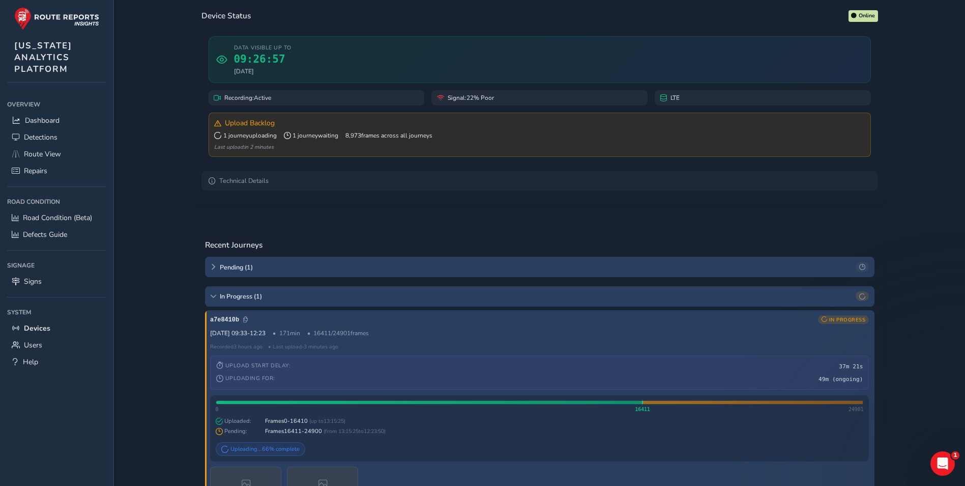
scroll to position [102, 0]
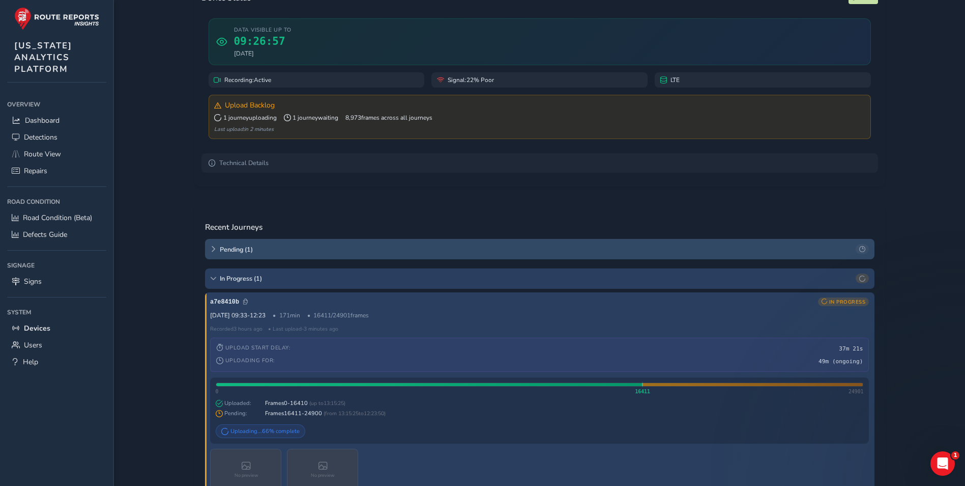
click at [239, 245] on span "Pending ( 1 )" at bounding box center [536, 249] width 633 height 9
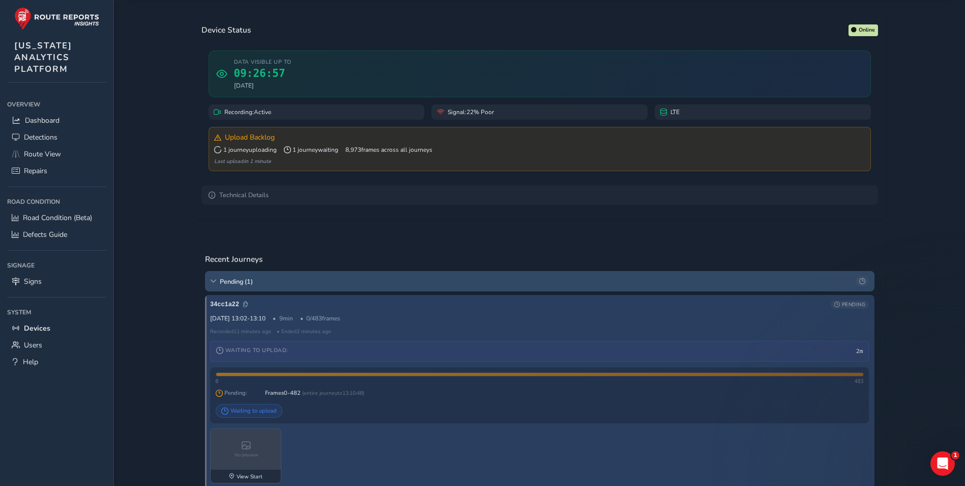
scroll to position [51, 0]
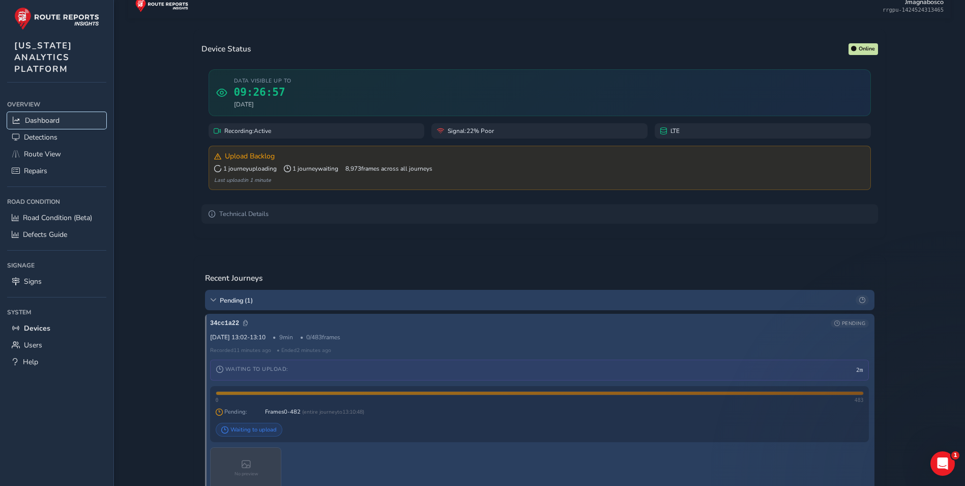
click at [65, 116] on link "Dashboard" at bounding box center [56, 120] width 99 height 17
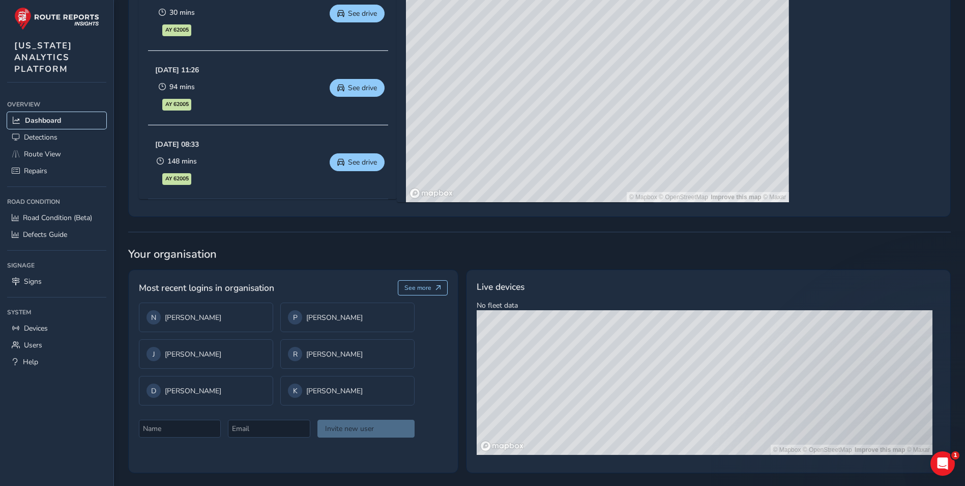
scroll to position [597, 0]
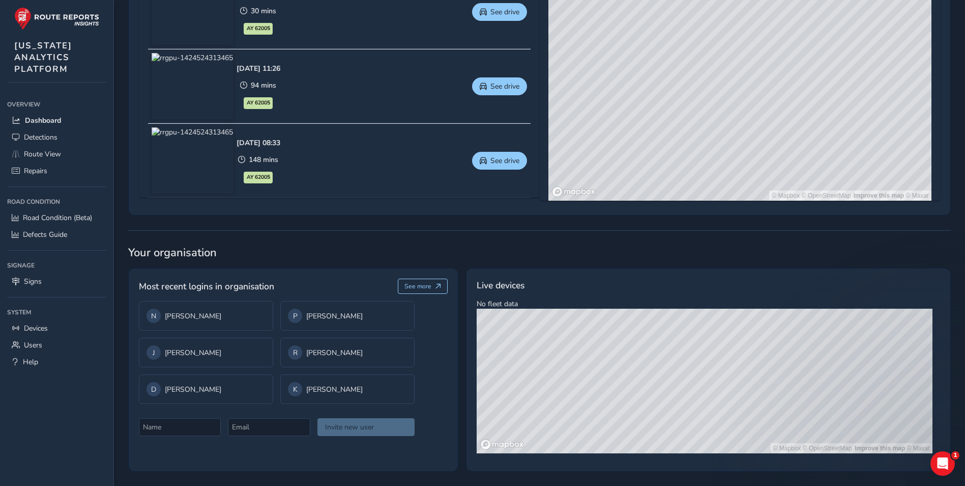
click at [582, 266] on div "Detections insights Most recent detections AI Route View defect See more Sep 02…" at bounding box center [539, 30] width 823 height 881
click at [41, 325] on span "Devices" at bounding box center [36, 328] width 24 height 10
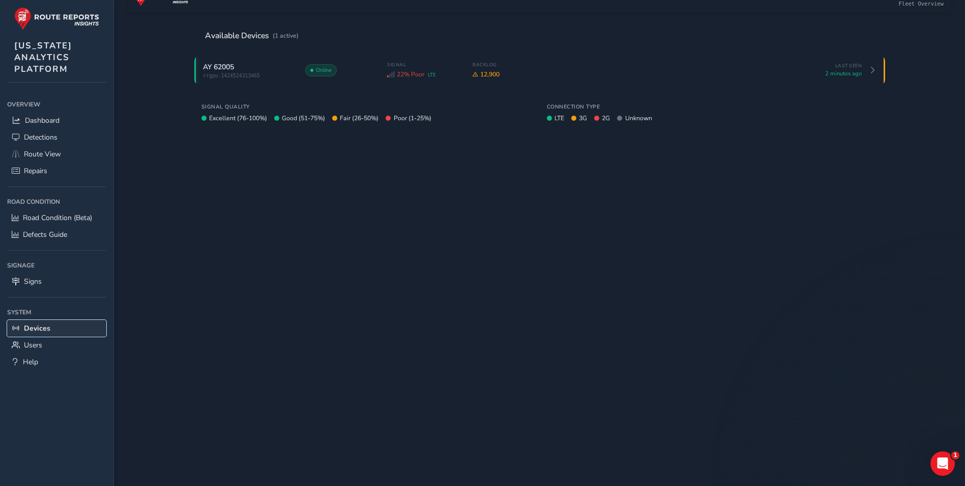
scroll to position [57, 0]
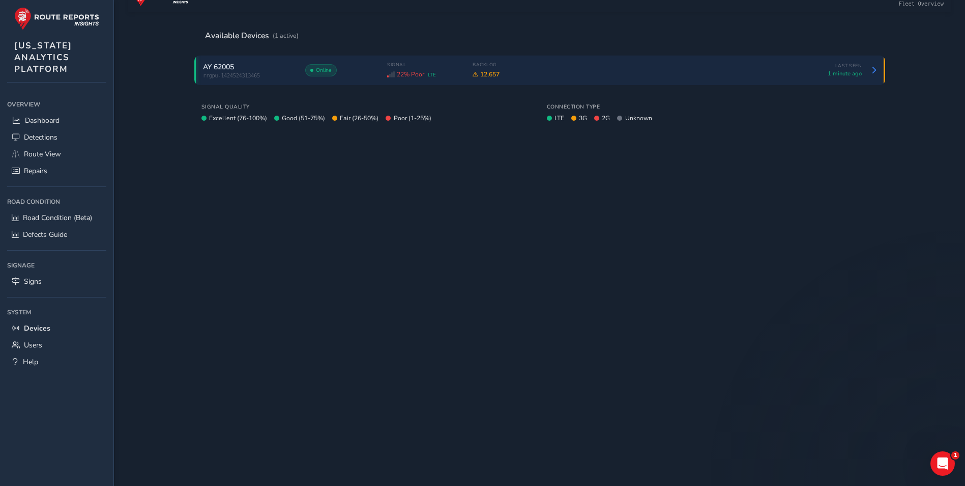
click at [279, 62] on div "AY 62005 rrgpu-1424524313465 Online Signal 22% Poor LTE Backlog 12,657 Last See…" at bounding box center [539, 70] width 691 height 30
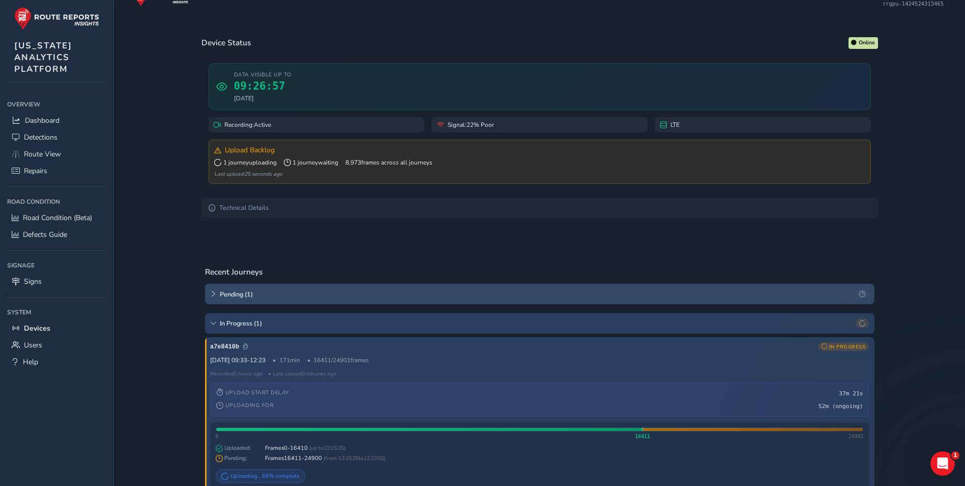
click at [275, 290] on span "Pending ( 1 )" at bounding box center [536, 294] width 633 height 9
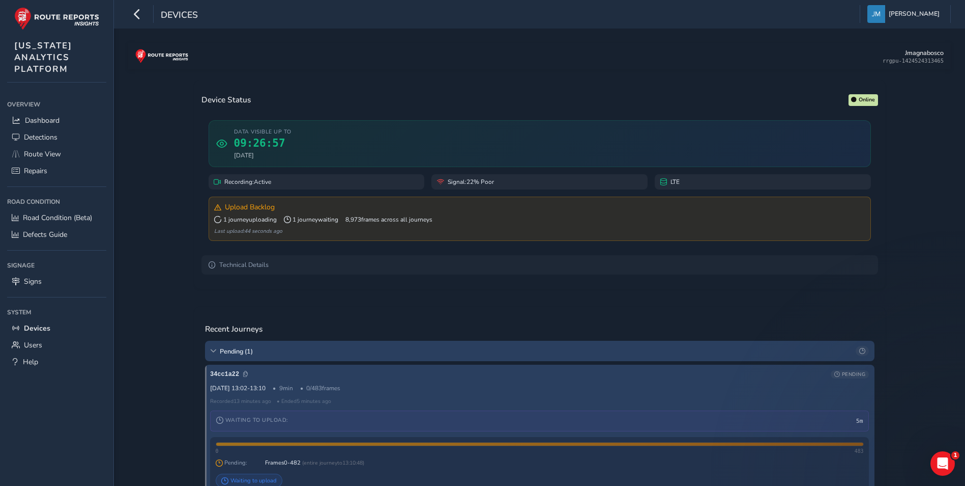
click at [211, 231] on div "Upload Backlog 1 journey uploading 1 journey waiting 8,973 frames across all jo…" at bounding box center [540, 218] width 663 height 44
drag, startPoint x: 212, startPoint y: 232, endPoint x: 298, endPoint y: 231, distance: 85.5
click at [298, 231] on div "Upload Backlog 1 journey uploading 1 journey waiting 8,973 frames across all jo…" at bounding box center [540, 218] width 663 height 44
drag, startPoint x: 298, startPoint y: 231, endPoint x: 384, endPoint y: 232, distance: 86.5
click at [384, 232] on div "Last upload: 48 seconds ago" at bounding box center [539, 231] width 651 height 8
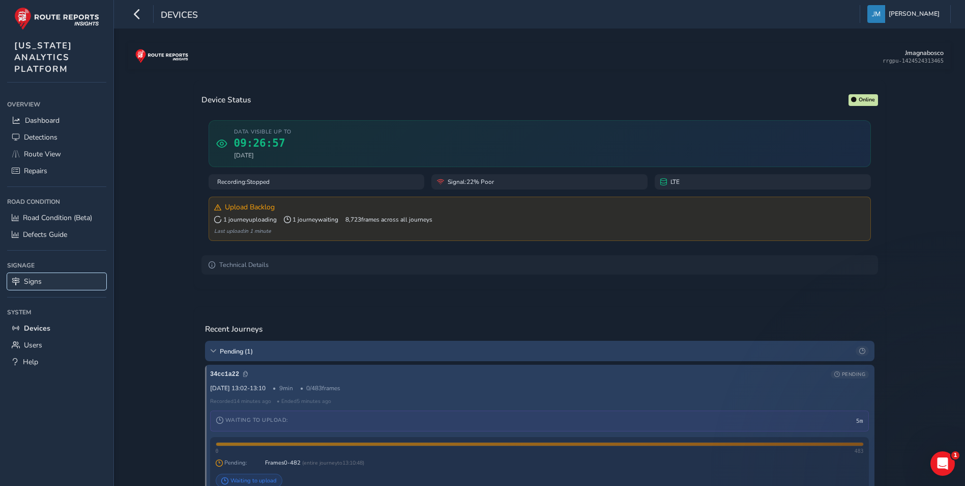
click at [67, 287] on link "Signs" at bounding box center [56, 281] width 99 height 17
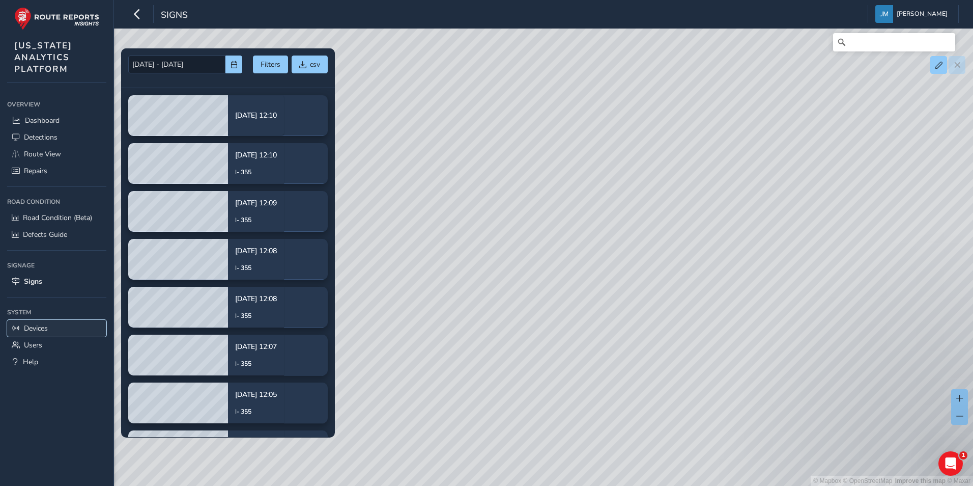
click at [73, 331] on link "Devices" at bounding box center [56, 328] width 99 height 17
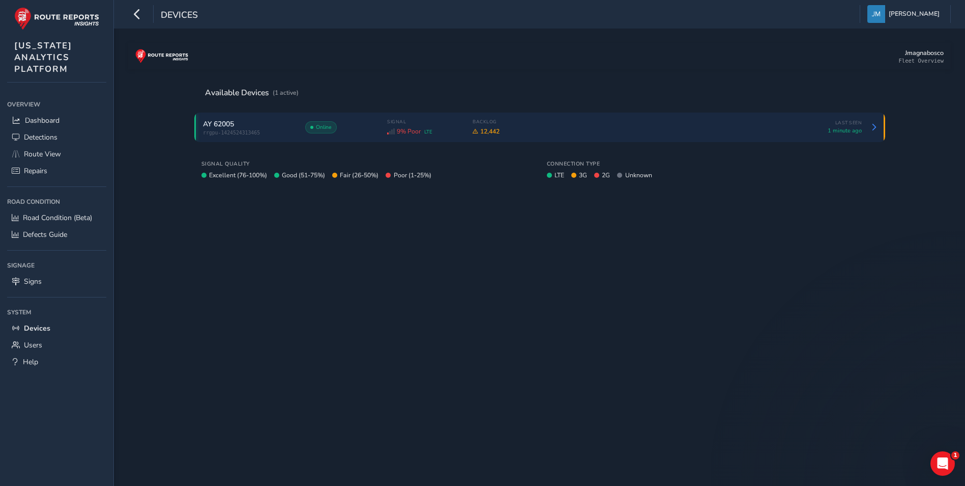
click at [369, 133] on div "Online" at bounding box center [340, 127] width 71 height 12
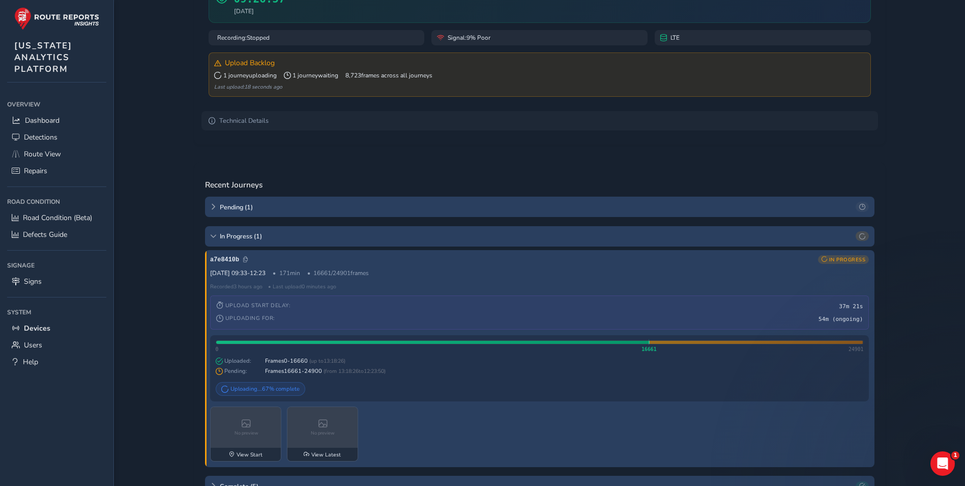
scroll to position [153, 0]
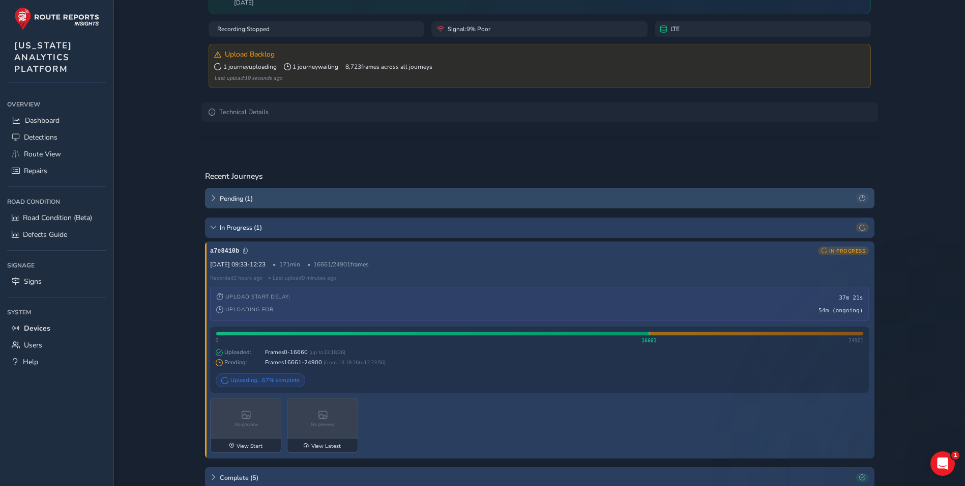
click at [278, 197] on span "Pending ( 1 )" at bounding box center [536, 198] width 633 height 9
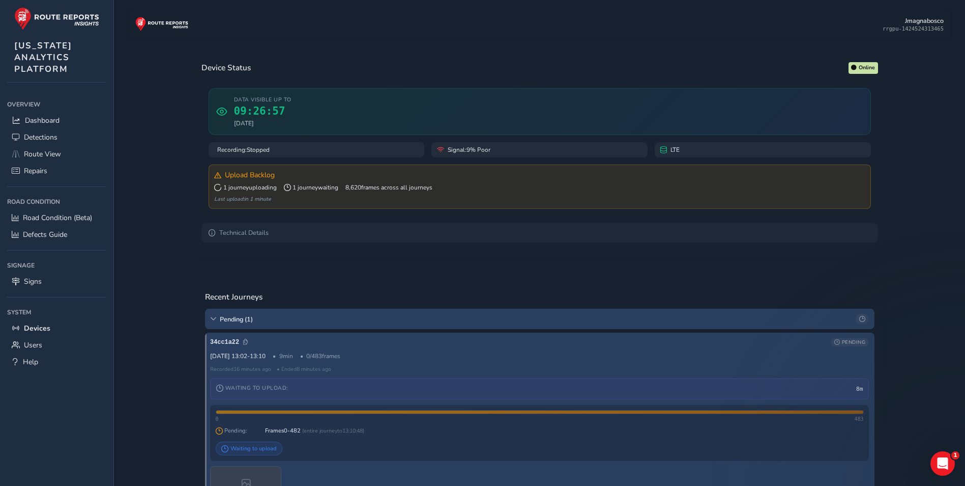
scroll to position [0, 0]
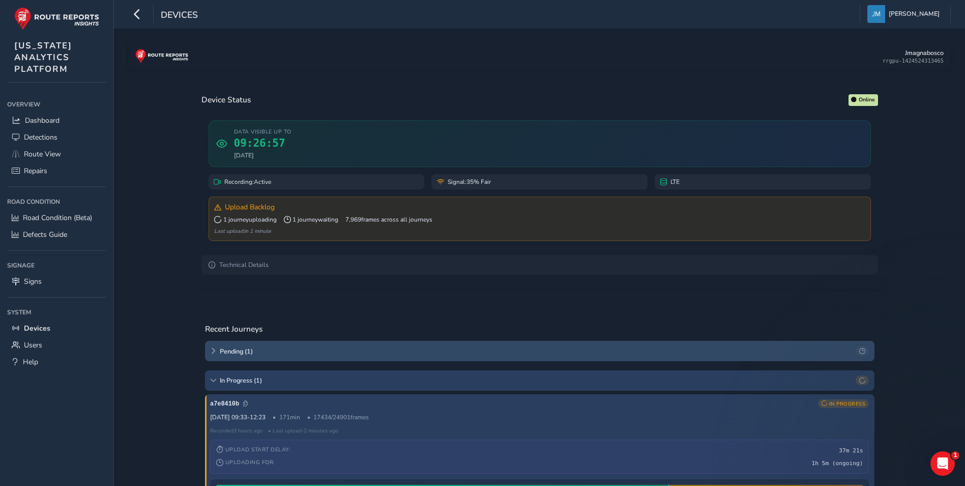
click at [329, 353] on span "Pending ( 1 )" at bounding box center [536, 351] width 633 height 9
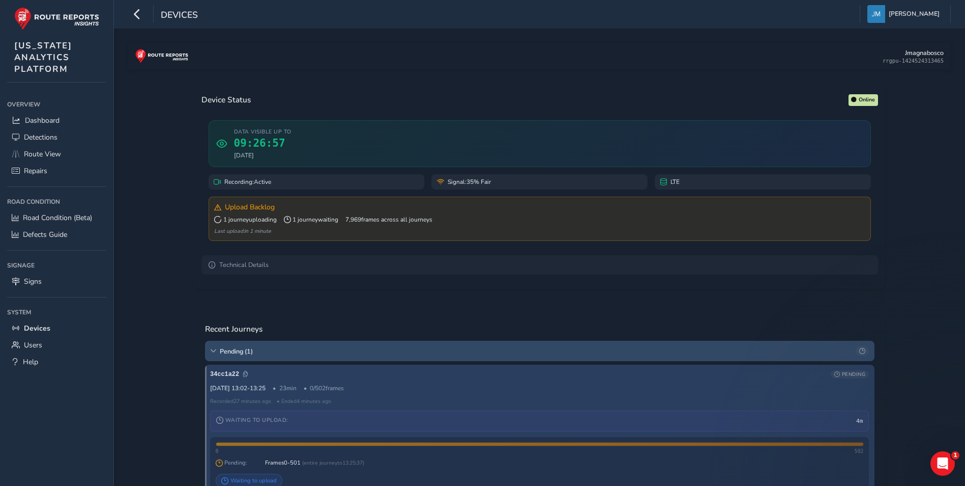
click at [329, 353] on span "Pending ( 1 )" at bounding box center [536, 351] width 633 height 9
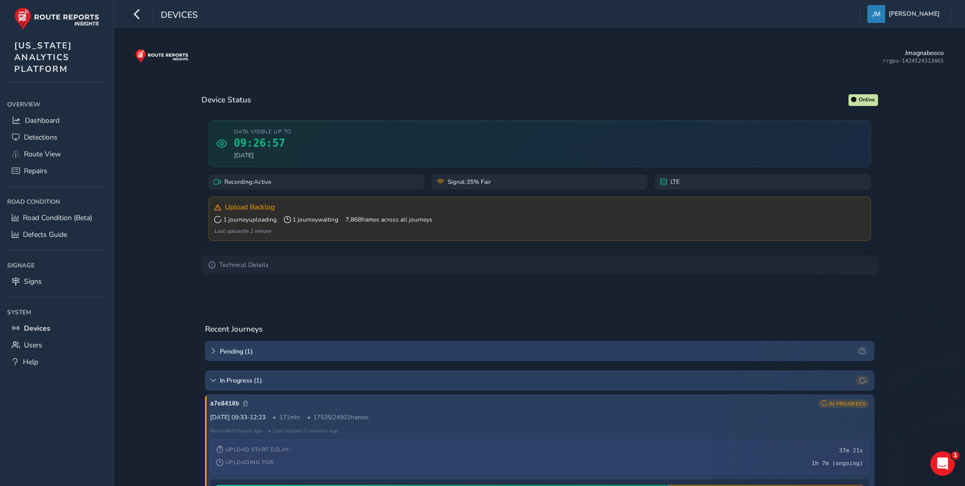
click at [263, 348] on span "Pending ( 1 )" at bounding box center [536, 351] width 633 height 9
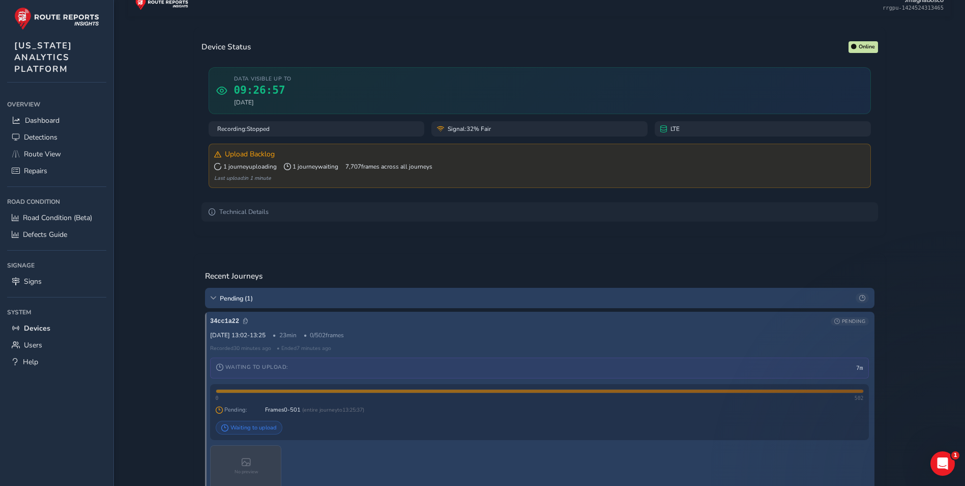
scroll to position [51, 0]
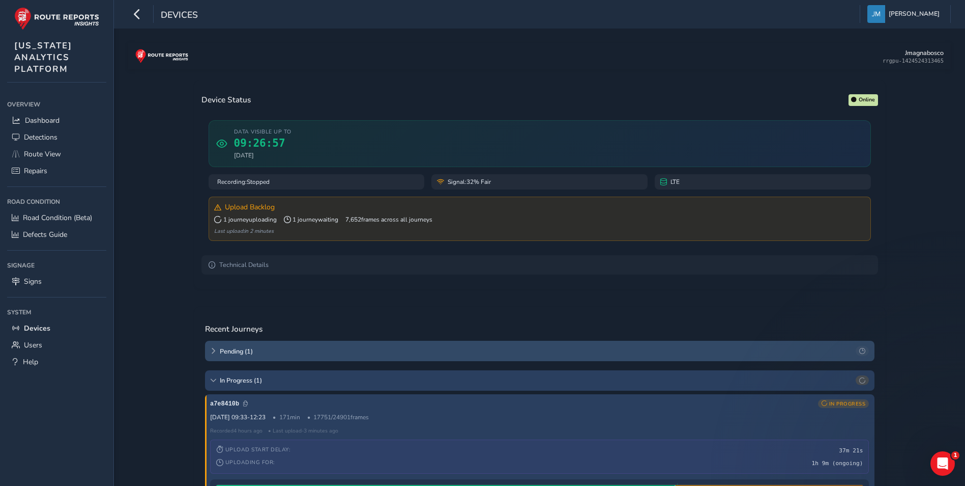
click at [232, 350] on span "Pending ( 1 )" at bounding box center [536, 351] width 633 height 9
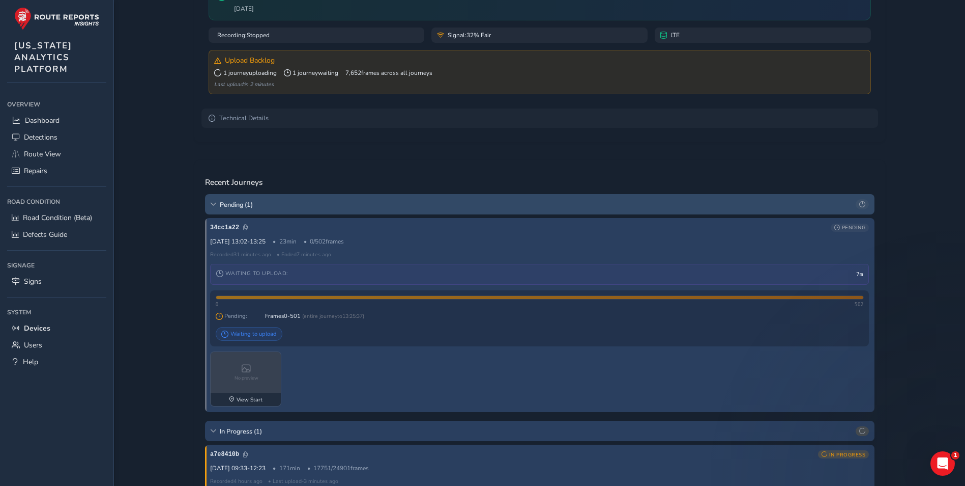
scroll to position [153, 0]
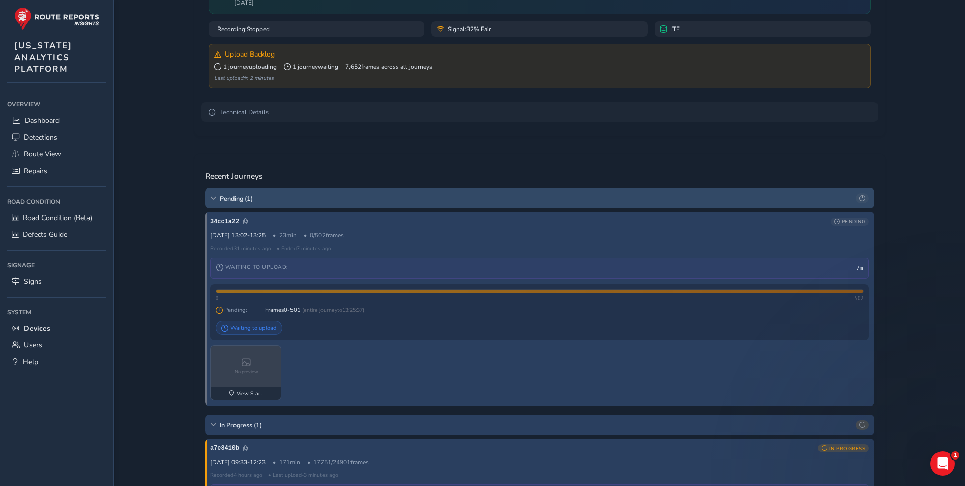
click at [228, 200] on span "Pending ( 1 )" at bounding box center [536, 198] width 633 height 9
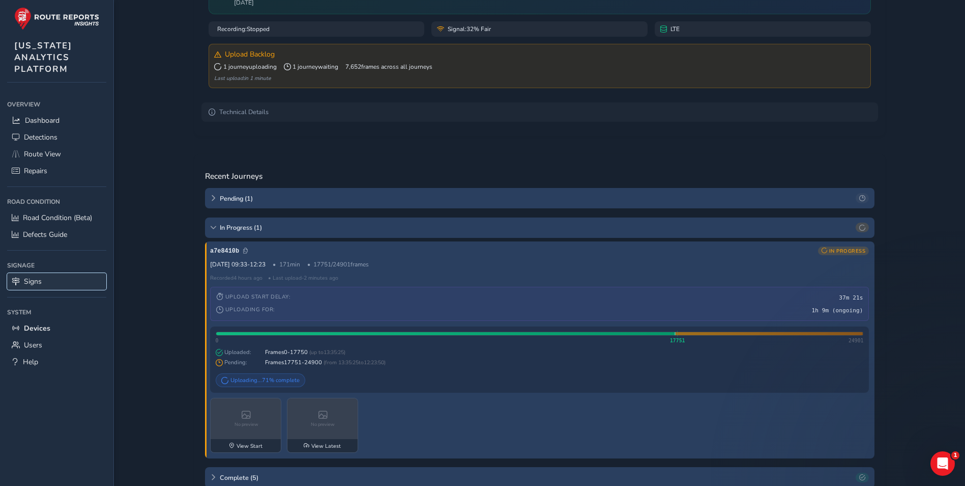
click at [46, 281] on link "Signs" at bounding box center [56, 281] width 99 height 17
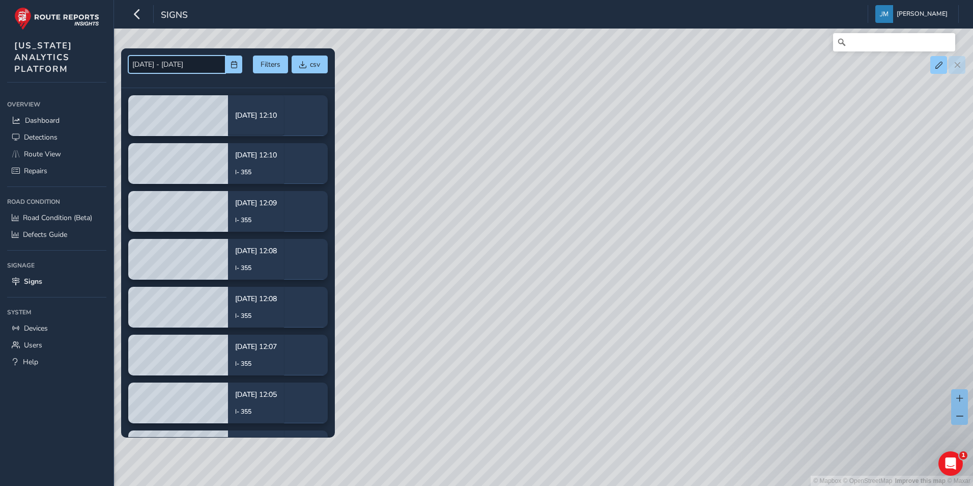
click at [150, 58] on input "09/12/2025 - 09/17/2025" at bounding box center [176, 64] width 97 height 18
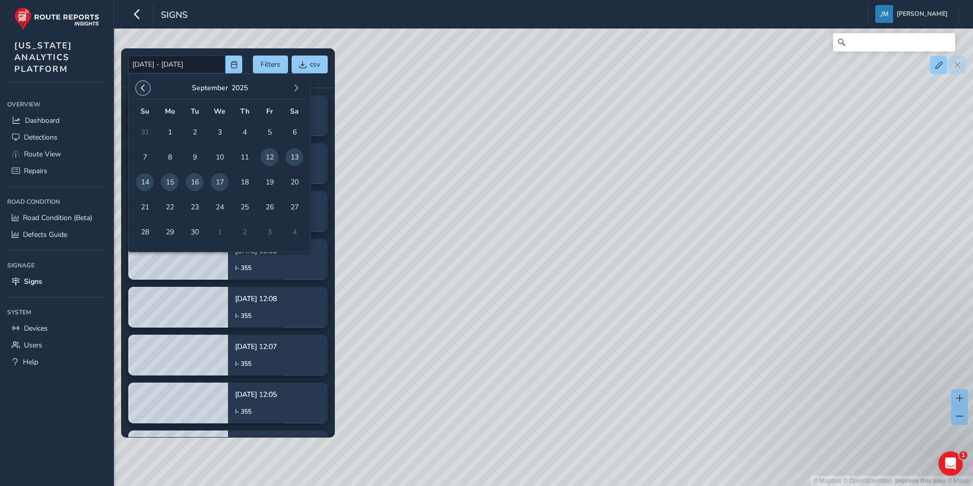
click at [140, 85] on span "button" at bounding box center [142, 87] width 7 height 7
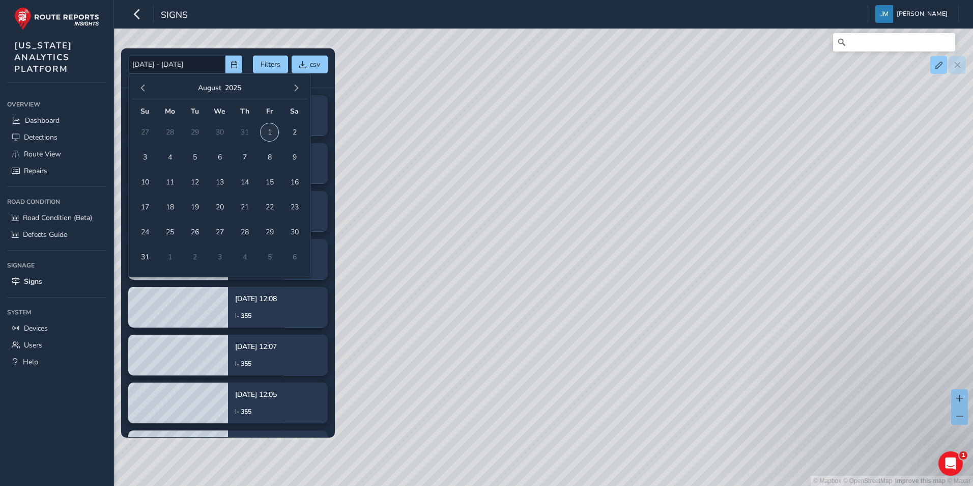
click at [266, 130] on span "1" at bounding box center [270, 132] width 18 height 18
click at [231, 64] on span "button" at bounding box center [234, 64] width 7 height 7
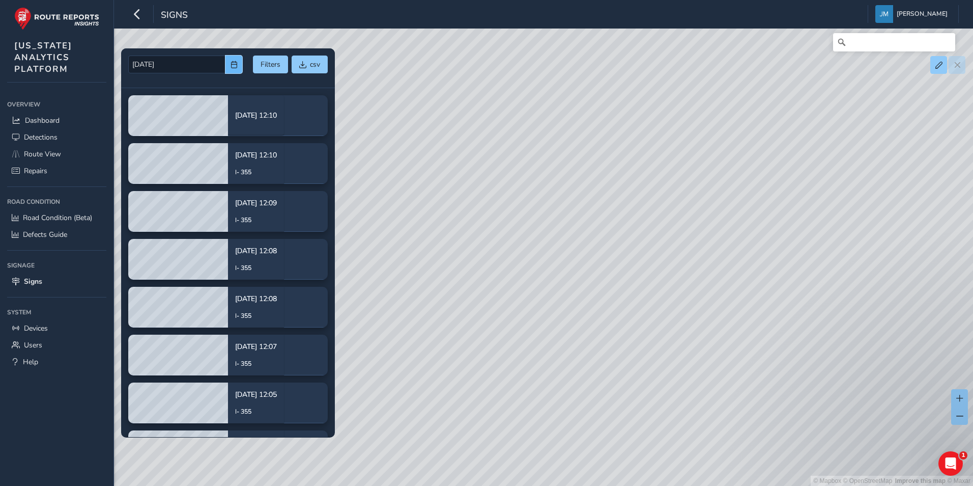
click at [229, 61] on button "button" at bounding box center [233, 64] width 17 height 18
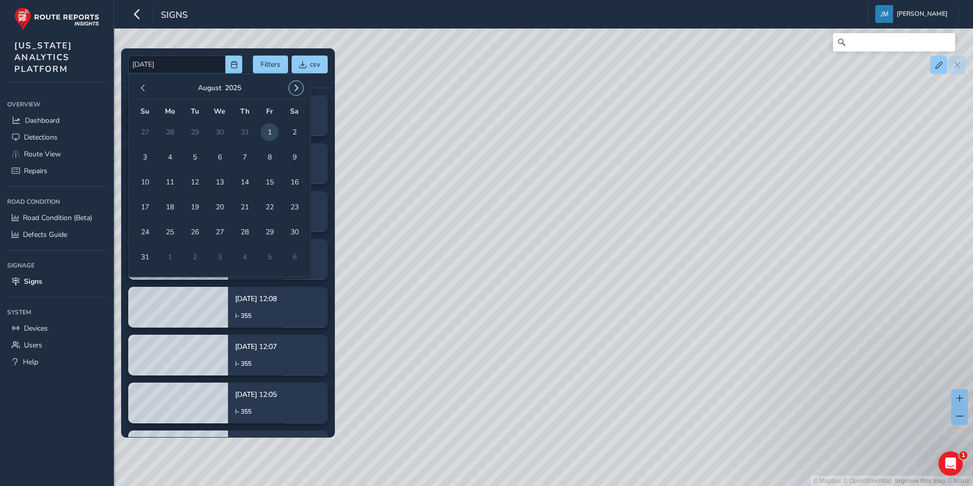
click at [295, 87] on span "button" at bounding box center [296, 87] width 7 height 7
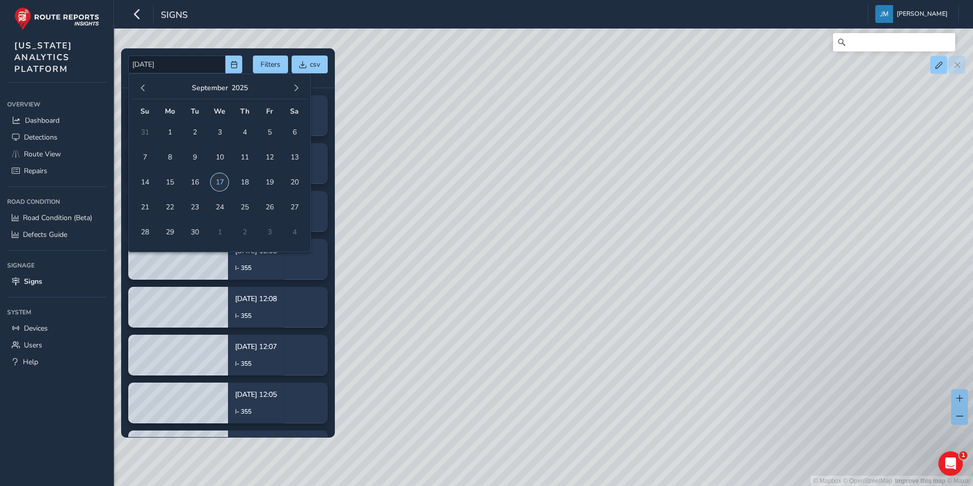
click at [221, 180] on span "17" at bounding box center [220, 182] width 18 height 18
type input "08/01/2025 - 09/17/2025"
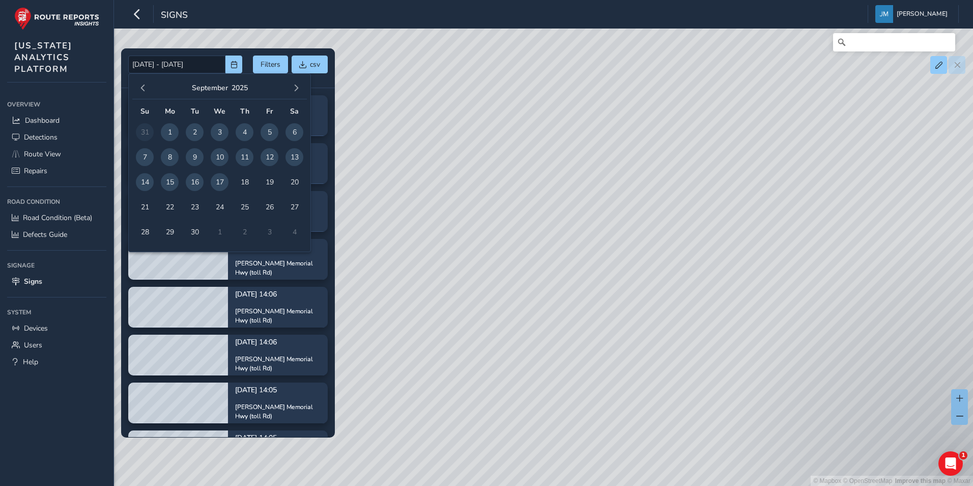
click at [243, 54] on div "08/01/2025 - 09/17/2025 Filters csv" at bounding box center [228, 68] width 214 height 40
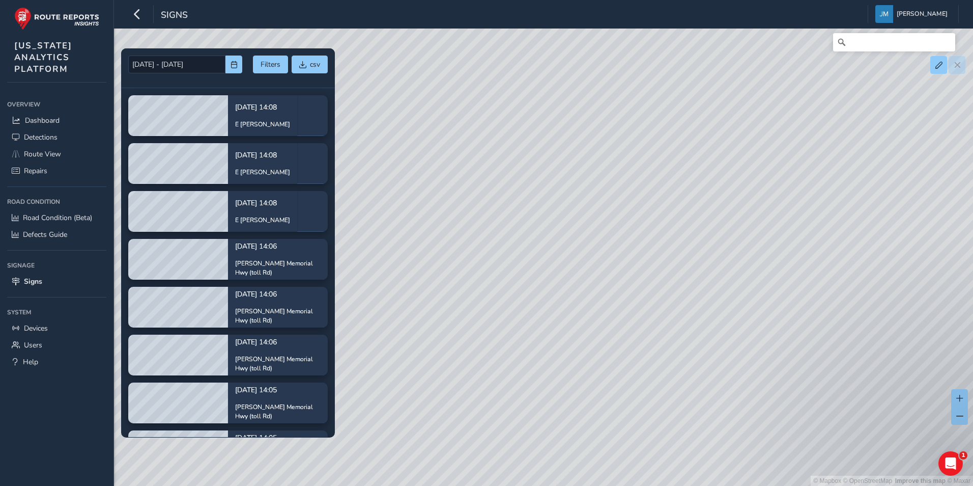
drag, startPoint x: 560, startPoint y: 356, endPoint x: 604, endPoint y: 370, distance: 46.0
click at [604, 370] on div "© Mapbox © OpenStreetMap Improve this map © Maxar" at bounding box center [486, 243] width 973 height 486
click at [595, 301] on div "© Mapbox © OpenStreetMap Improve this map © Maxar" at bounding box center [486, 243] width 973 height 486
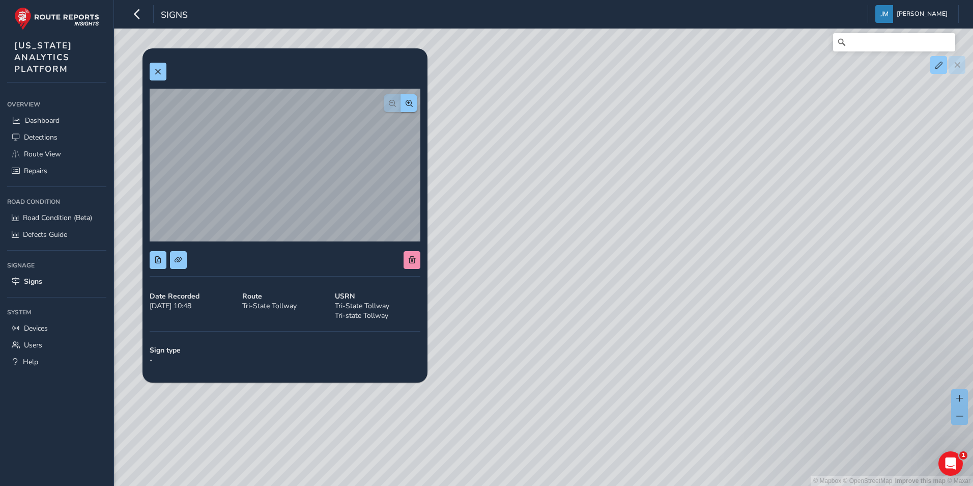
click at [595, 342] on div "© Mapbox © OpenStreetMap Improve this map © Maxar" at bounding box center [486, 243] width 973 height 486
drag, startPoint x: 553, startPoint y: 333, endPoint x: 761, endPoint y: 366, distance: 210.7
click at [761, 366] on div "© Mapbox © OpenStreetMap Improve this map © Maxar" at bounding box center [486, 243] width 973 height 486
click at [591, 355] on div "© Mapbox © OpenStreetMap Improve this map © Maxar" at bounding box center [486, 243] width 973 height 486
click at [638, 251] on div "© Mapbox © OpenStreetMap Improve this map © Maxar" at bounding box center [486, 243] width 973 height 486
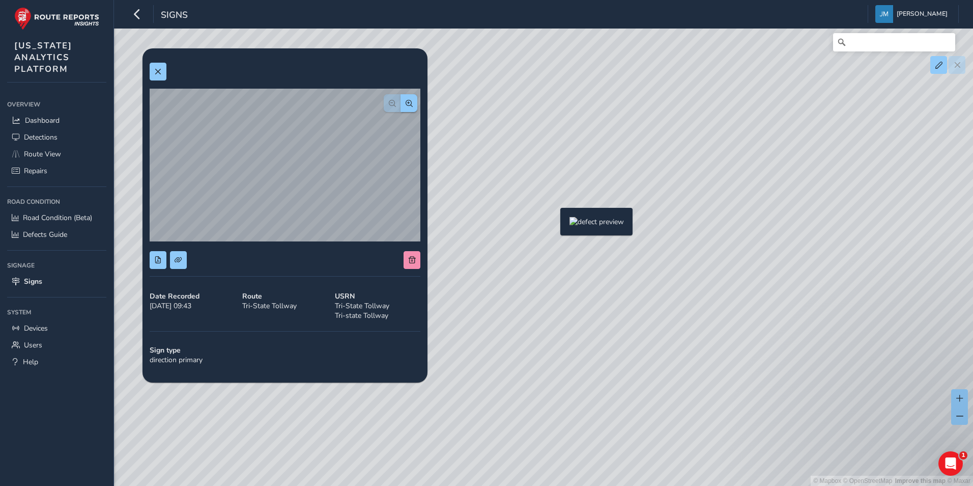
click at [554, 224] on div "© Mapbox © OpenStreetMap Improve this map © Maxar" at bounding box center [486, 243] width 973 height 486
click at [154, 71] on button at bounding box center [158, 72] width 17 height 18
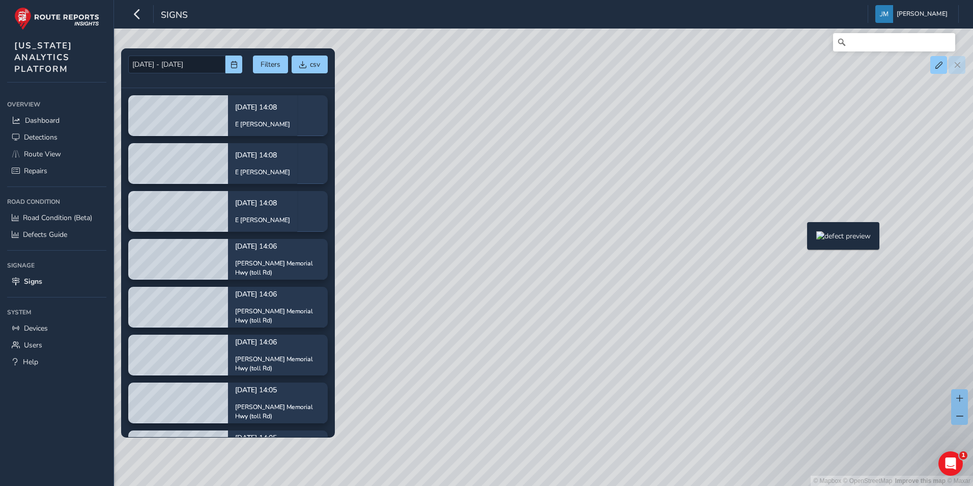
click at [801, 238] on div "© Mapbox © OpenStreetMap Improve this map © Maxar" at bounding box center [486, 243] width 973 height 486
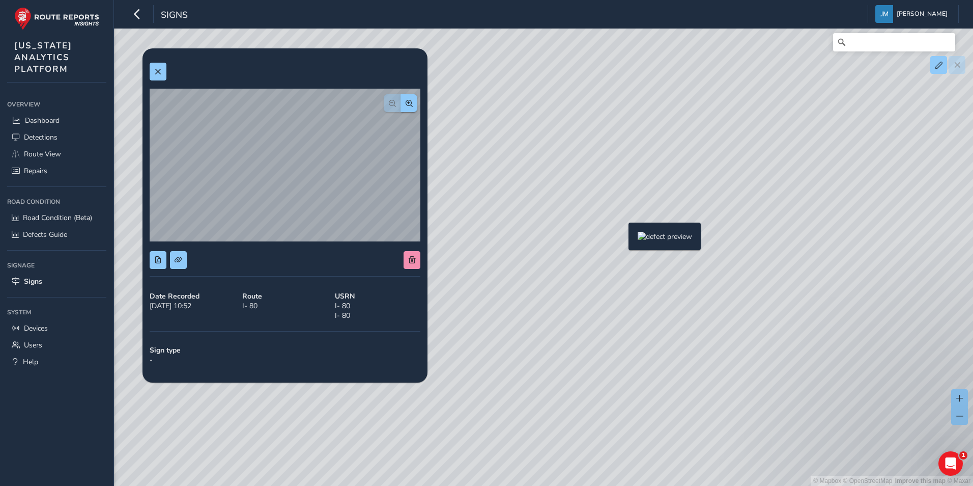
click at [622, 239] on div "© Mapbox © OpenStreetMap Improve this map © Maxar" at bounding box center [486, 243] width 973 height 486
drag, startPoint x: 579, startPoint y: 236, endPoint x: 585, endPoint y: 236, distance: 6.6
click at [579, 236] on div "© Mapbox © OpenStreetMap Improve this map © Maxar" at bounding box center [486, 243] width 973 height 486
click at [608, 236] on div "© Mapbox © OpenStreetMap Improve this map © Maxar" at bounding box center [486, 243] width 973 height 486
click at [635, 236] on div "© Mapbox © OpenStreetMap Improve this map © Maxar" at bounding box center [486, 243] width 973 height 486
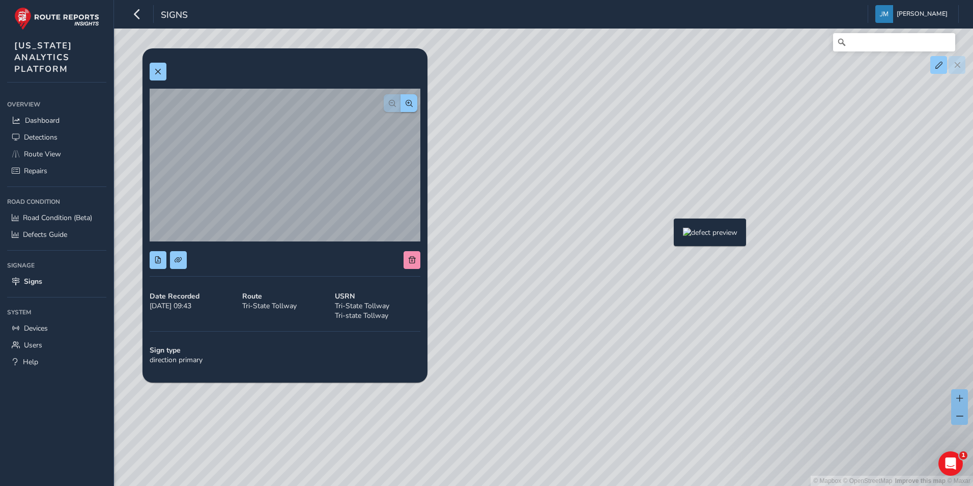
click at [668, 235] on div "© Mapbox © OpenStreetMap Improve this map © Maxar" at bounding box center [486, 243] width 973 height 486
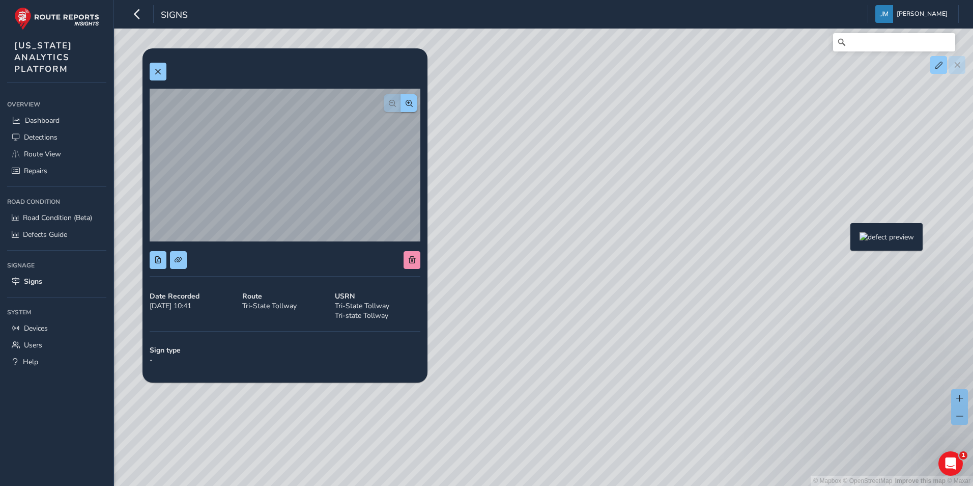
click at [844, 239] on div "© Mapbox © OpenStreetMap Improve this map © Maxar" at bounding box center [486, 243] width 973 height 486
drag, startPoint x: 653, startPoint y: 180, endPoint x: 714, endPoint y: 180, distance: 60.6
click at [714, 180] on div "© Mapbox © OpenStreetMap Improve this map © Maxar" at bounding box center [486, 243] width 973 height 486
drag, startPoint x: 158, startPoint y: 68, endPoint x: 185, endPoint y: 76, distance: 28.8
click at [158, 68] on span at bounding box center [157, 71] width 7 height 7
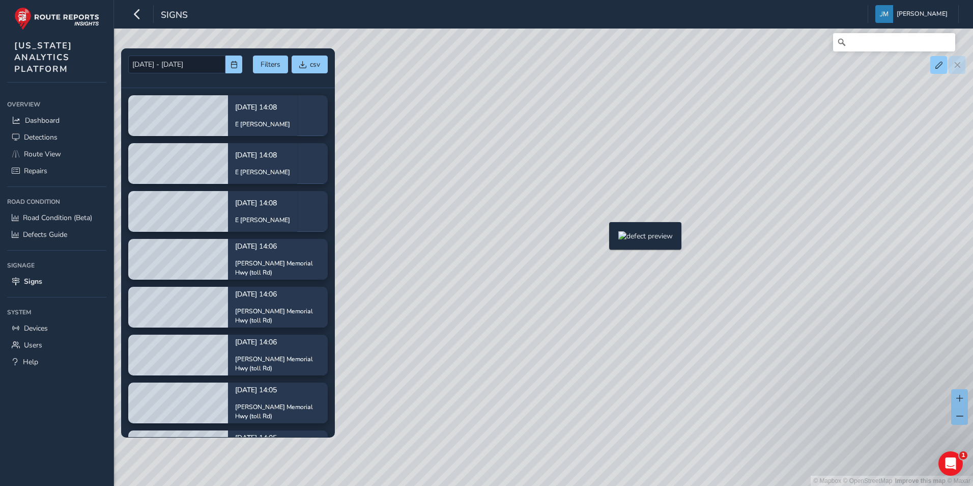
click at [603, 238] on div "© Mapbox © OpenStreetMap Improve this map © Maxar" at bounding box center [486, 243] width 973 height 486
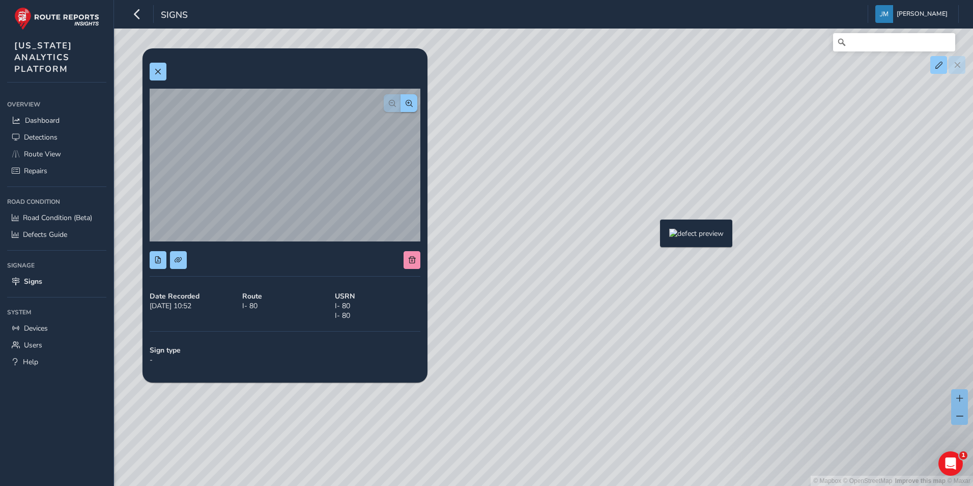
click at [654, 236] on div "© Mapbox © OpenStreetMap Improve this map © Maxar" at bounding box center [486, 243] width 973 height 486
drag, startPoint x: 556, startPoint y: 206, endPoint x: 720, endPoint y: 194, distance: 164.8
click at [719, 194] on div "© Mapbox © OpenStreetMap Improve this map © Maxar" at bounding box center [486, 243] width 973 height 486
drag, startPoint x: 642, startPoint y: 204, endPoint x: 741, endPoint y: 214, distance: 99.7
click at [741, 214] on div "© Mapbox © OpenStreetMap Improve this map © Maxar" at bounding box center [486, 243] width 973 height 486
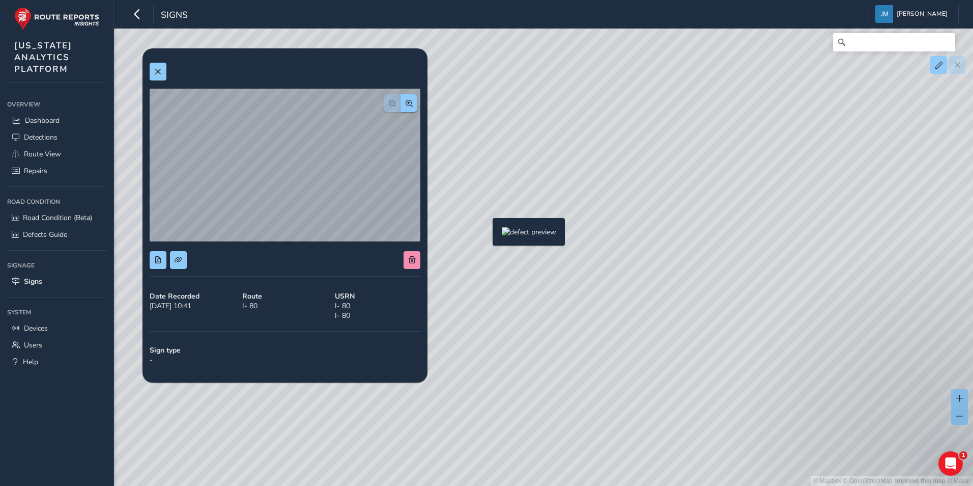
click at [487, 234] on div "© Mapbox © OpenStreetMap Improve this map © Maxar" at bounding box center [486, 243] width 973 height 486
drag, startPoint x: 163, startPoint y: 70, endPoint x: 173, endPoint y: 78, distance: 12.6
click at [163, 70] on button at bounding box center [158, 72] width 17 height 18
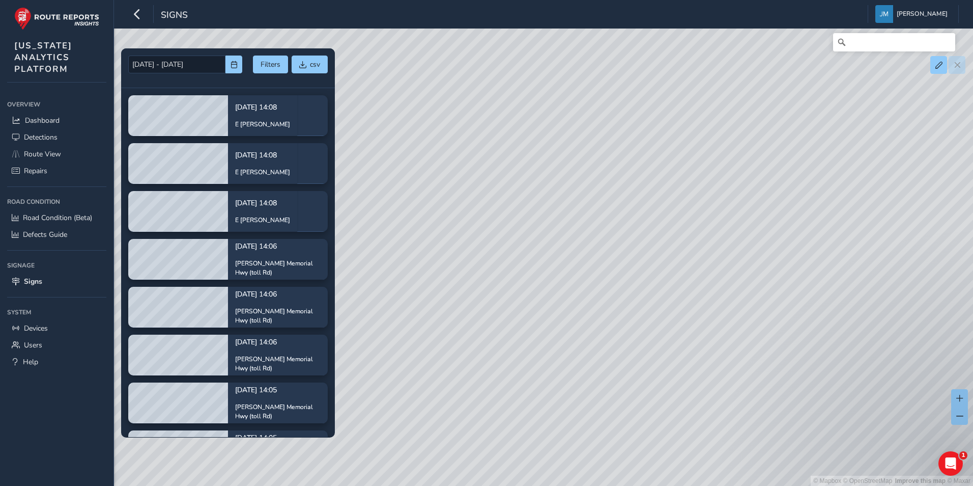
drag, startPoint x: 427, startPoint y: 209, endPoint x: 587, endPoint y: 213, distance: 159.3
click at [587, 213] on div "© Mapbox © OpenStreetMap Improve this map © Maxar" at bounding box center [486, 243] width 973 height 486
click at [391, 240] on div "© Mapbox © OpenStreetMap Improve this map © Maxar" at bounding box center [486, 243] width 973 height 486
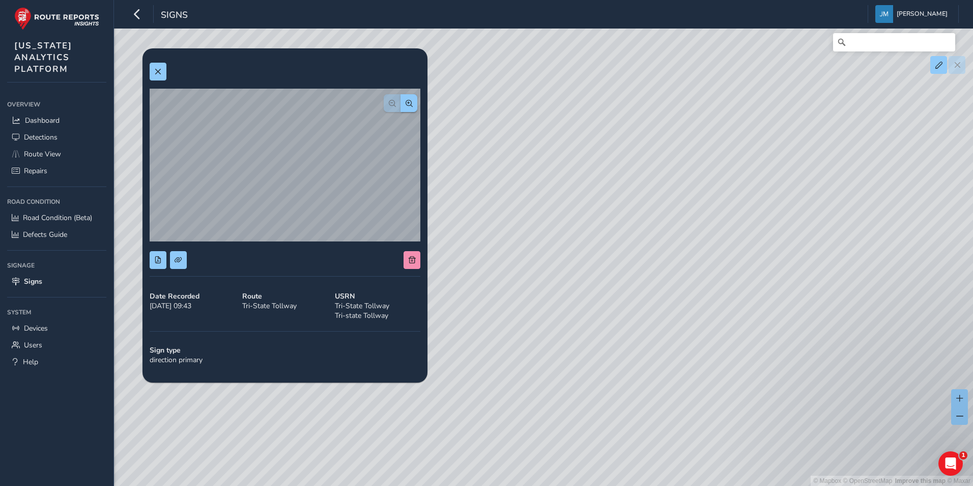
drag, startPoint x: 630, startPoint y: 215, endPoint x: 799, endPoint y: 221, distance: 168.6
click at [799, 221] on div "© Mapbox © OpenStreetMap Improve this map © Maxar" at bounding box center [486, 243] width 973 height 486
drag, startPoint x: 782, startPoint y: 218, endPoint x: 544, endPoint y: 230, distance: 238.4
click at [544, 230] on div "© Mapbox © OpenStreetMap Improve this map © Maxar" at bounding box center [486, 243] width 973 height 486
drag, startPoint x: 644, startPoint y: 253, endPoint x: 609, endPoint y: 245, distance: 36.4
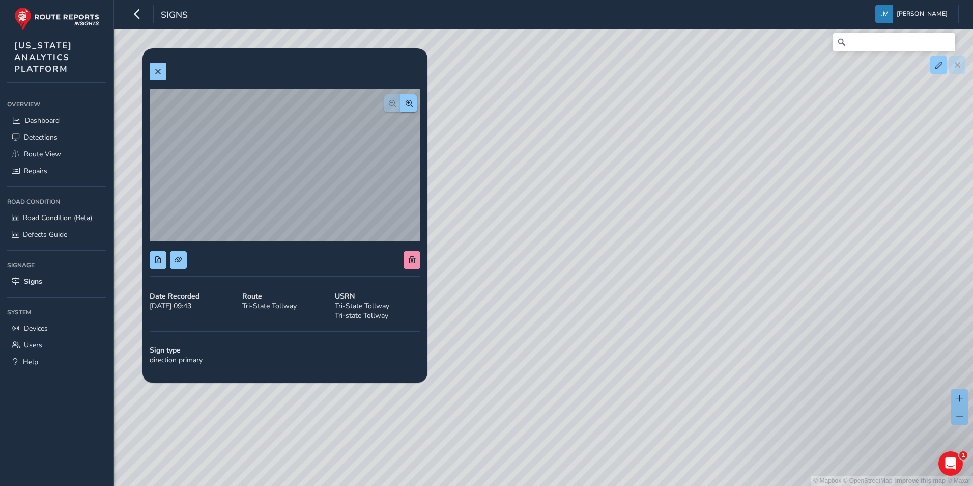
click at [575, 246] on div "© Mapbox © OpenStreetMap Improve this map © Maxar" at bounding box center [486, 243] width 973 height 486
drag, startPoint x: 664, startPoint y: 233, endPoint x: 648, endPoint y: 228, distance: 16.6
click at [648, 228] on div "© Mapbox © OpenStreetMap Improve this map © Maxar" at bounding box center [486, 243] width 973 height 486
click at [811, 234] on div "© Mapbox © OpenStreetMap Improve this map © Maxar" at bounding box center [486, 243] width 973 height 486
drag, startPoint x: 820, startPoint y: 224, endPoint x: 646, endPoint y: 222, distance: 174.1
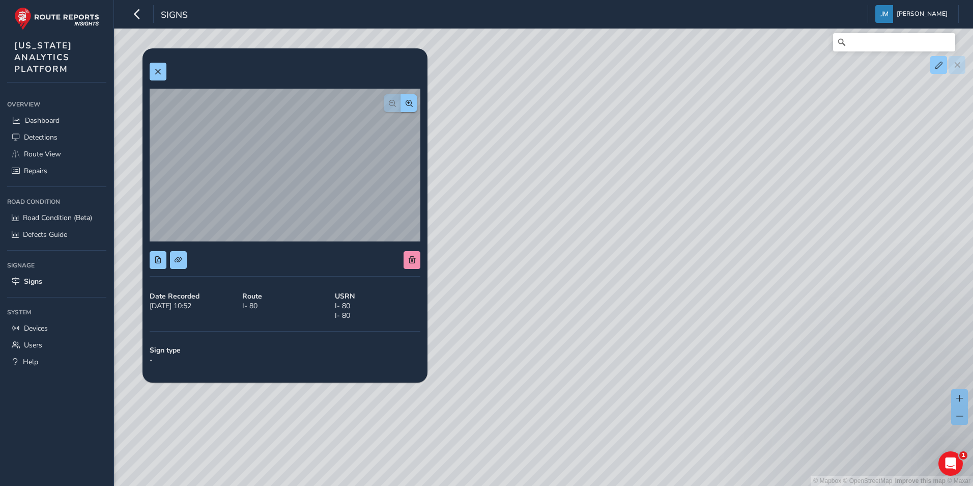
click at [646, 222] on div "© Mapbox © OpenStreetMap Improve this map © Maxar" at bounding box center [486, 243] width 973 height 486
drag, startPoint x: 155, startPoint y: 71, endPoint x: 209, endPoint y: 94, distance: 58.1
click at [156, 71] on span at bounding box center [157, 71] width 7 height 7
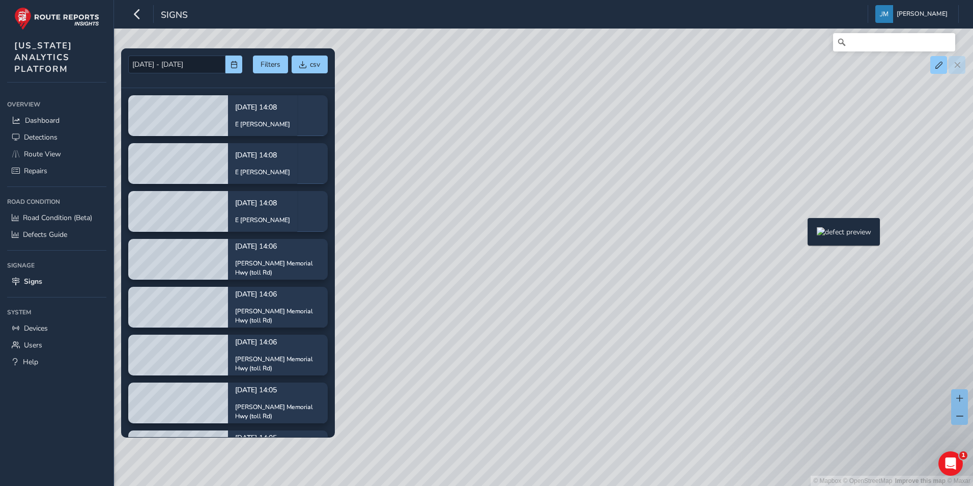
click at [802, 234] on div "© Mapbox © OpenStreetMap Improve this map © Maxar" at bounding box center [486, 243] width 973 height 486
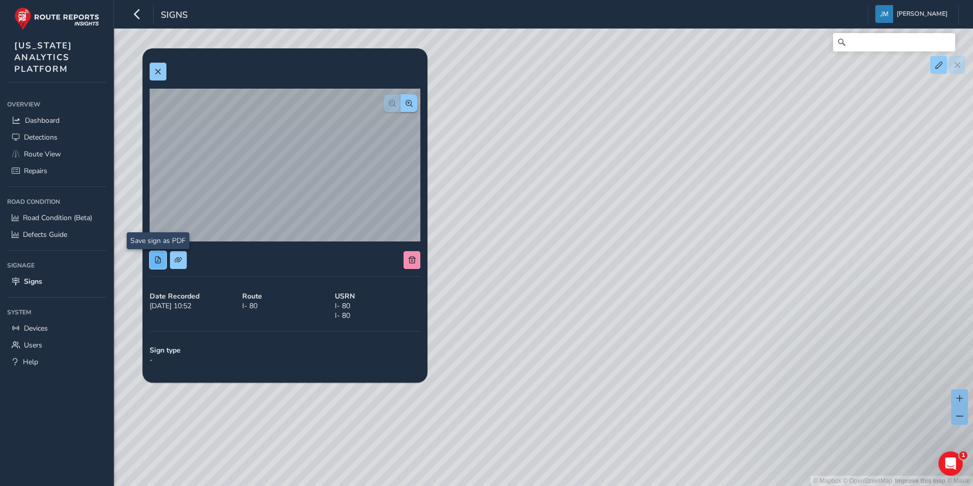
click at [152, 264] on button at bounding box center [158, 260] width 17 height 18
click at [178, 260] on span at bounding box center [178, 259] width 7 height 7
click at [653, 237] on div "© Mapbox © OpenStreetMap Improve this map © Maxar" at bounding box center [486, 243] width 973 height 486
click at [185, 263] on button at bounding box center [178, 260] width 17 height 18
click at [159, 259] on span at bounding box center [157, 259] width 7 height 7
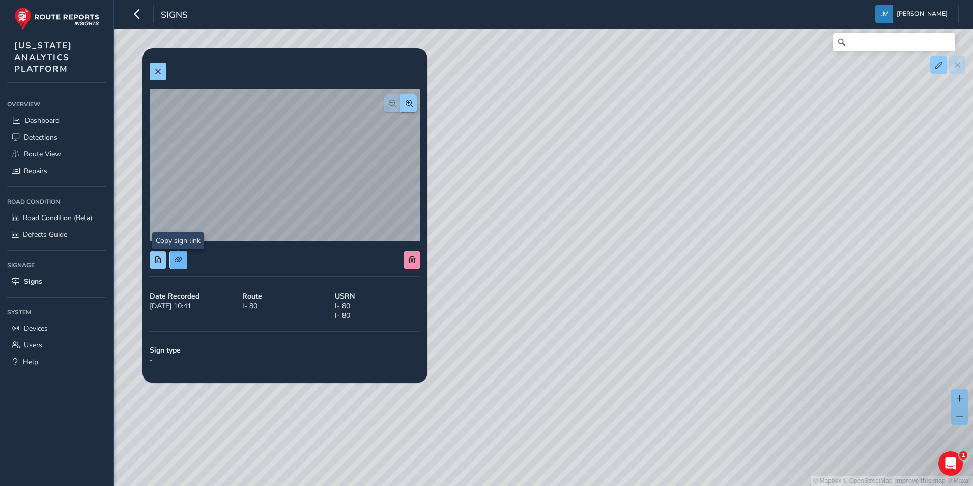
click at [180, 257] on span at bounding box center [178, 259] width 7 height 7
click at [546, 298] on div "© Mapbox © OpenStreetMap Improve this map © Maxar" at bounding box center [486, 243] width 973 height 486
drag, startPoint x: 514, startPoint y: 287, endPoint x: 812, endPoint y: 288, distance: 298.2
click at [812, 288] on div "© Mapbox © OpenStreetMap Improve this map © Maxar" at bounding box center [486, 243] width 973 height 486
click at [644, 237] on div "© Mapbox © OpenStreetMap Improve this map © Maxar" at bounding box center [486, 243] width 973 height 486
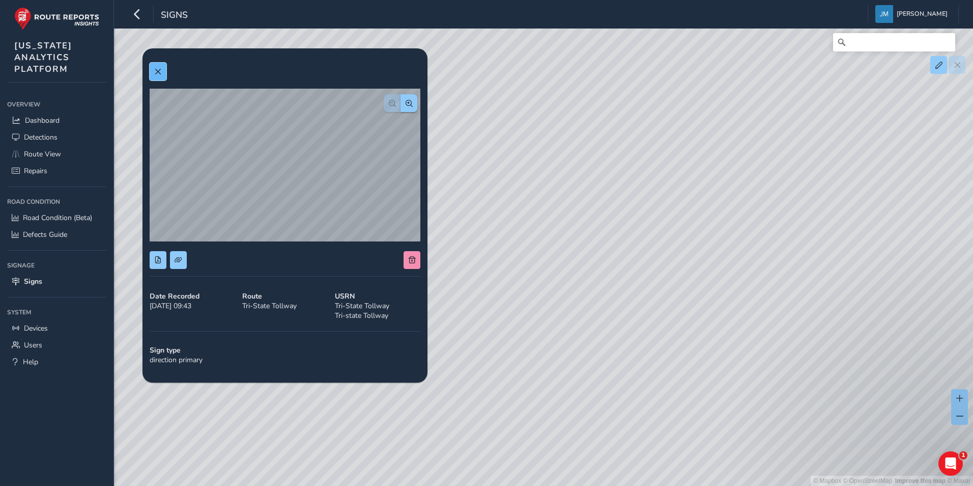
click at [160, 68] on span at bounding box center [157, 71] width 7 height 7
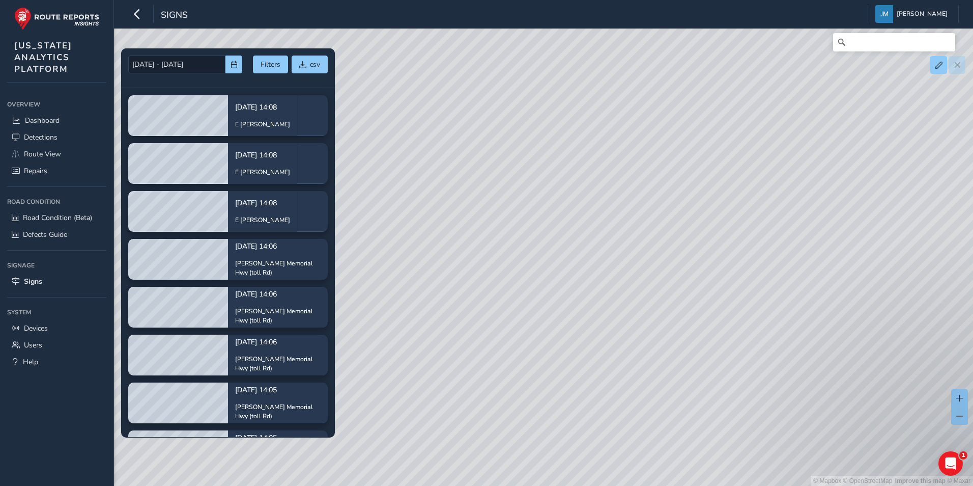
drag, startPoint x: 384, startPoint y: 203, endPoint x: 497, endPoint y: 203, distance: 113.0
click at [497, 203] on div "© Mapbox © OpenStreetMap Improve this map © Maxar" at bounding box center [486, 243] width 973 height 486
click at [460, 234] on div "© Mapbox © OpenStreetMap Improve this map © Maxar" at bounding box center [486, 243] width 973 height 486
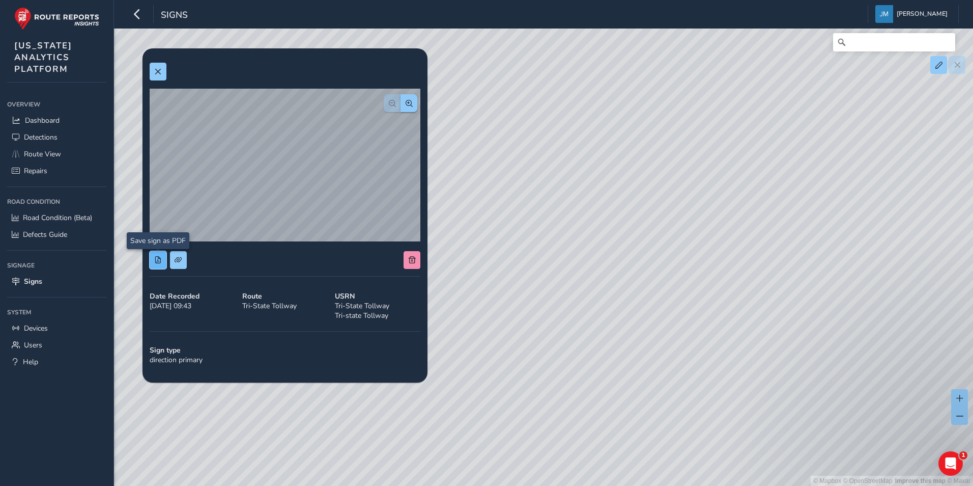
click at [158, 260] on span at bounding box center [157, 259] width 7 height 7
click at [175, 258] on span at bounding box center [178, 259] width 7 height 7
click at [547, 137] on div "© Mapbox © OpenStreetMap Improve this map © Maxar" at bounding box center [486, 243] width 973 height 486
drag, startPoint x: 688, startPoint y: 191, endPoint x: 540, endPoint y: 174, distance: 148.5
click at [626, 169] on div "© Mapbox © OpenStreetMap Improve this map © Maxar" at bounding box center [486, 243] width 973 height 486
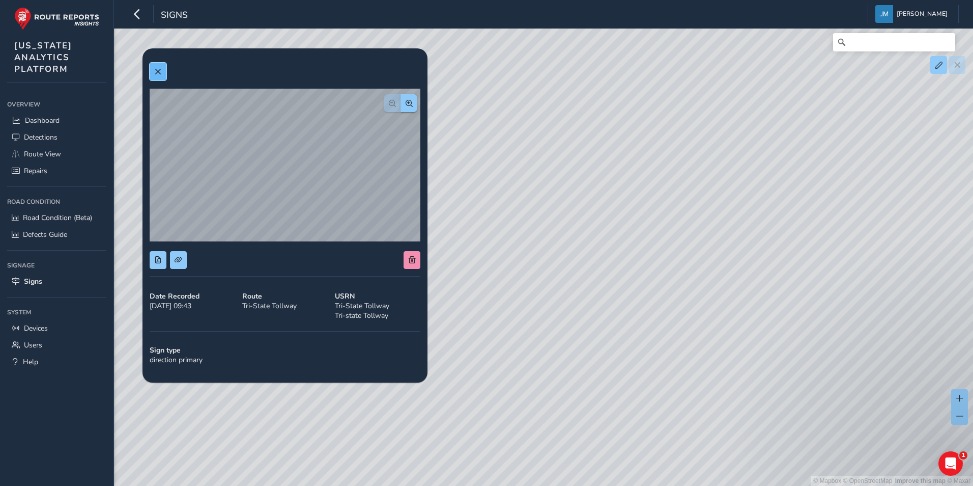
click at [159, 72] on span at bounding box center [157, 71] width 7 height 7
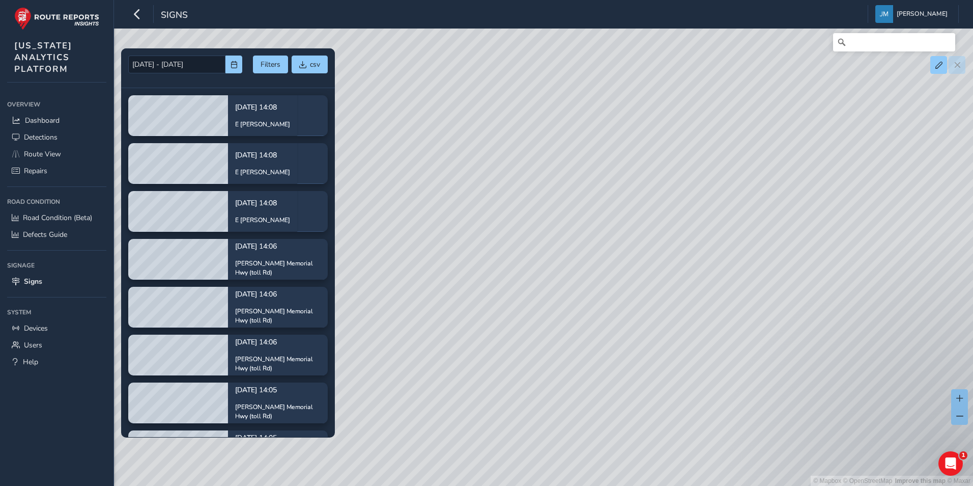
drag, startPoint x: 655, startPoint y: 169, endPoint x: 617, endPoint y: 168, distance: 37.7
click at [617, 168] on div "© Mapbox © OpenStreetMap Improve this map © Maxar" at bounding box center [486, 243] width 973 height 486
click at [483, 408] on div "© Mapbox © OpenStreetMap Improve this map © Maxar" at bounding box center [486, 243] width 973 height 486
drag, startPoint x: 840, startPoint y: 259, endPoint x: 735, endPoint y: 272, distance: 105.7
click at [735, 272] on div "© Mapbox © OpenStreetMap Improve this map © Maxar" at bounding box center [486, 243] width 973 height 486
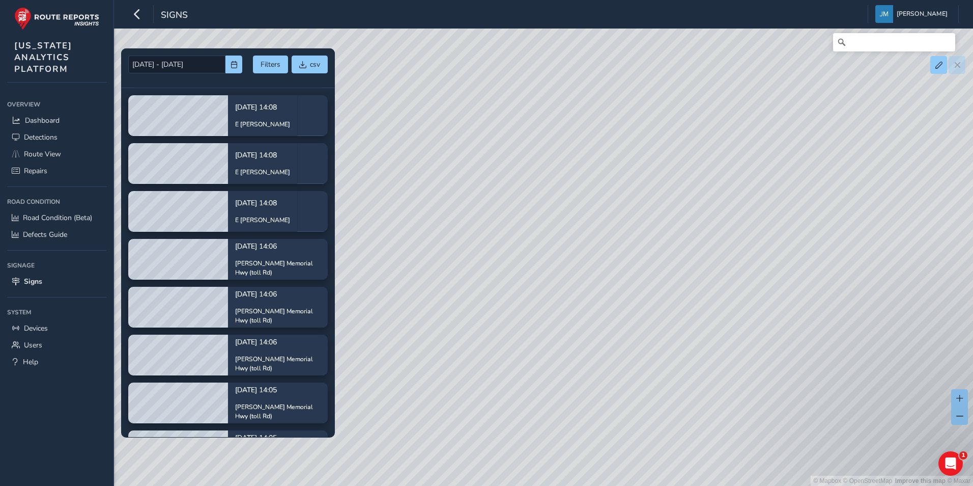
drag, startPoint x: 462, startPoint y: 188, endPoint x: 611, endPoint y: 178, distance: 150.0
click at [611, 178] on div "© Mapbox © OpenStreetMap Improve this map © Maxar" at bounding box center [486, 243] width 973 height 486
drag, startPoint x: 691, startPoint y: 267, endPoint x: 688, endPoint y: 230, distance: 37.8
click at [688, 230] on div "© Mapbox © OpenStreetMap Improve this map © Maxar" at bounding box center [486, 243] width 973 height 486
click at [768, 230] on div "© Mapbox © OpenStreetMap Improve this map © Maxar" at bounding box center [486, 243] width 973 height 486
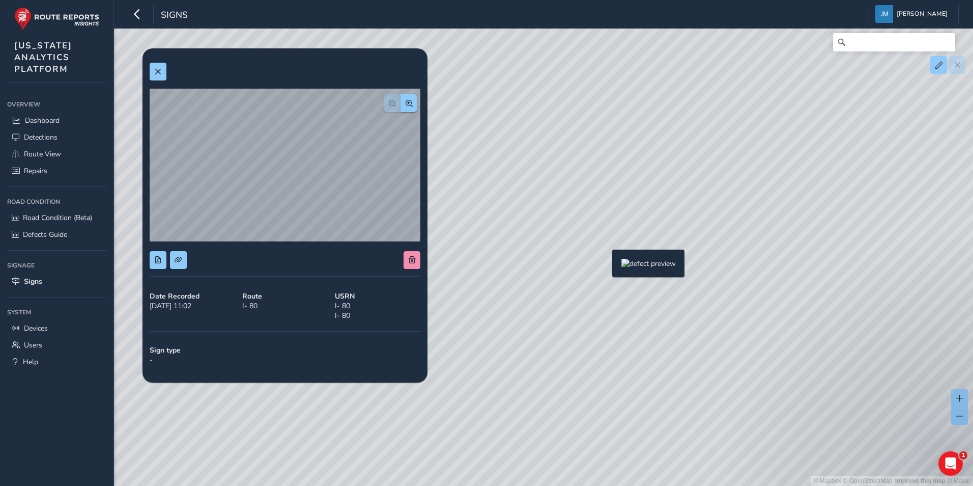
click at [606, 266] on div "© Mapbox © OpenStreetMap Improve this map © Maxar" at bounding box center [486, 243] width 973 height 486
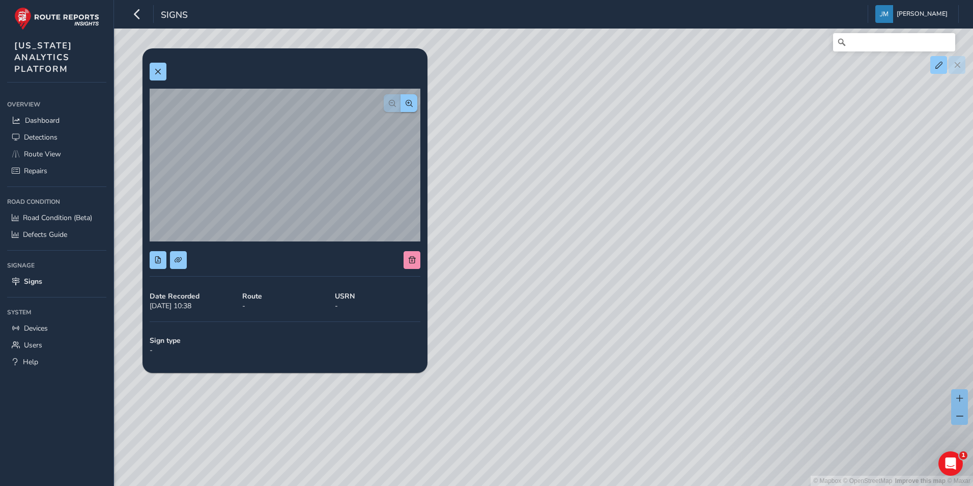
drag, startPoint x: 608, startPoint y: 297, endPoint x: 785, endPoint y: 340, distance: 182.8
click at [785, 340] on div "© Mapbox © OpenStreetMap Improve this map © Maxar" at bounding box center [486, 243] width 973 height 486
click at [547, 253] on div "© Mapbox © OpenStreetMap Improve this map © Maxar" at bounding box center [486, 243] width 973 height 486
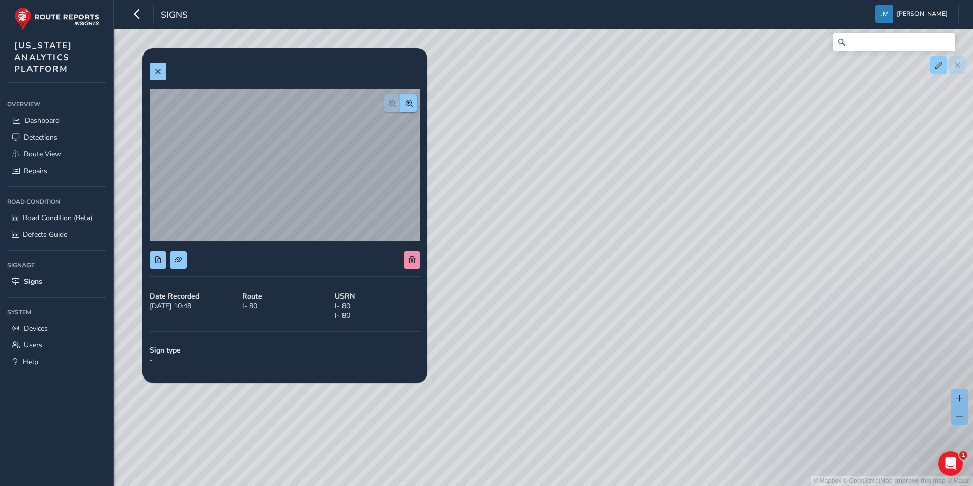
drag, startPoint x: 552, startPoint y: 276, endPoint x: 699, endPoint y: 293, distance: 148.0
click at [699, 293] on div "© Mapbox © OpenStreetMap Improve this map © Maxar" at bounding box center [486, 243] width 973 height 486
click at [155, 70] on span at bounding box center [157, 71] width 7 height 7
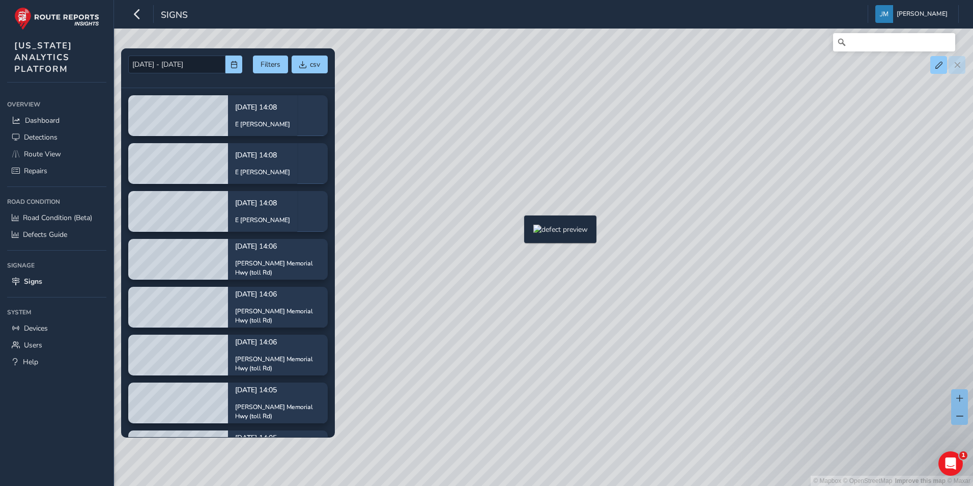
click at [518, 232] on div "© Mapbox © OpenStreetMap Improve this map © Maxar" at bounding box center [486, 243] width 973 height 486
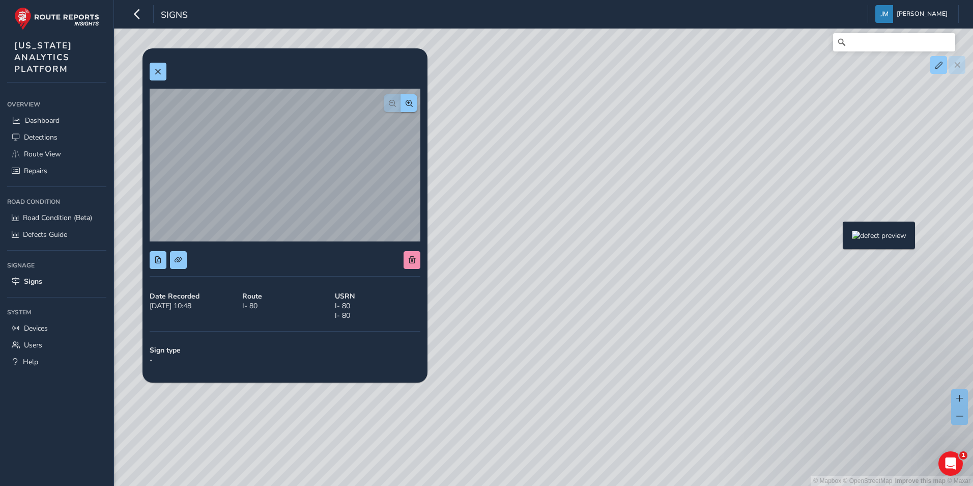
click at [837, 238] on div "© Mapbox © OpenStreetMap Improve this map © Maxar" at bounding box center [486, 243] width 973 height 486
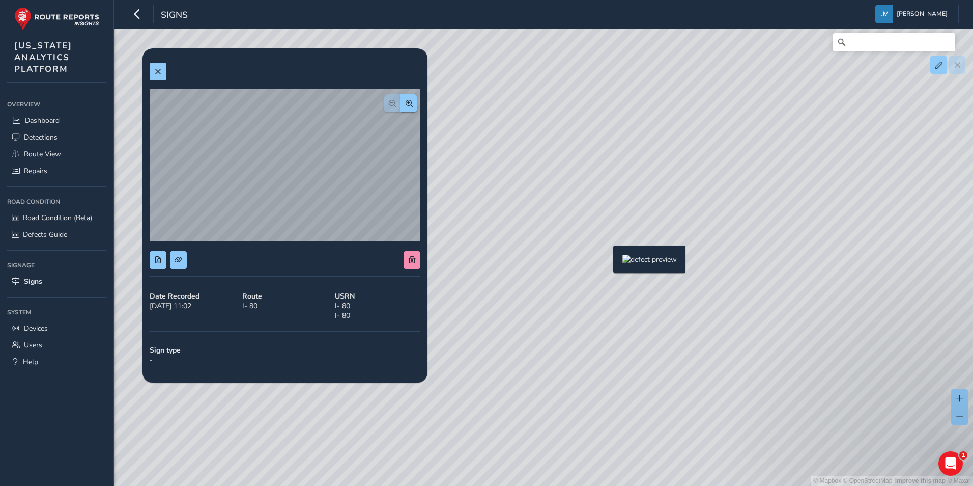
click at [607, 262] on div "© Mapbox © OpenStreetMap Improve this map © Maxar" at bounding box center [486, 243] width 973 height 486
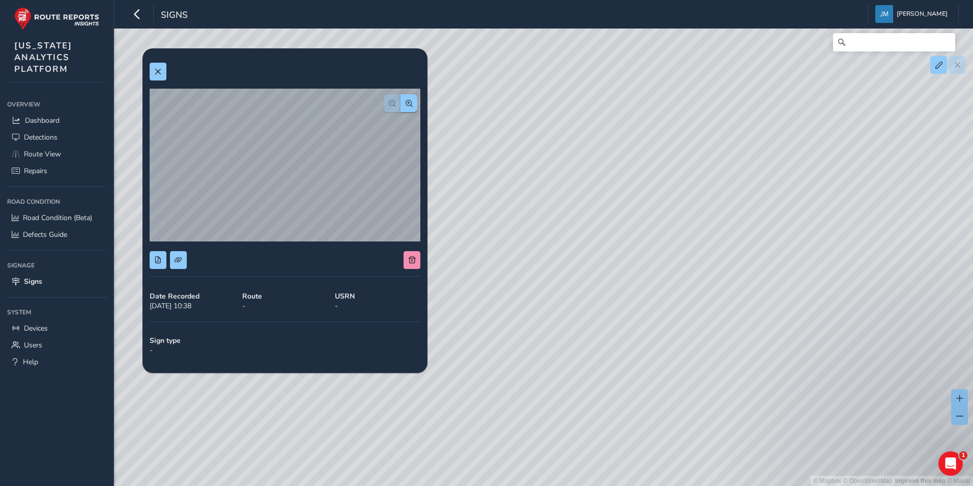
drag, startPoint x: 565, startPoint y: 307, endPoint x: 708, endPoint y: 307, distance: 143.0
click at [708, 307] on div "© Mapbox © OpenStreetMap Improve this map © Maxar" at bounding box center [486, 243] width 973 height 486
click at [509, 214] on div "© Mapbox © OpenStreetMap Improve this map © Maxar" at bounding box center [486, 243] width 973 height 486
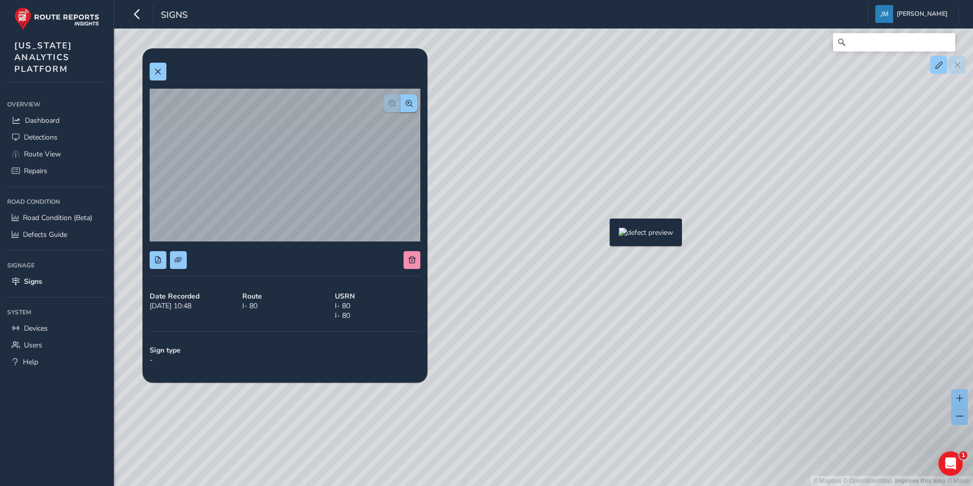
click at [604, 235] on div "© Mapbox © OpenStreetMap Improve this map © Maxar" at bounding box center [486, 243] width 973 height 486
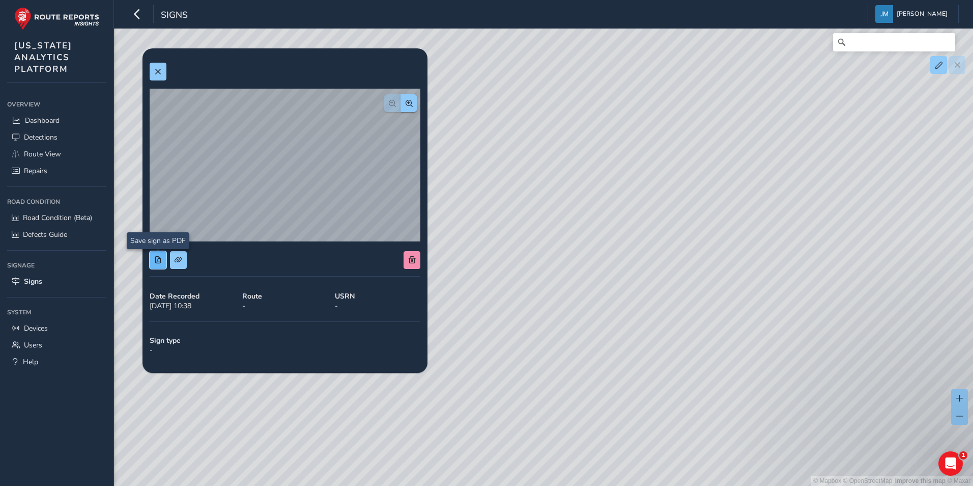
click at [155, 258] on span at bounding box center [157, 259] width 7 height 7
click at [181, 259] on span at bounding box center [178, 259] width 7 height 7
drag, startPoint x: 156, startPoint y: 68, endPoint x: 357, endPoint y: 151, distance: 217.9
click at [156, 68] on span at bounding box center [157, 71] width 7 height 7
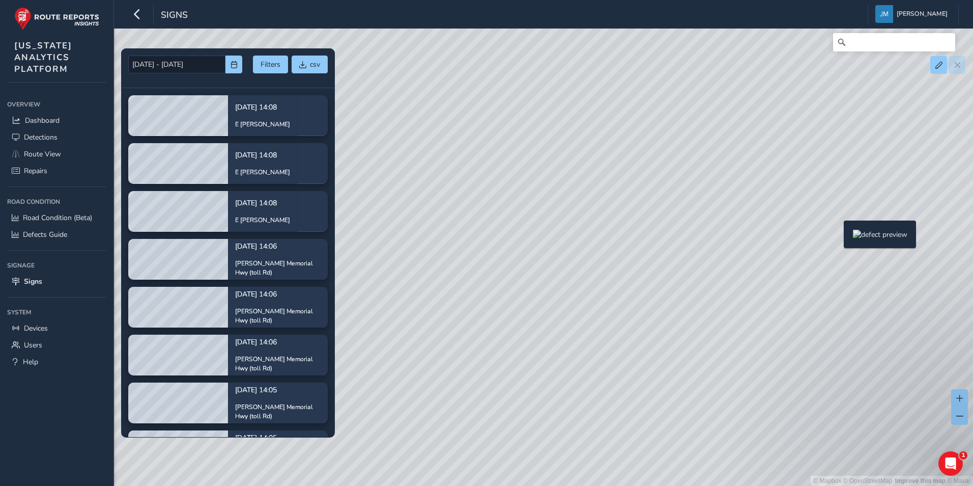
click at [837, 237] on div "© Mapbox © OpenStreetMap Improve this map © Maxar" at bounding box center [486, 243] width 973 height 486
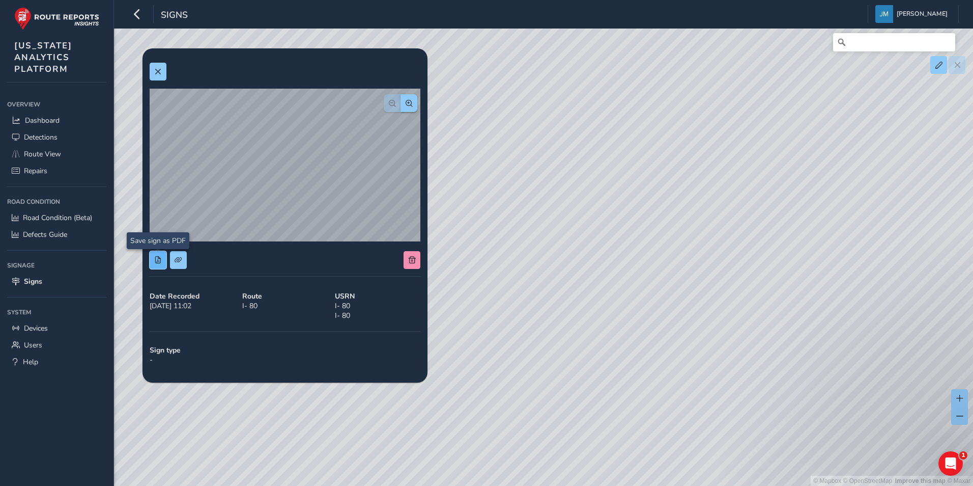
click at [156, 261] on span at bounding box center [157, 259] width 7 height 7
click at [174, 261] on button at bounding box center [178, 260] width 17 height 18
drag, startPoint x: 155, startPoint y: 71, endPoint x: 179, endPoint y: 84, distance: 26.6
click at [155, 71] on span at bounding box center [157, 71] width 7 height 7
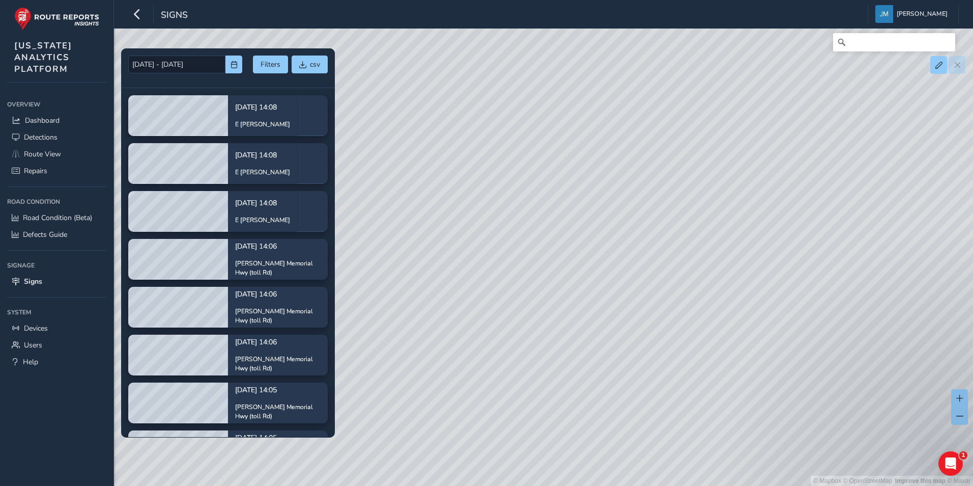
drag, startPoint x: 552, startPoint y: 331, endPoint x: 606, endPoint y: 298, distance: 63.3
click at [552, 330] on div "© Mapbox © OpenStreetMap Improve this map © Maxar" at bounding box center [486, 243] width 973 height 486
click at [609, 265] on div "© Mapbox © OpenStreetMap Improve this map © Maxar" at bounding box center [486, 243] width 973 height 486
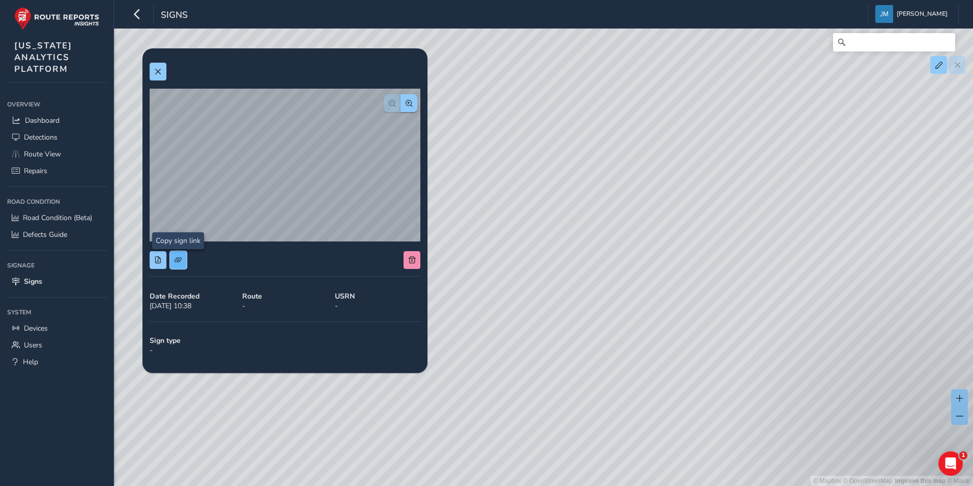
click at [178, 263] on span at bounding box center [178, 259] width 7 height 7
click at [166, 71] on button at bounding box center [158, 72] width 17 height 18
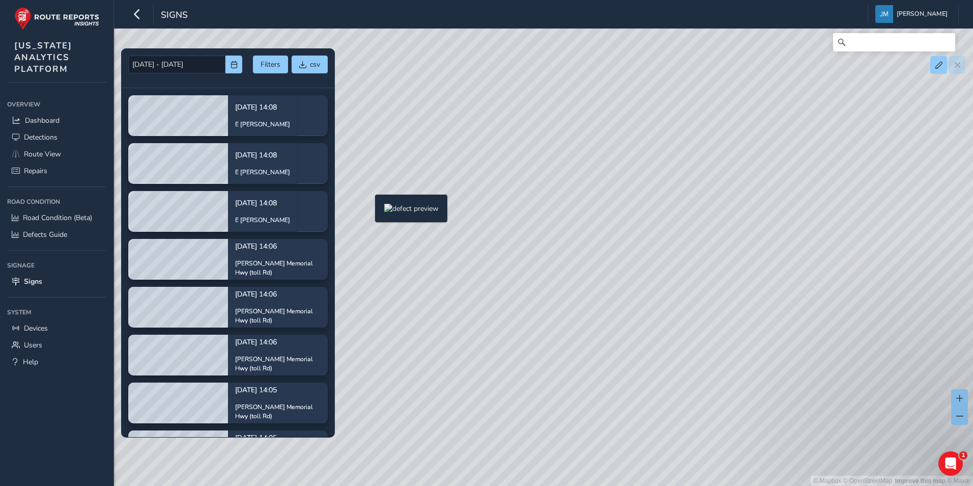
click at [369, 211] on div "© Mapbox © OpenStreetMap Improve this map © Maxar" at bounding box center [486, 243] width 973 height 486
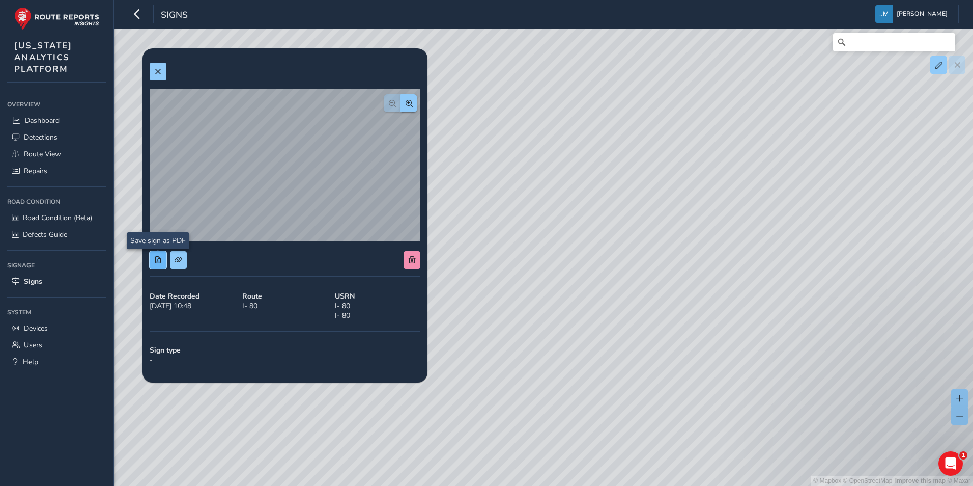
click at [158, 261] on span at bounding box center [157, 259] width 7 height 7
click at [181, 258] on span at bounding box center [178, 259] width 7 height 7
click at [611, 332] on div "© Mapbox © OpenStreetMap Improve this map © Maxar" at bounding box center [486, 243] width 973 height 486
click at [156, 72] on span at bounding box center [157, 71] width 7 height 7
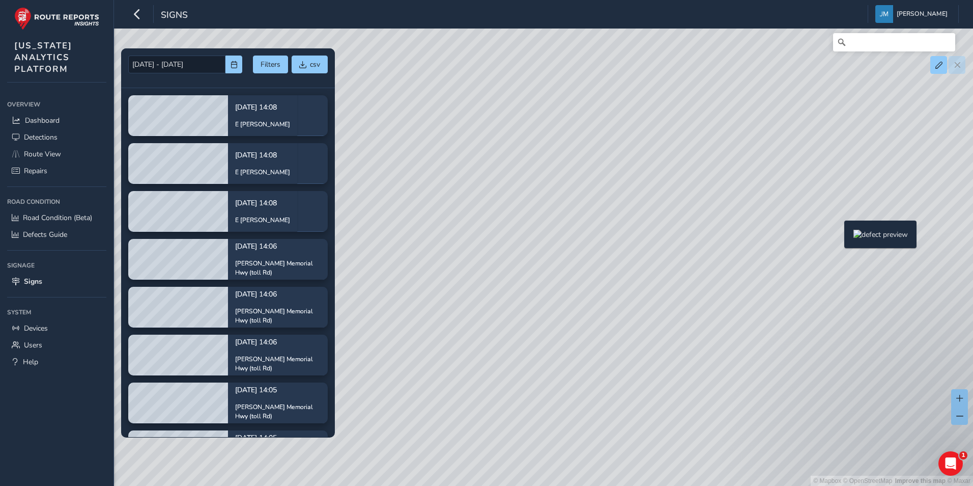
click at [838, 237] on div "© Mapbox © OpenStreetMap Improve this map © Maxar" at bounding box center [486, 243] width 973 height 486
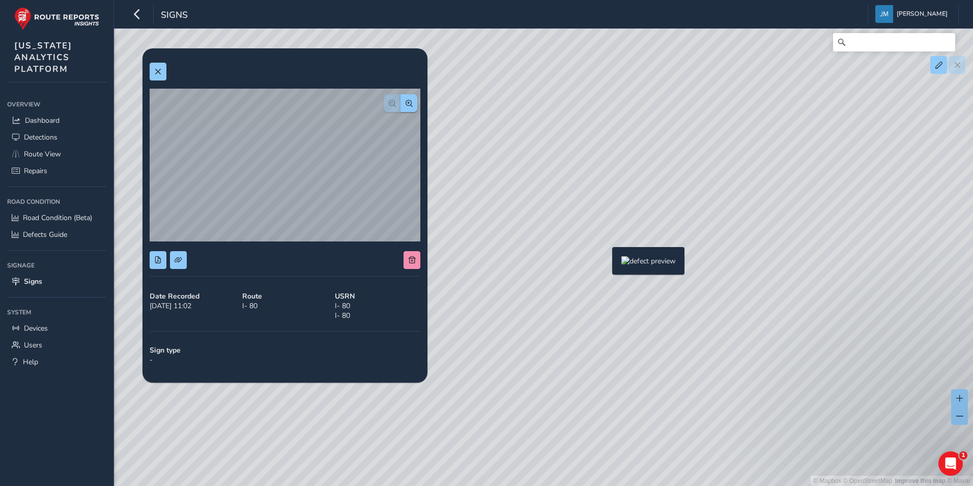
click at [606, 263] on div "© Mapbox © OpenStreetMap Improve this map © Maxar" at bounding box center [486, 243] width 973 height 486
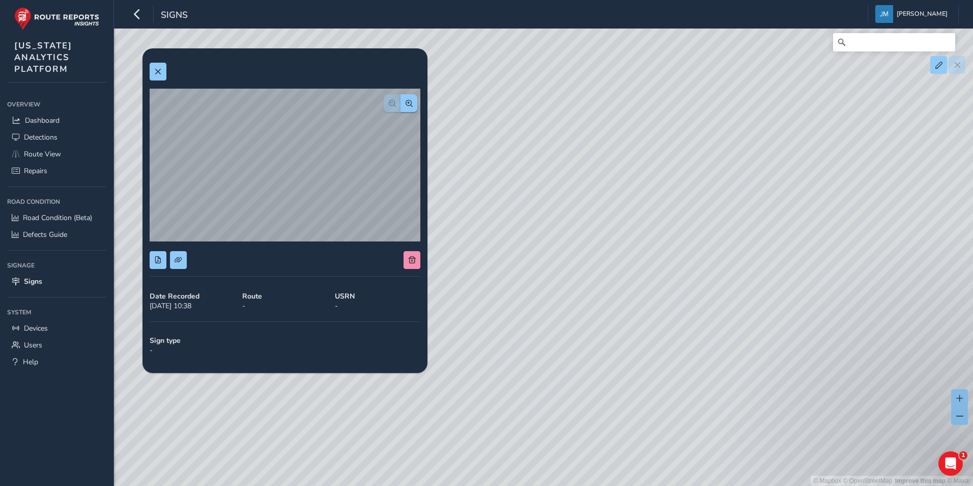
drag, startPoint x: 534, startPoint y: 336, endPoint x: 630, endPoint y: 340, distance: 95.8
click at [630, 340] on div "© Mapbox © OpenStreetMap Improve this map © Maxar" at bounding box center [486, 243] width 973 height 486
click at [700, 215] on div "© Mapbox © OpenStreetMap Improve this map © Maxar" at bounding box center [486, 243] width 973 height 486
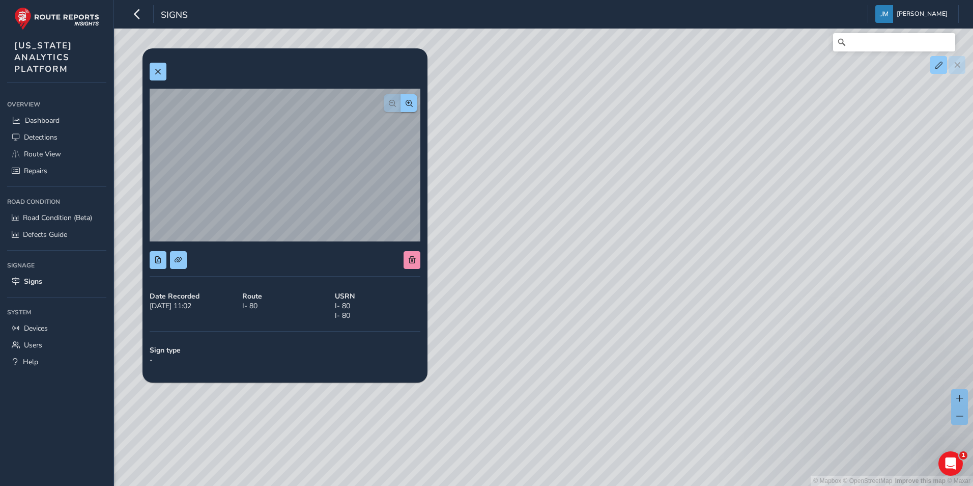
drag, startPoint x: 563, startPoint y: 328, endPoint x: 748, endPoint y: 352, distance: 186.3
click at [746, 352] on div "© Mapbox © OpenStreetMap Improve this map © Maxar" at bounding box center [486, 243] width 973 height 486
click at [536, 233] on div "© Mapbox © OpenStreetMap Improve this map © Maxar" at bounding box center [486, 243] width 973 height 486
drag, startPoint x: 538, startPoint y: 341, endPoint x: 737, endPoint y: 341, distance: 199.5
click at [737, 341] on div "© Mapbox © OpenStreetMap Improve this map © Maxar" at bounding box center [486, 243] width 973 height 486
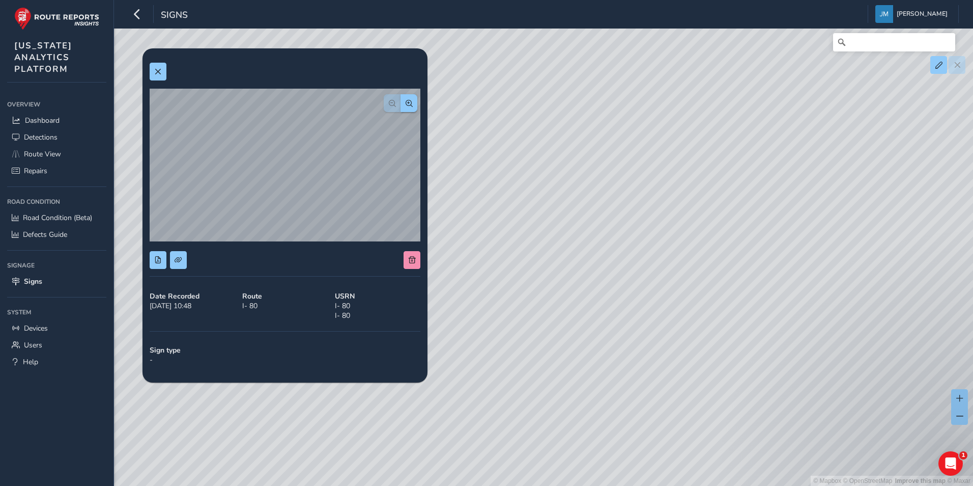
click at [570, 85] on div "© Mapbox © OpenStreetMap Improve this map © Maxar" at bounding box center [486, 243] width 973 height 486
drag, startPoint x: 720, startPoint y: 213, endPoint x: 689, endPoint y: 251, distance: 49.2
click at [689, 251] on div "© Mapbox © OpenStreetMap Improve this map © Maxar" at bounding box center [486, 243] width 973 height 486
click at [799, 213] on div "© Mapbox © OpenStreetMap Improve this map © Maxar" at bounding box center [486, 243] width 973 height 486
click at [654, 174] on div "© Mapbox © OpenStreetMap Improve this map © Maxar" at bounding box center [486, 243] width 973 height 486
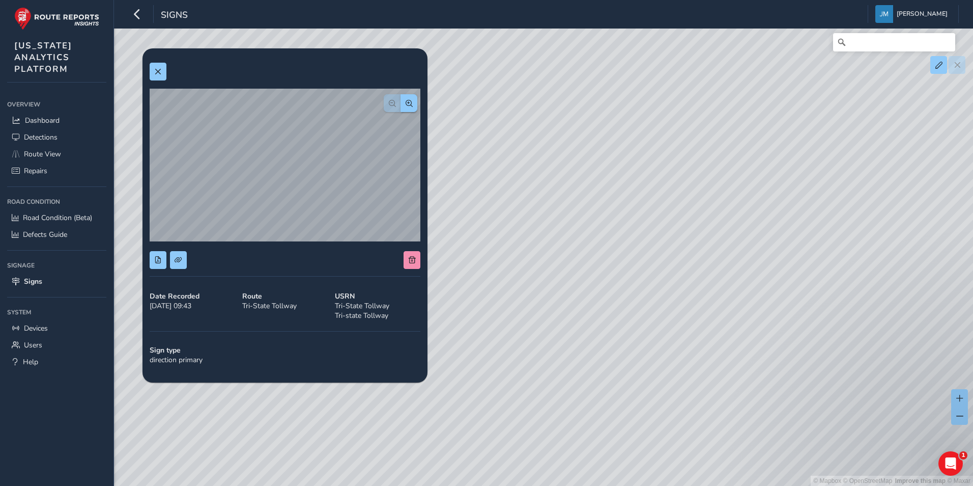
drag, startPoint x: 534, startPoint y: 209, endPoint x: 845, endPoint y: 205, distance: 311.5
click at [845, 205] on div "© Mapbox © OpenStreetMap Improve this map © Maxar" at bounding box center [486, 243] width 973 height 486
drag, startPoint x: 622, startPoint y: 191, endPoint x: 800, endPoint y: 187, distance: 178.2
click at [800, 187] on div "© Mapbox © OpenStreetMap Improve this map © Maxar" at bounding box center [486, 243] width 973 height 486
drag, startPoint x: 720, startPoint y: 186, endPoint x: 767, endPoint y: 210, distance: 53.5
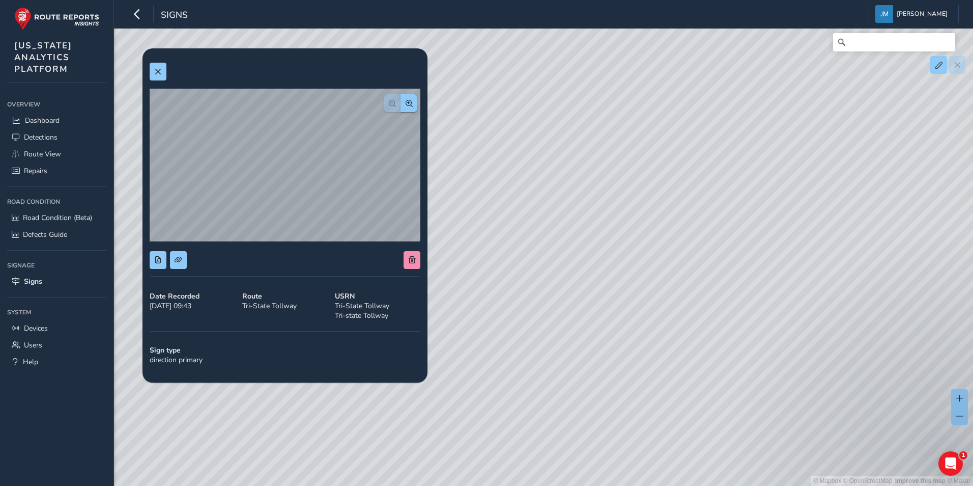
click at [767, 210] on div "© Mapbox © OpenStreetMap Improve this map © Maxar" at bounding box center [486, 243] width 973 height 486
click at [714, 249] on div "© Mapbox © OpenStreetMap Improve this map © Maxar" at bounding box center [486, 243] width 973 height 486
click at [153, 72] on button at bounding box center [158, 72] width 17 height 18
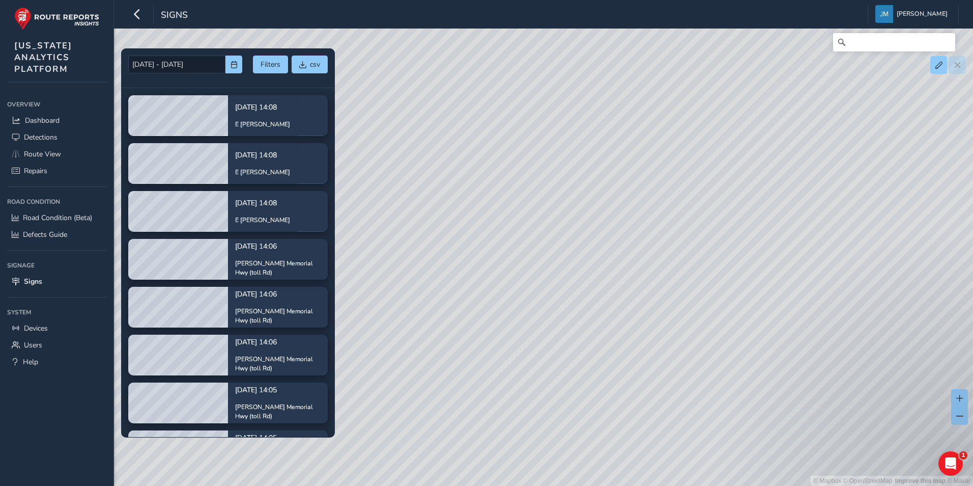
drag, startPoint x: 488, startPoint y: 184, endPoint x: 629, endPoint y: 176, distance: 140.7
click at [629, 176] on div "© Mapbox © OpenStreetMap Improve this map © Maxar" at bounding box center [486, 243] width 973 height 486
click at [593, 219] on div "© Mapbox © OpenStreetMap Improve this map © Maxar" at bounding box center [486, 243] width 973 height 486
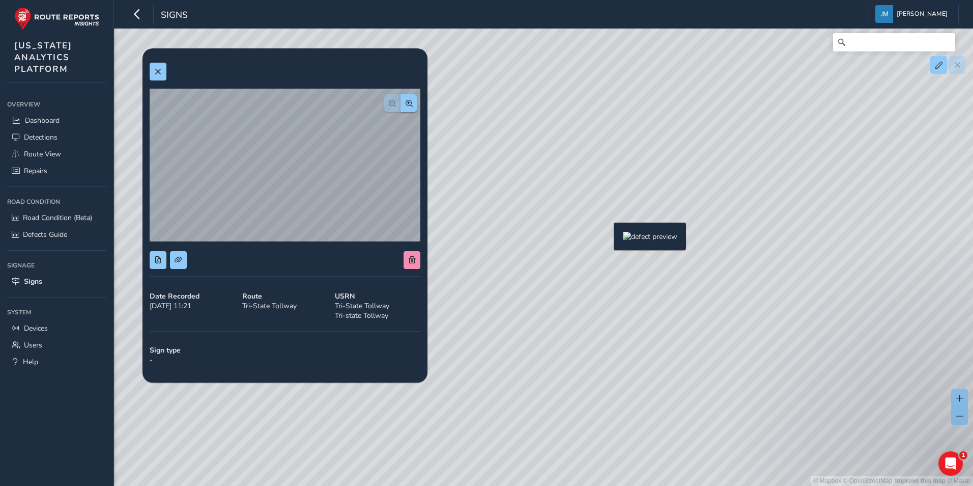
click at [608, 239] on div "© Mapbox © OpenStreetMap Improve this map © Maxar" at bounding box center [486, 243] width 973 height 486
click at [583, 241] on div "© Mapbox © OpenStreetMap Improve this map © Maxar" at bounding box center [486, 243] width 973 height 486
click at [593, 237] on div "© Mapbox © OpenStreetMap Improve this map © Maxar" at bounding box center [486, 243] width 973 height 486
click at [607, 237] on div "© Mapbox © OpenStreetMap Improve this map © Maxar" at bounding box center [486, 243] width 973 height 486
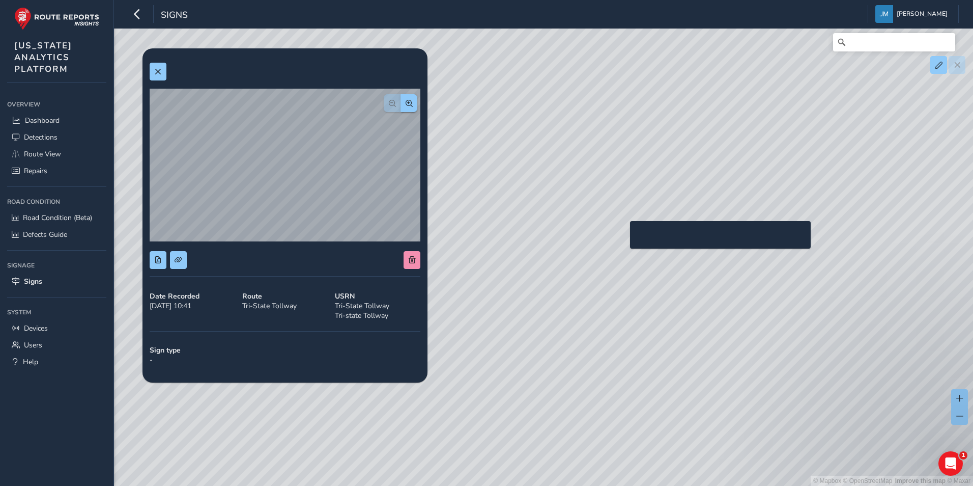
click at [624, 237] on div "© Mapbox © OpenStreetMap Improve this map © Maxar" at bounding box center [486, 243] width 973 height 486
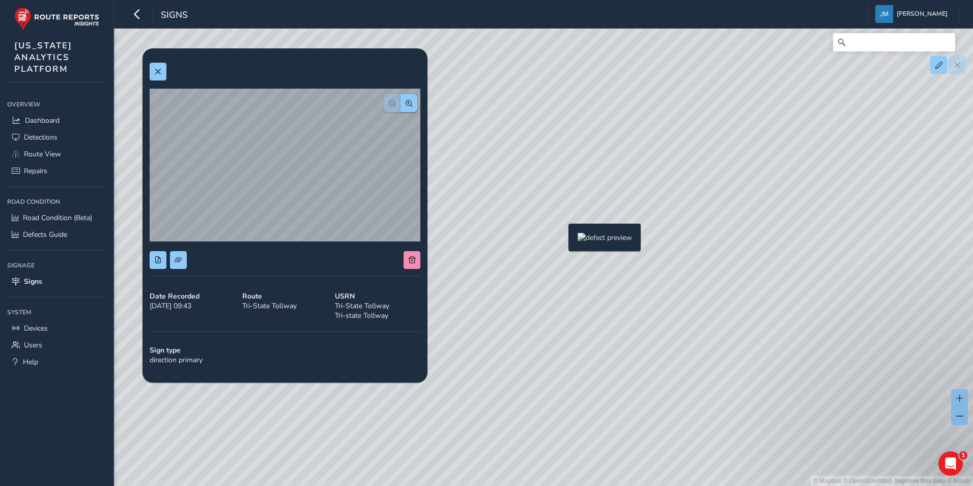
click at [562, 240] on div "© Mapbox © OpenStreetMap Improve this map © Maxar" at bounding box center [486, 243] width 973 height 486
click at [562, 236] on div "© Mapbox © OpenStreetMap Improve this map © Maxar" at bounding box center [486, 243] width 973 height 486
click at [584, 236] on div "© Mapbox © OpenStreetMap Improve this map © Maxar" at bounding box center [486, 243] width 973 height 486
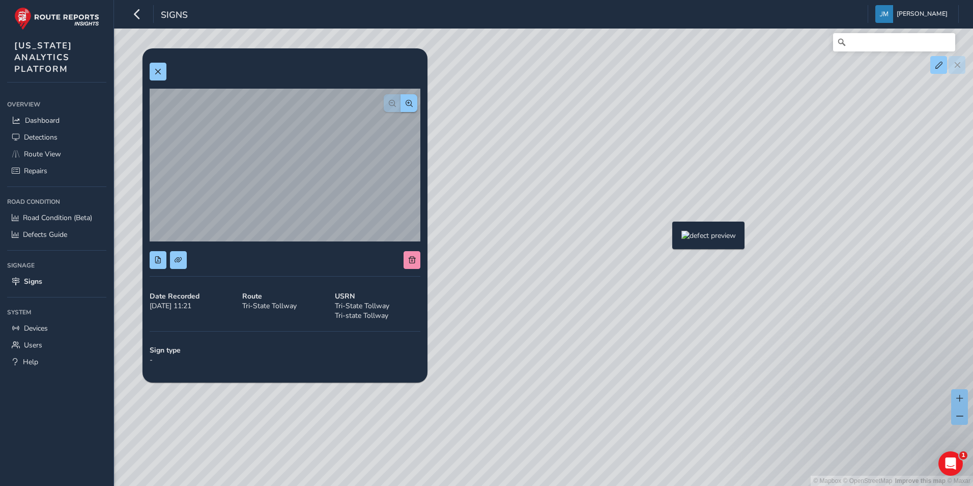
click at [666, 238] on div "© Mapbox © OpenStreetMap Improve this map © Maxar" at bounding box center [486, 243] width 973 height 486
click at [161, 262] on span at bounding box center [157, 259] width 7 height 7
click at [175, 259] on span at bounding box center [178, 259] width 7 height 7
click at [567, 235] on div "© Mapbox © OpenStreetMap Improve this map © Maxar" at bounding box center [486, 243] width 973 height 486
click at [157, 260] on span at bounding box center [157, 259] width 7 height 7
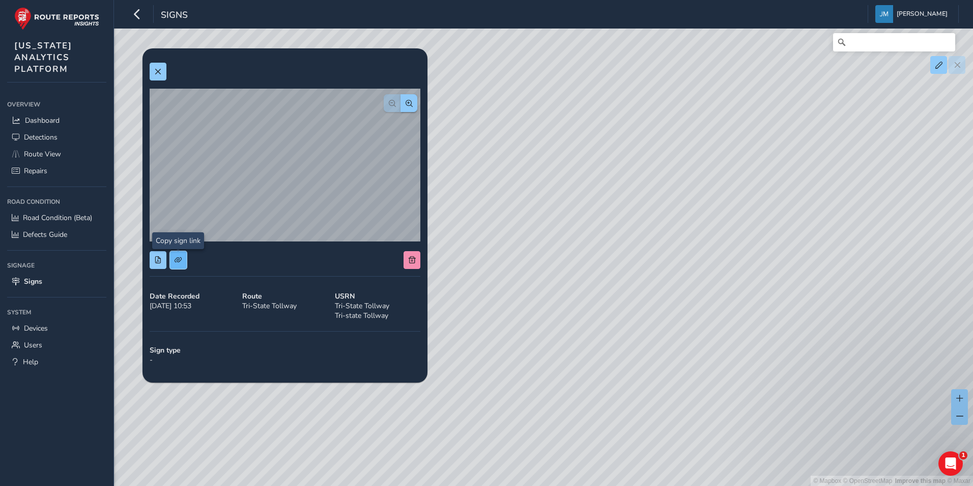
click at [179, 262] on span at bounding box center [178, 259] width 7 height 7
click at [564, 239] on div "© Mapbox © OpenStreetMap Improve this map © Maxar" at bounding box center [486, 243] width 973 height 486
click at [158, 258] on span at bounding box center [157, 259] width 7 height 7
click at [178, 259] on span at bounding box center [178, 259] width 7 height 7
click at [578, 236] on div "© Mapbox © OpenStreetMap Improve this map © Maxar" at bounding box center [486, 243] width 973 height 486
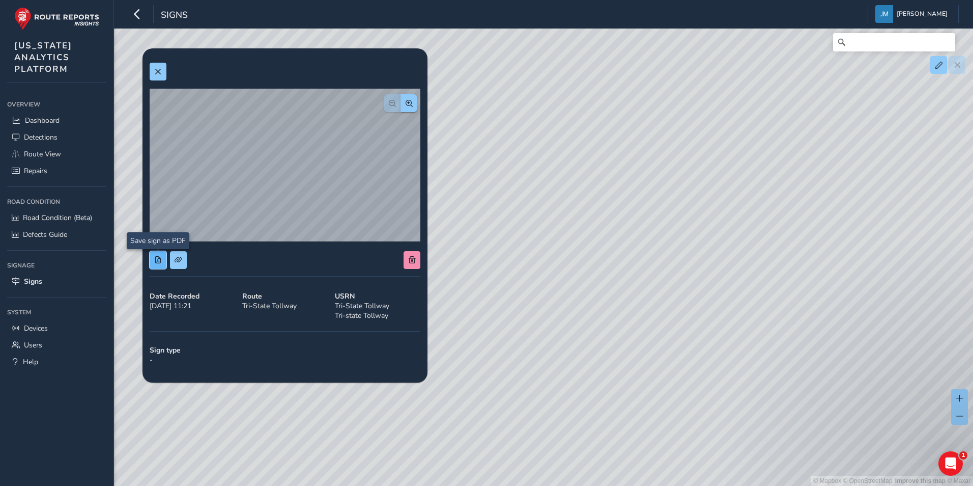
click at [161, 257] on span at bounding box center [157, 259] width 7 height 7
drag, startPoint x: 179, startPoint y: 258, endPoint x: 457, endPoint y: 298, distance: 280.8
click at [182, 259] on button at bounding box center [178, 260] width 17 height 18
click at [580, 277] on div "© Mapbox © OpenStreetMap Improve this map © Maxar" at bounding box center [486, 243] width 973 height 486
click at [614, 252] on div "© Mapbox © OpenStreetMap Improve this map © Maxar" at bounding box center [486, 243] width 973 height 486
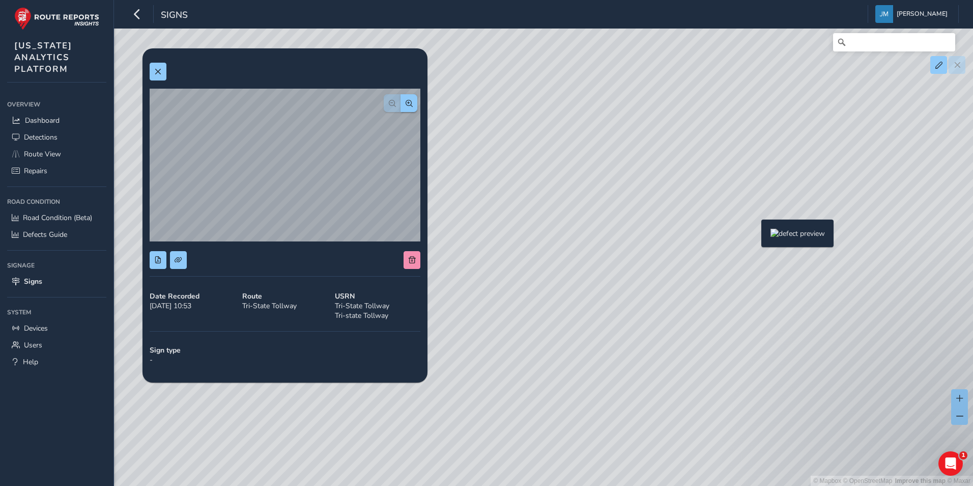
click at [755, 236] on div "© Mapbox © OpenStreetMap Improve this map © Maxar" at bounding box center [486, 243] width 973 height 486
drag, startPoint x: 656, startPoint y: 258, endPoint x: 707, endPoint y: 248, distance: 52.3
click at [707, 248] on div "© Mapbox © OpenStreetMap Improve this map © Maxar" at bounding box center [486, 243] width 973 height 486
drag, startPoint x: 670, startPoint y: 249, endPoint x: 838, endPoint y: 278, distance: 170.5
click at [838, 278] on div "© Mapbox © OpenStreetMap Improve this map © Maxar" at bounding box center [486, 243] width 973 height 486
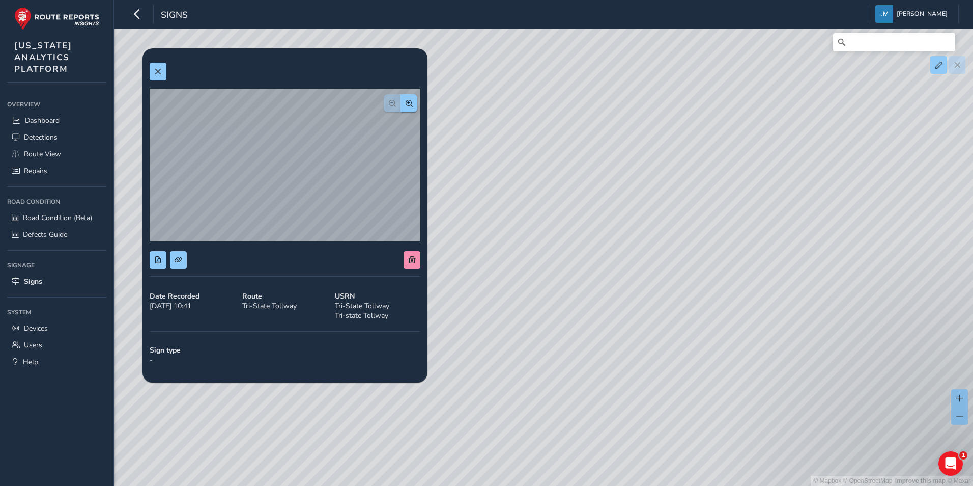
drag, startPoint x: 588, startPoint y: 247, endPoint x: 778, endPoint y: 262, distance: 189.9
click at [778, 262] on div "© Mapbox © OpenStreetMap Improve this map © Maxar" at bounding box center [486, 243] width 973 height 486
click at [723, 238] on div "© Mapbox © OpenStreetMap Improve this map © Maxar" at bounding box center [486, 243] width 973 height 486
click at [160, 72] on span at bounding box center [157, 71] width 7 height 7
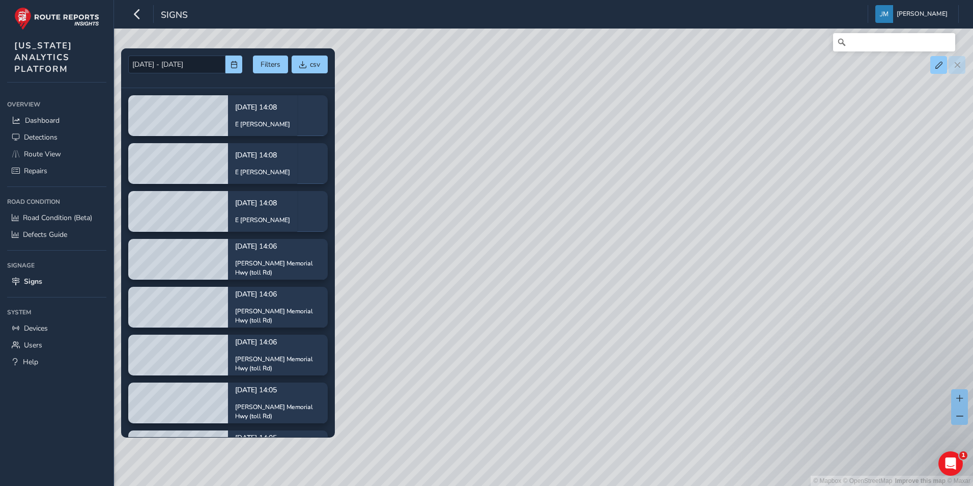
click at [536, 301] on div "© Mapbox © OpenStreetMap Improve this map © Maxar" at bounding box center [486, 243] width 973 height 486
click at [71, 327] on link "Devices" at bounding box center [56, 328] width 99 height 17
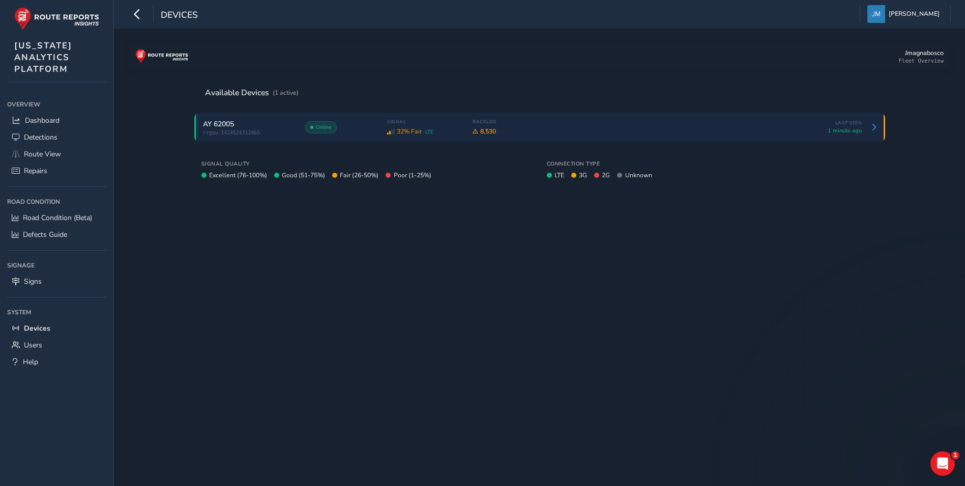
click at [368, 130] on div "Online" at bounding box center [340, 127] width 71 height 12
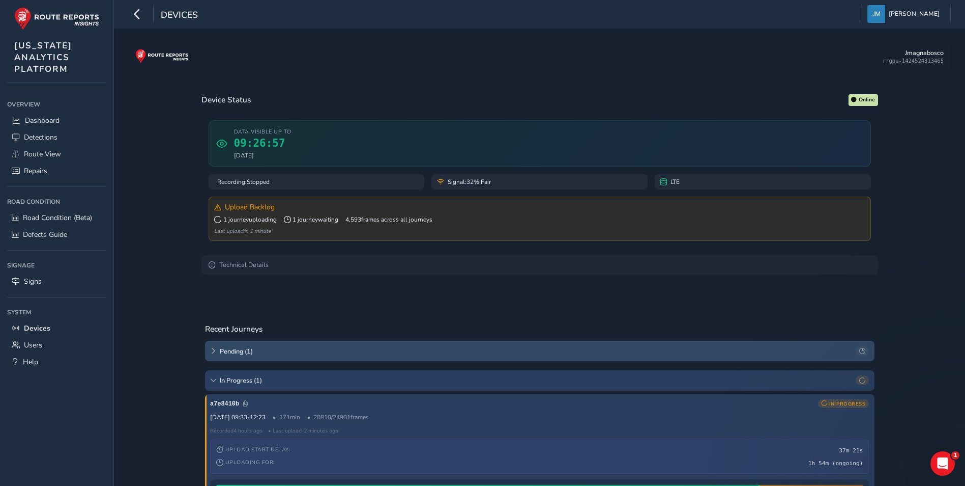
click at [286, 347] on span "Pending ( 1 )" at bounding box center [536, 351] width 633 height 9
click at [328, 346] on div "Pending ( 1 )" at bounding box center [540, 350] width 670 height 20
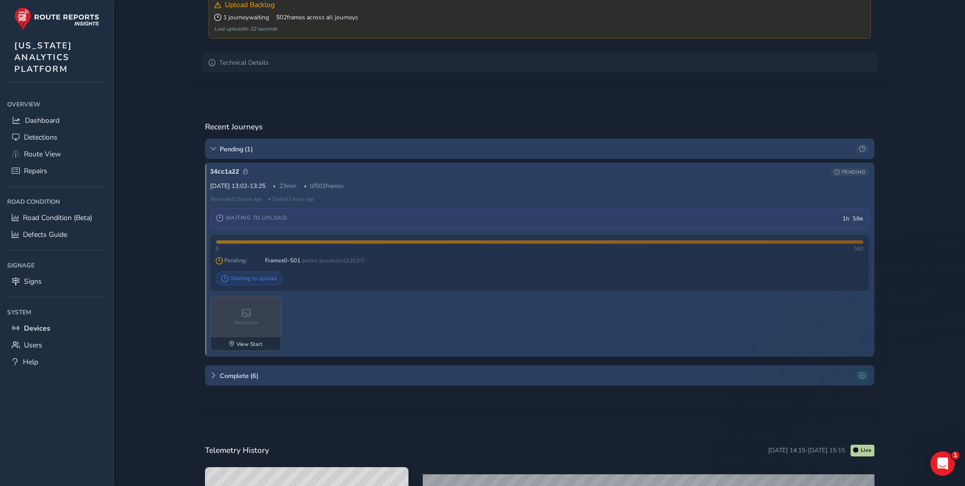
scroll to position [204, 0]
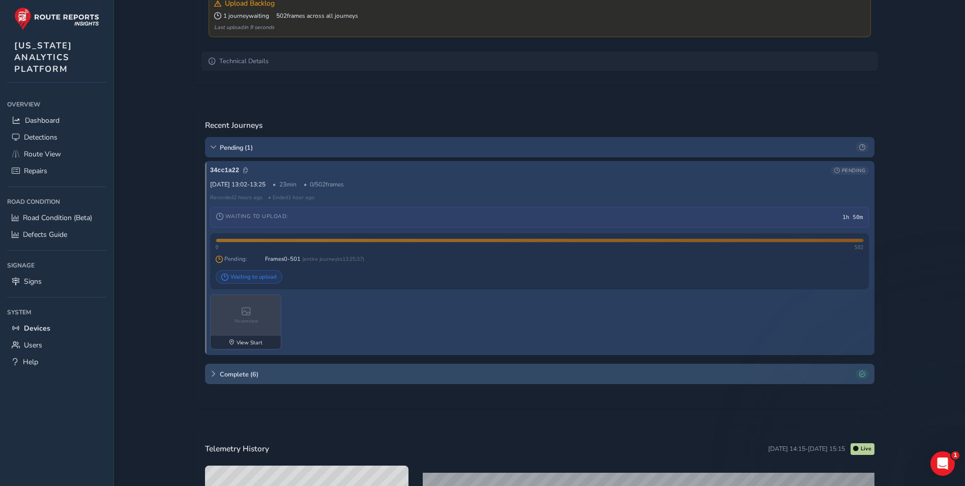
click at [267, 378] on span "Complete ( 6 )" at bounding box center [536, 373] width 633 height 9
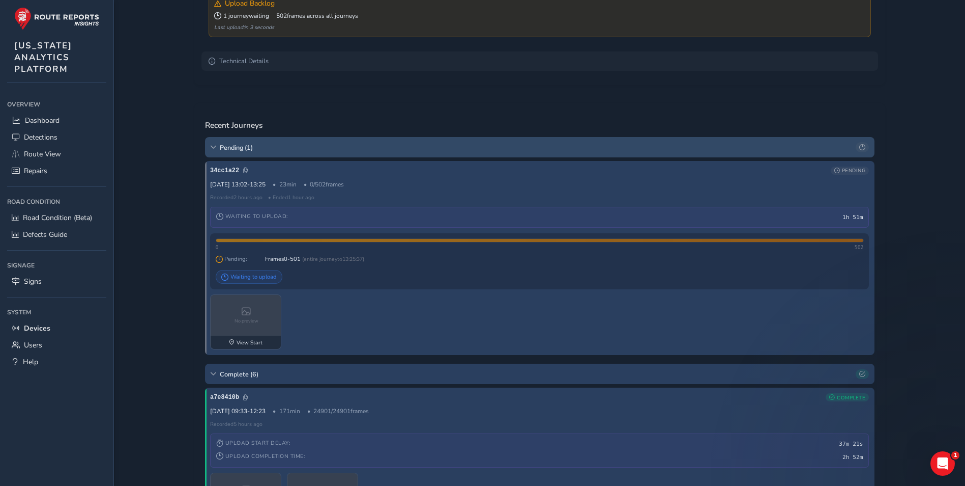
click at [249, 146] on span "Pending ( 1 )" at bounding box center [536, 147] width 633 height 9
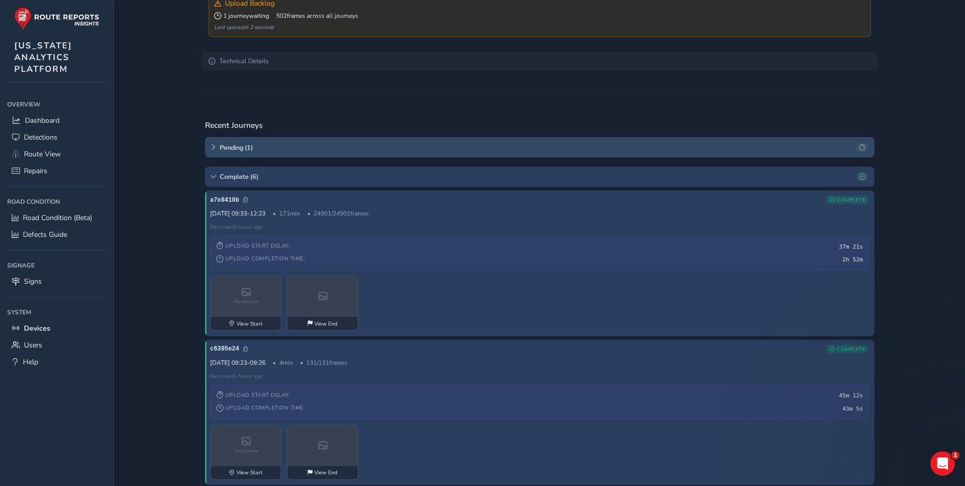
click at [249, 146] on span "Pending ( 1 )" at bounding box center [536, 147] width 633 height 9
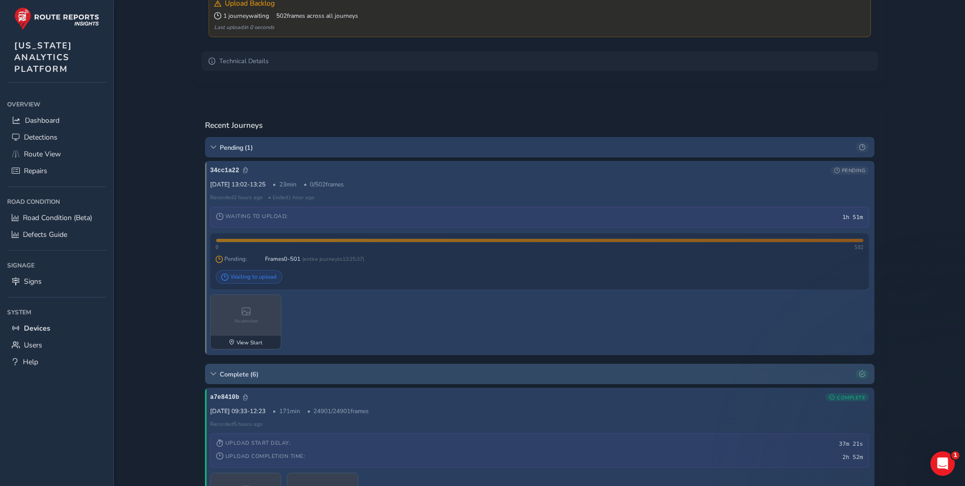
click at [250, 372] on span "Complete ( 6 )" at bounding box center [536, 373] width 633 height 9
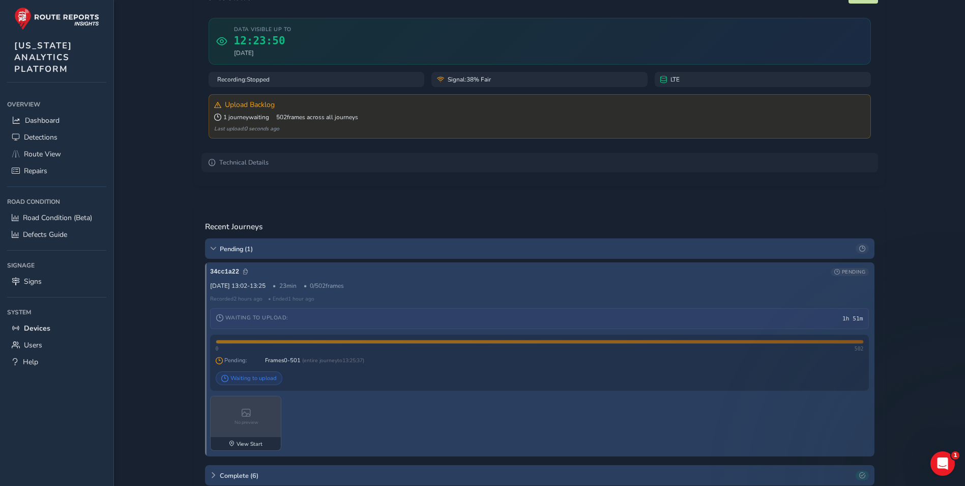
scroll to position [102, 0]
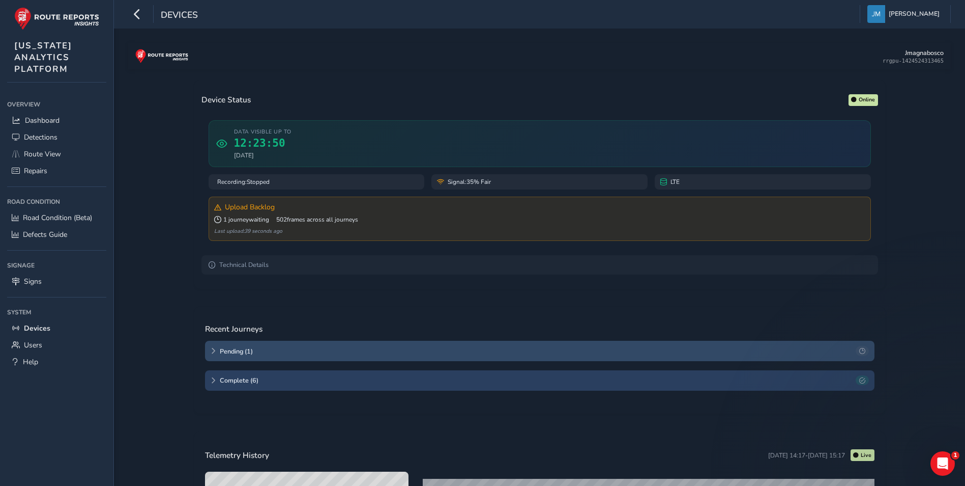
click at [274, 355] on span "Pending ( 1 )" at bounding box center [536, 351] width 633 height 9
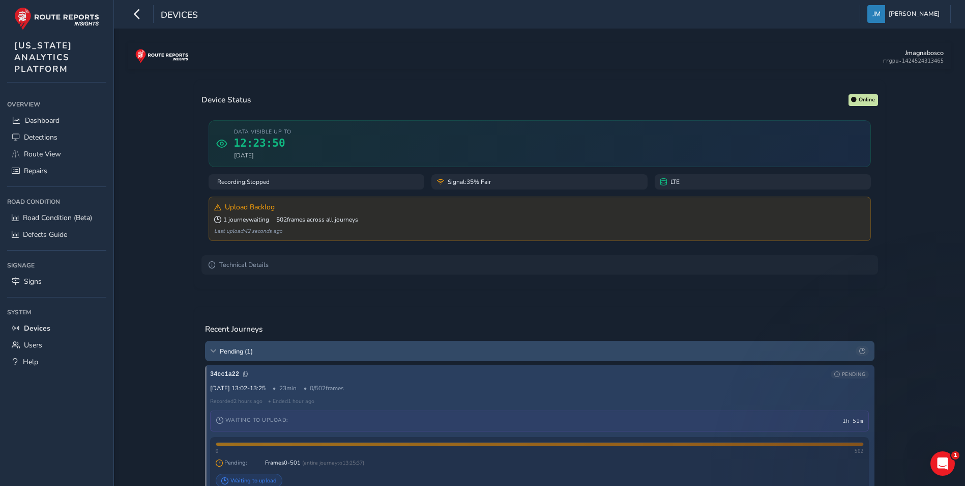
click at [276, 354] on span "Pending ( 1 )" at bounding box center [536, 351] width 633 height 9
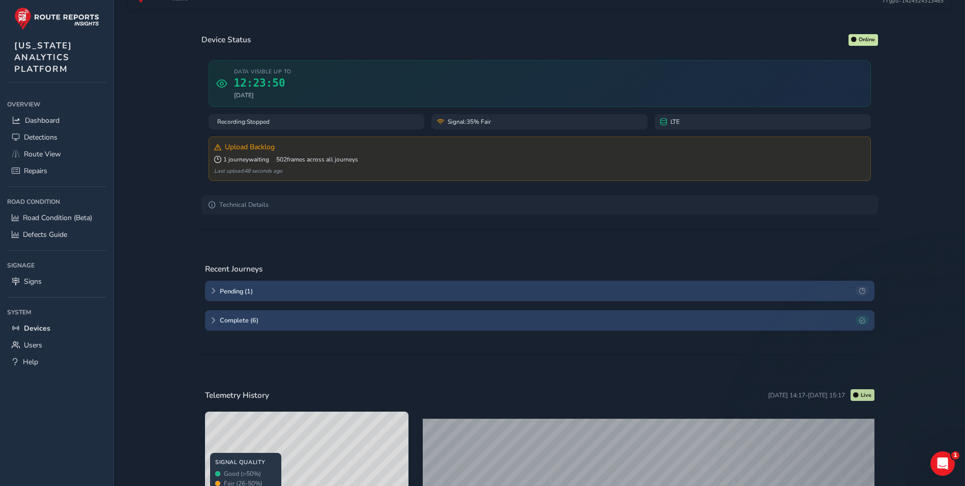
scroll to position [102, 0]
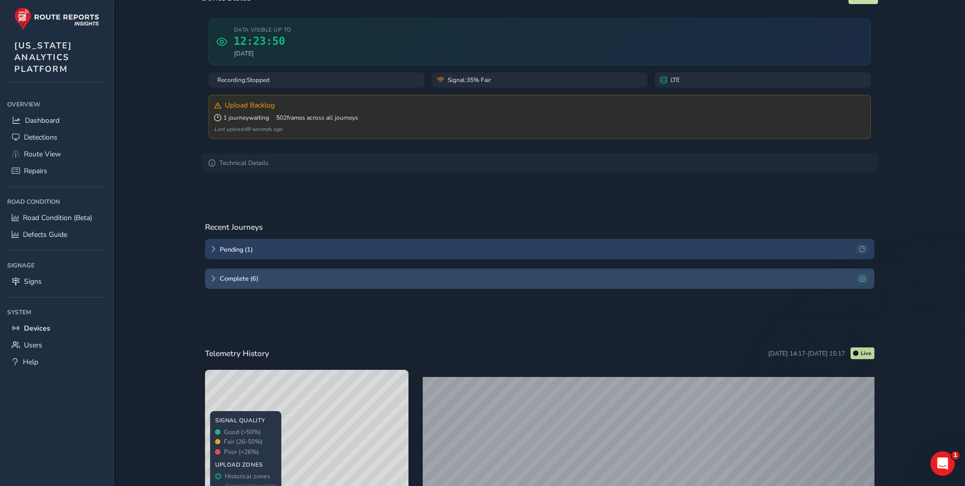
click at [293, 282] on span "Complete ( 6 )" at bounding box center [536, 278] width 633 height 9
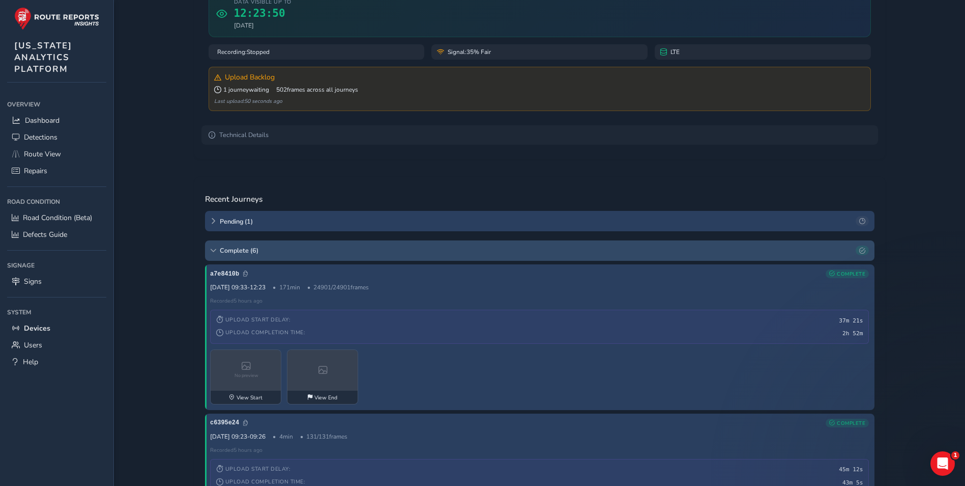
scroll to position [153, 0]
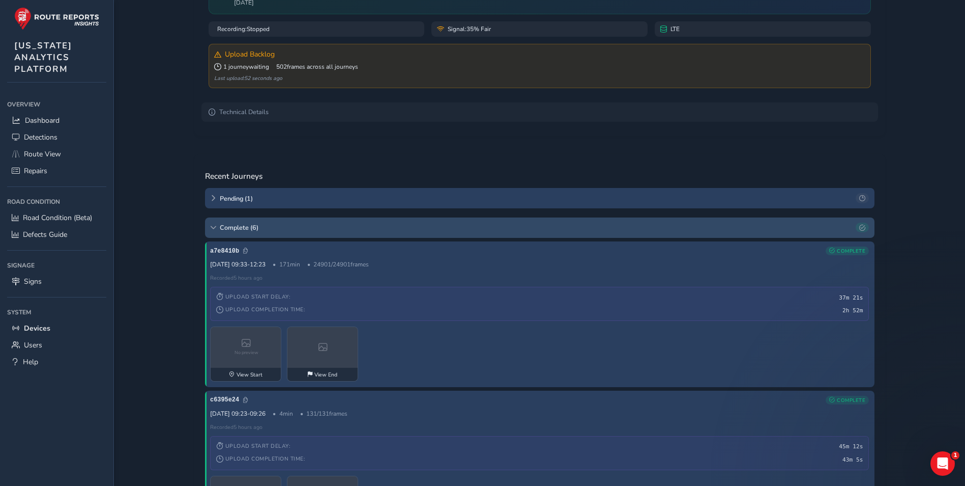
click at [275, 225] on span "Complete ( 6 )" at bounding box center [536, 227] width 633 height 9
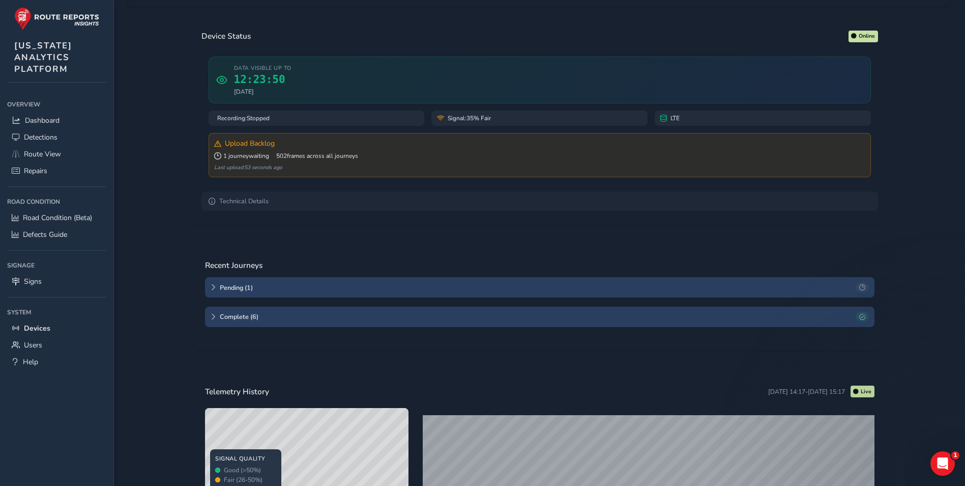
scroll to position [51, 0]
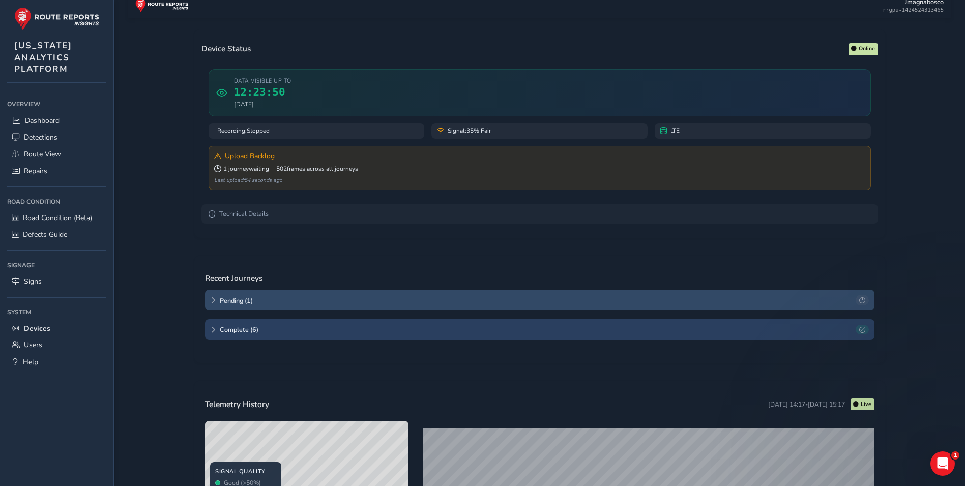
click at [282, 297] on span "Pending ( 1 )" at bounding box center [536, 300] width 633 height 9
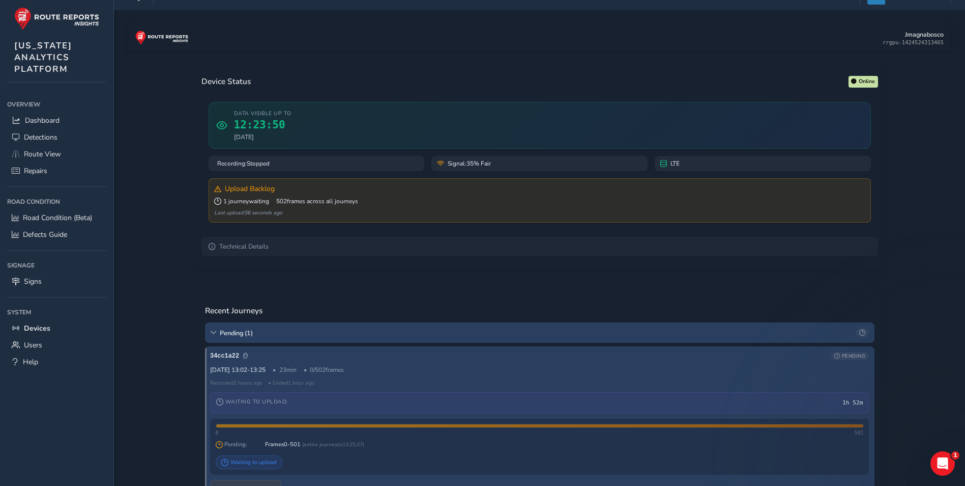
scroll to position [0, 0]
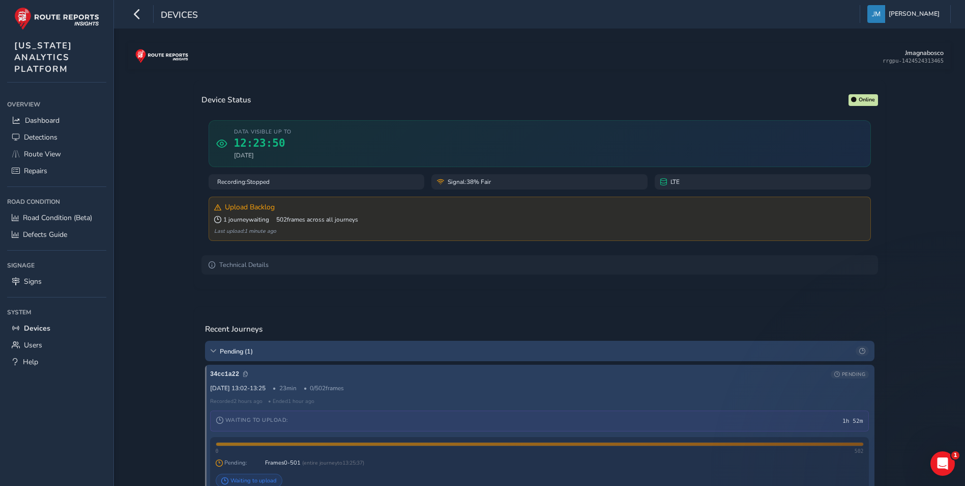
click at [369, 220] on div "1 journey waiting 502 frames across all journeys" at bounding box center [539, 219] width 651 height 8
click at [226, 209] on span "Upload Backlog" at bounding box center [250, 207] width 50 height 10
click at [290, 352] on span "Pending ( 1 )" at bounding box center [536, 351] width 633 height 9
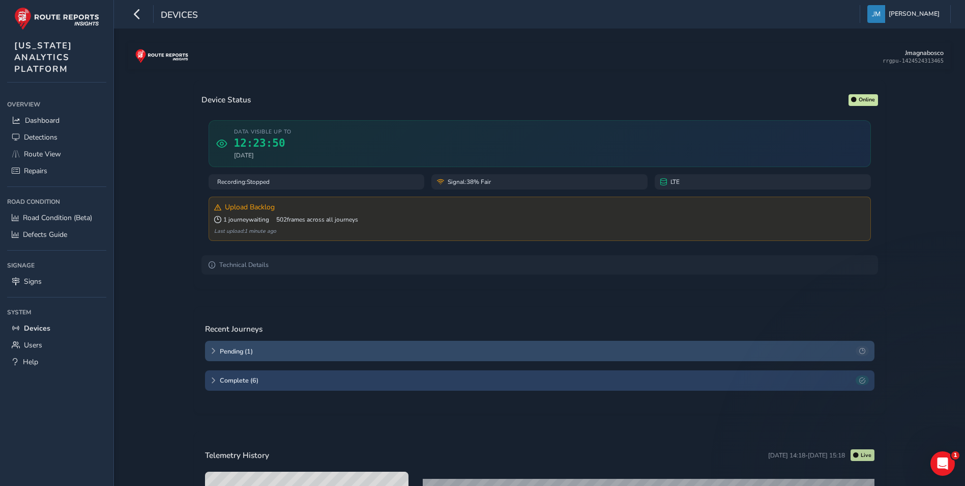
scroll to position [102, 0]
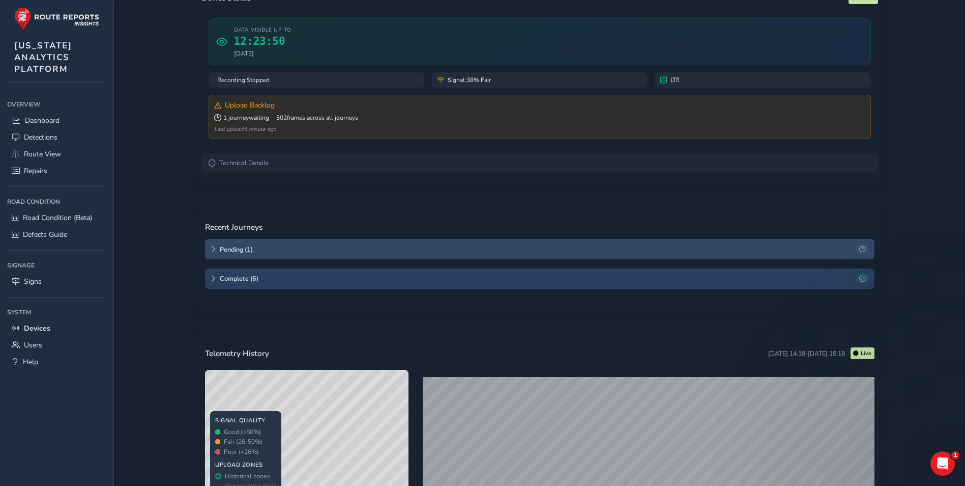
click at [280, 244] on div "Pending ( 1 )" at bounding box center [540, 249] width 670 height 20
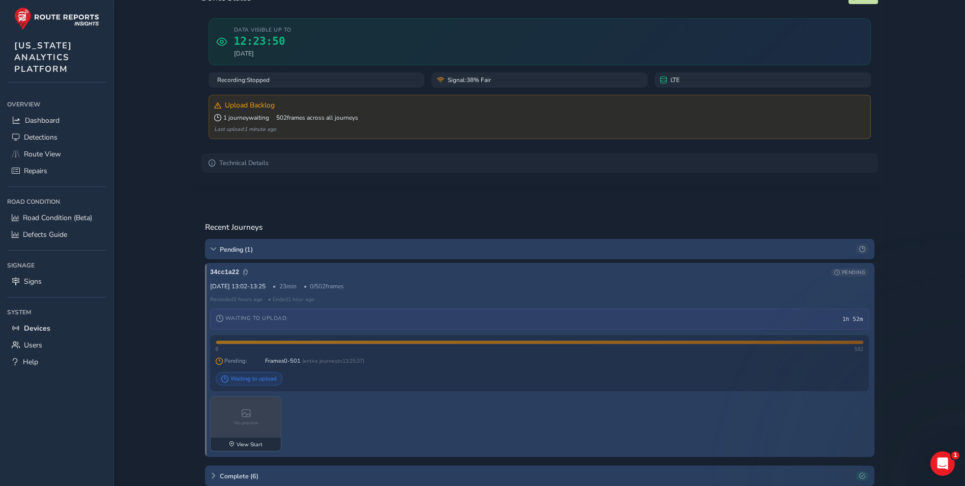
click at [255, 381] on div "Waiting to upload" at bounding box center [249, 379] width 67 height 14
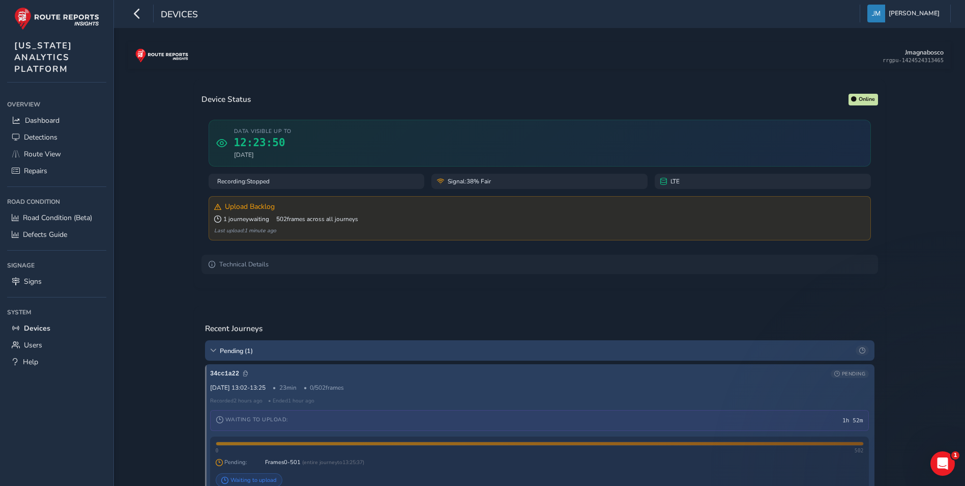
scroll to position [0, 0]
click at [305, 352] on span "Pending ( 1 )" at bounding box center [536, 351] width 633 height 9
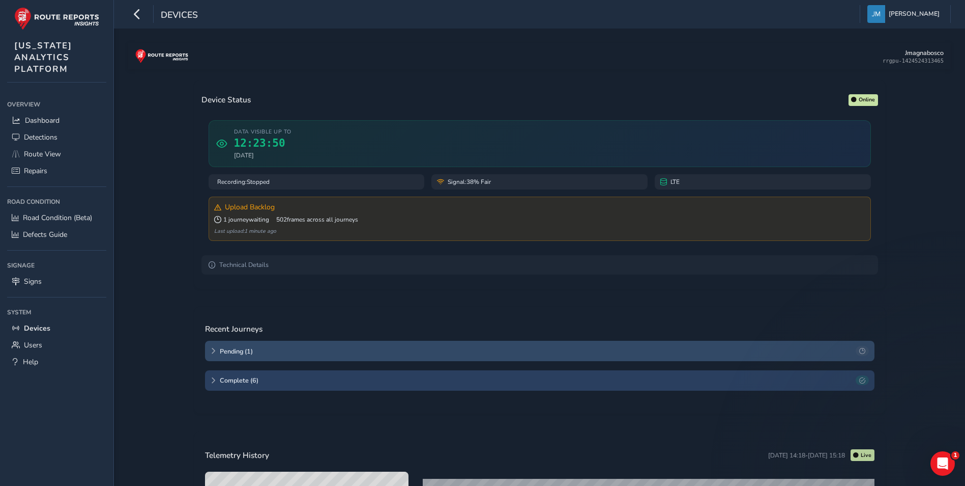
click at [306, 354] on span "Pending ( 1 )" at bounding box center [536, 351] width 633 height 9
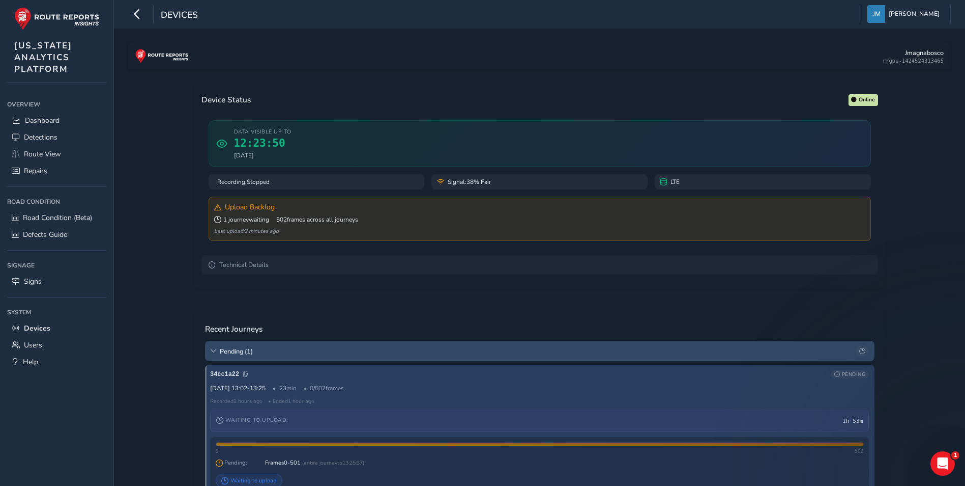
click at [275, 353] on span "Pending ( 1 )" at bounding box center [536, 351] width 633 height 9
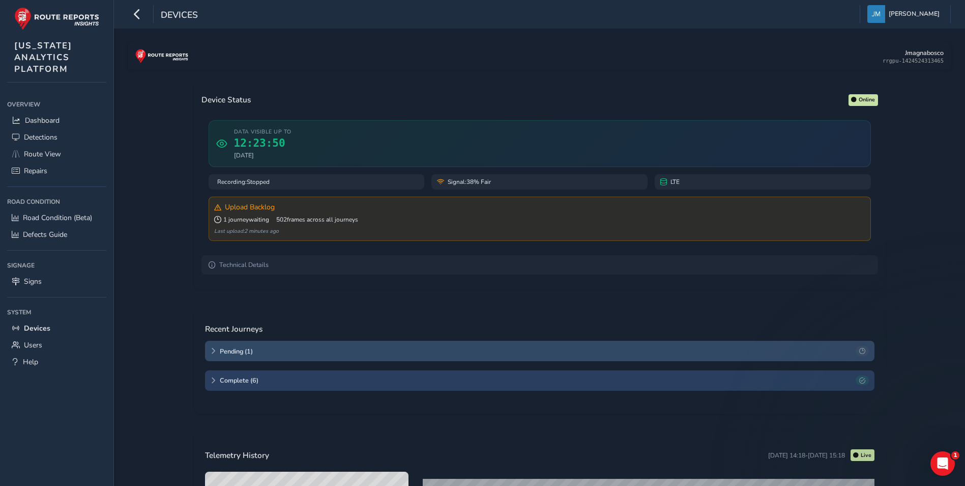
click at [275, 351] on span "Pending ( 1 )" at bounding box center [536, 351] width 633 height 9
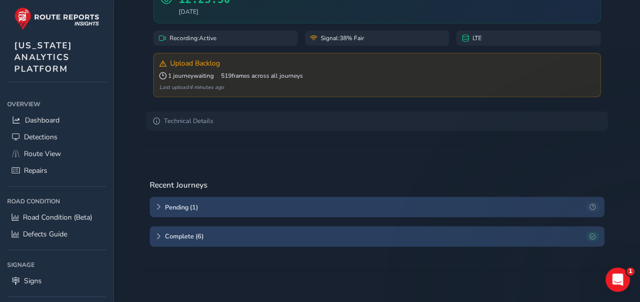
scroll to position [144, 0]
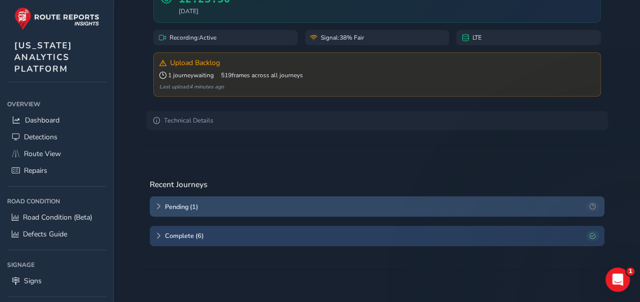
click at [243, 206] on span "Pending ( 1 )" at bounding box center [373, 207] width 417 height 9
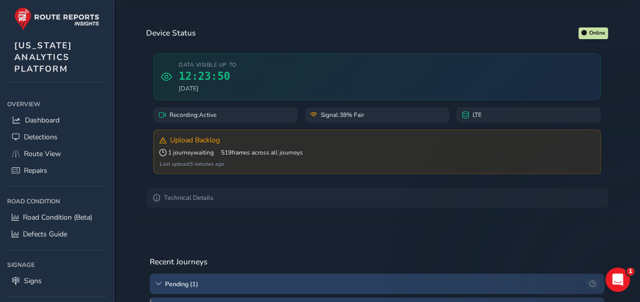
scroll to position [66, 0]
click at [54, 116] on span "Dashboard" at bounding box center [42, 121] width 35 height 10
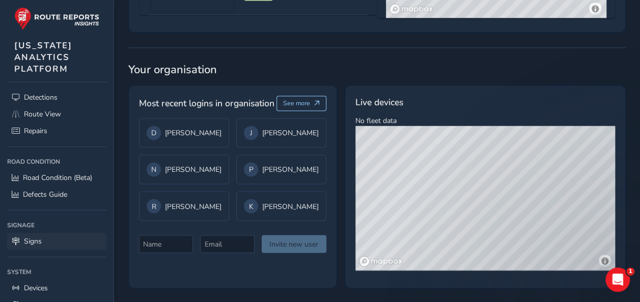
scroll to position [41, 0]
click at [50, 281] on link "Devices" at bounding box center [56, 286] width 99 height 17
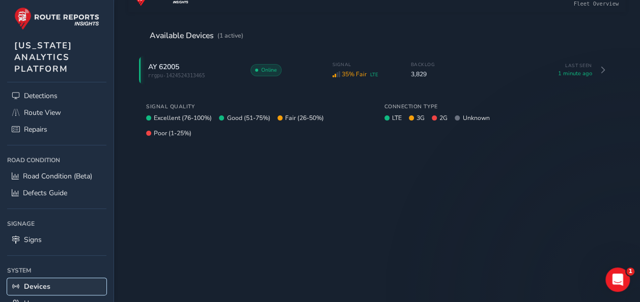
scroll to position [57, 0]
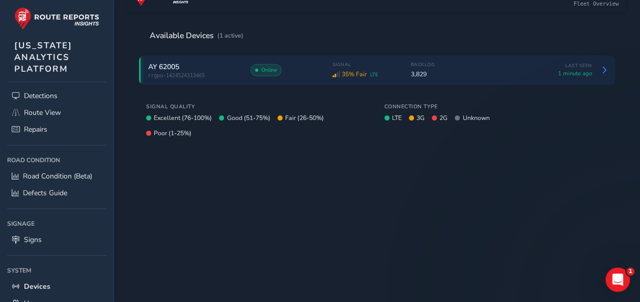
click at [217, 75] on span "rrgpu-1424524313465" at bounding box center [194, 76] width 92 height 6
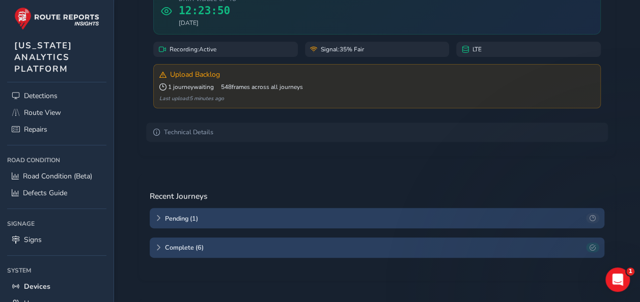
scroll to position [133, 0]
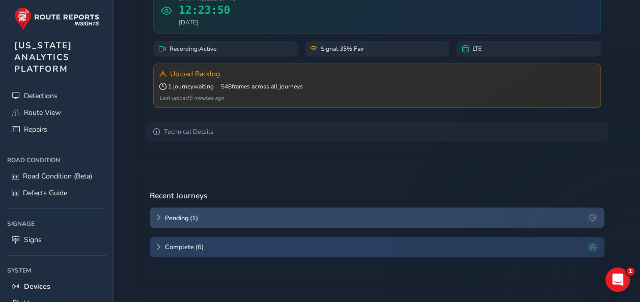
click at [269, 222] on div "Pending ( 1 )" at bounding box center [377, 218] width 454 height 20
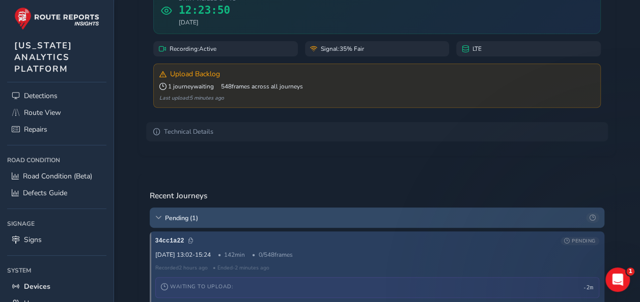
click at [269, 222] on div "Pending ( 1 )" at bounding box center [377, 218] width 454 height 20
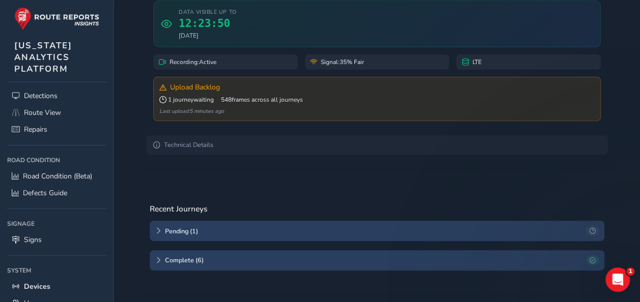
scroll to position [112, 0]
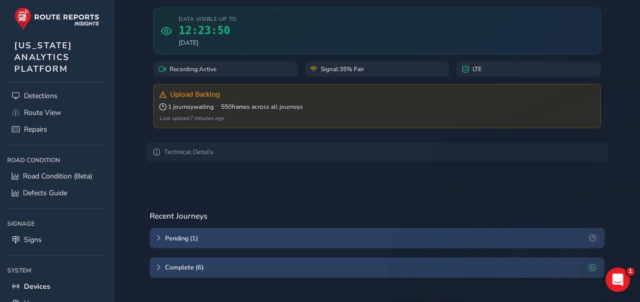
click at [336, 180] on div "Device Status Online Data visible up to 12:23:50 17 Sep 2025 Recording: Active …" at bounding box center [376, 268] width 497 height 623
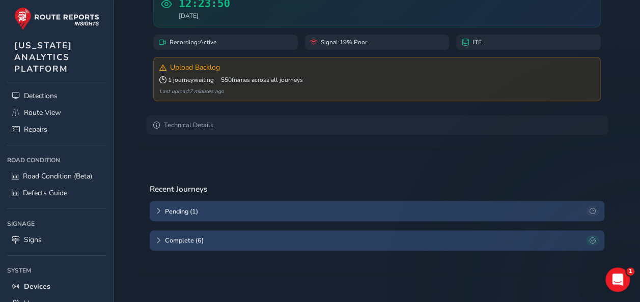
scroll to position [163, 0]
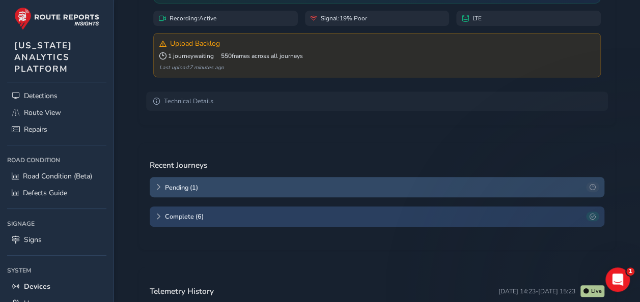
click at [261, 190] on span "Pending ( 1 )" at bounding box center [373, 187] width 417 height 9
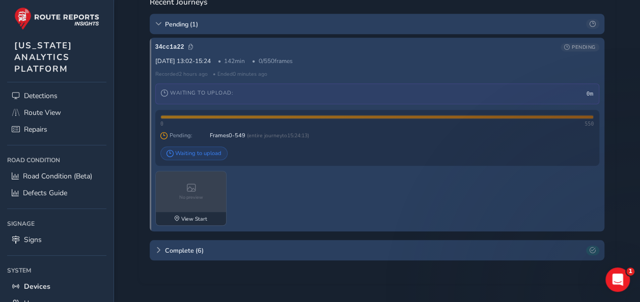
scroll to position [367, 0]
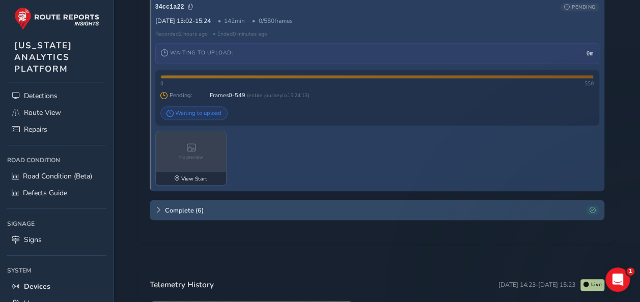
click at [292, 214] on div "Complete ( 6 )" at bounding box center [377, 210] width 454 height 20
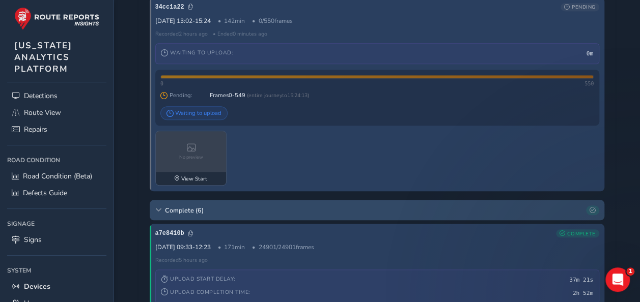
click at [292, 214] on div "Complete ( 6 )" at bounding box center [377, 210] width 454 height 20
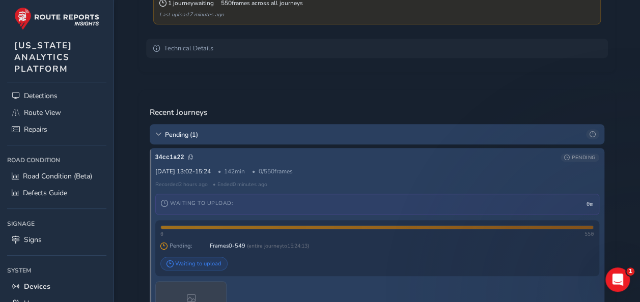
scroll to position [214, 0]
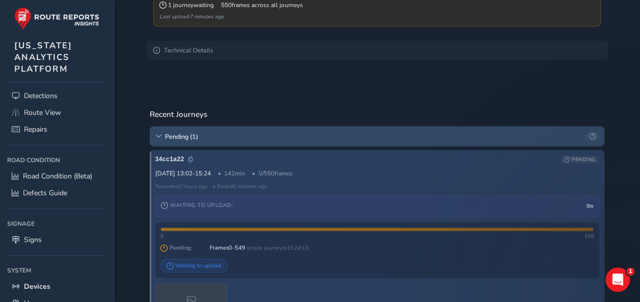
click at [232, 139] on span "Pending ( 1 )" at bounding box center [373, 136] width 417 height 9
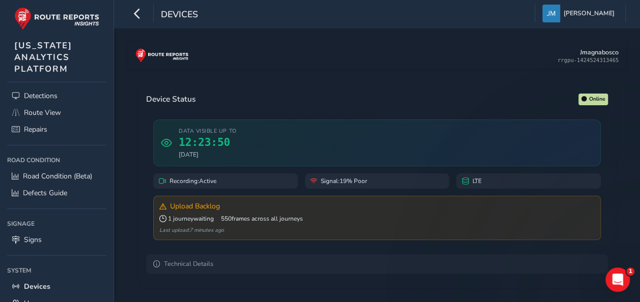
scroll to position [0, 0]
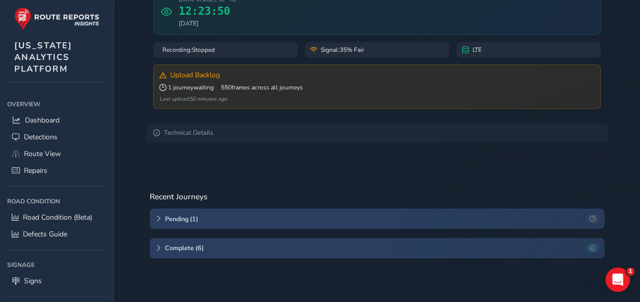
scroll to position [204, 0]
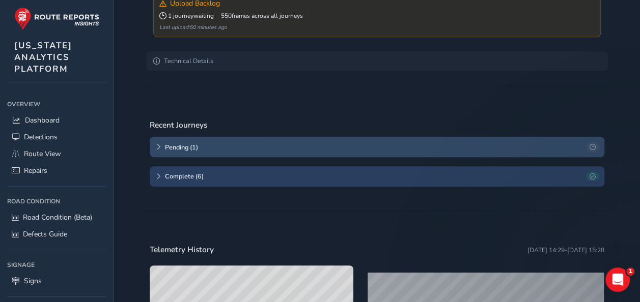
click at [210, 145] on span "Pending ( 1 )" at bounding box center [373, 147] width 417 height 9
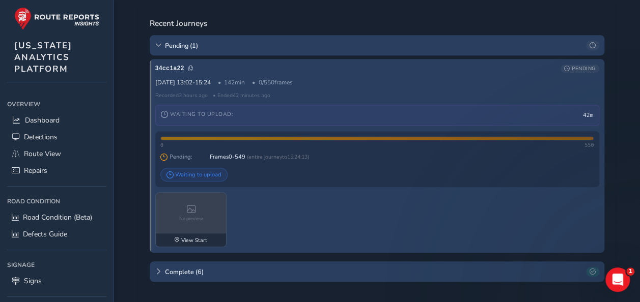
scroll to position [407, 0]
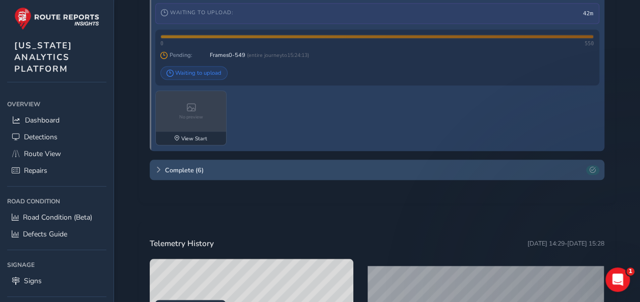
click at [231, 173] on span "Complete ( 6 )" at bounding box center [373, 170] width 417 height 9
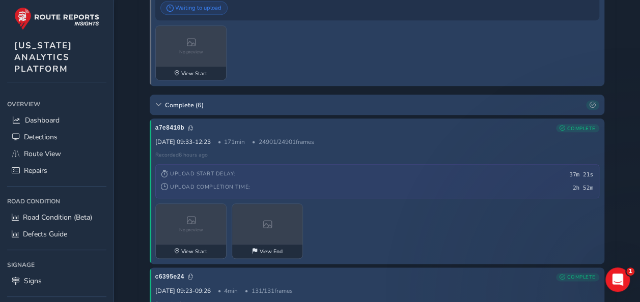
scroll to position [509, 0]
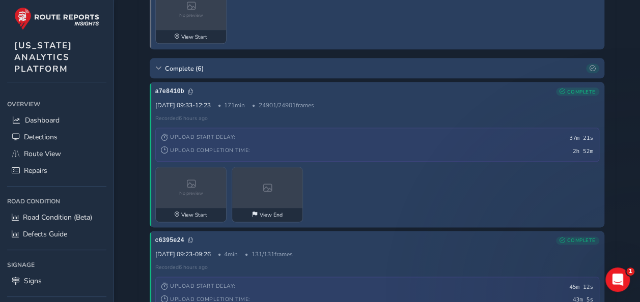
click at [195, 82] on div "a7e8410b COMPLETE 17 Sep 09:33 - 12:23 171 min 24901 / 24901 frames Recorded 6 …" at bounding box center [377, 155] width 454 height 146
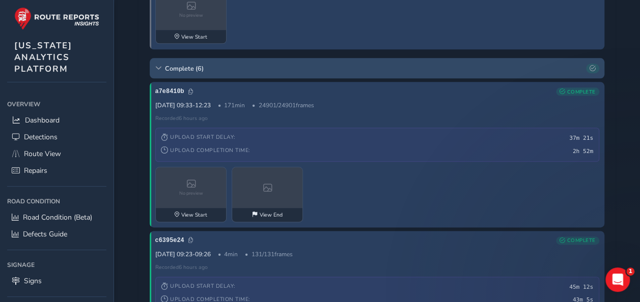
click at [195, 64] on span "Complete ( 6 )" at bounding box center [373, 68] width 417 height 9
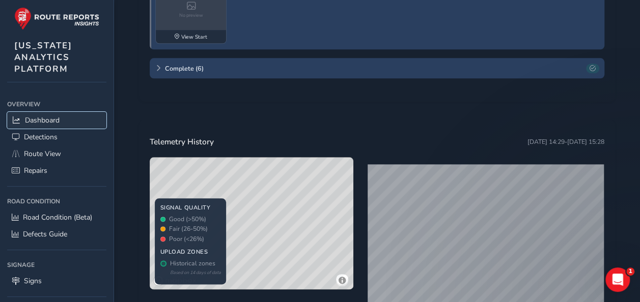
click at [40, 119] on span "Dashboard" at bounding box center [42, 121] width 35 height 10
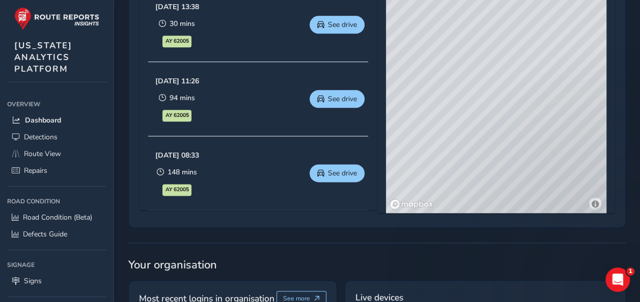
scroll to position [567, 0]
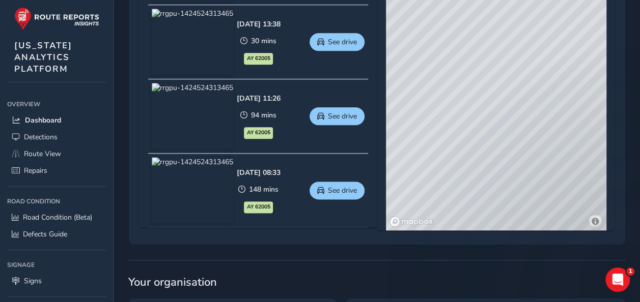
click at [233, 118] on img at bounding box center [192, 116] width 81 height 66
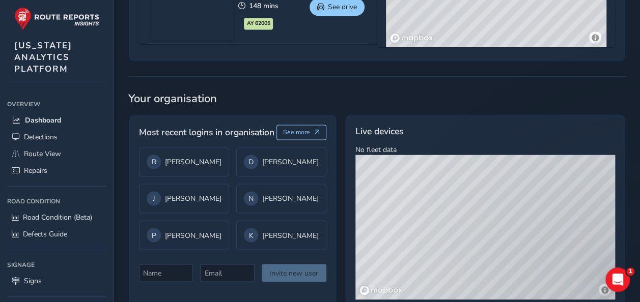
scroll to position [780, 0]
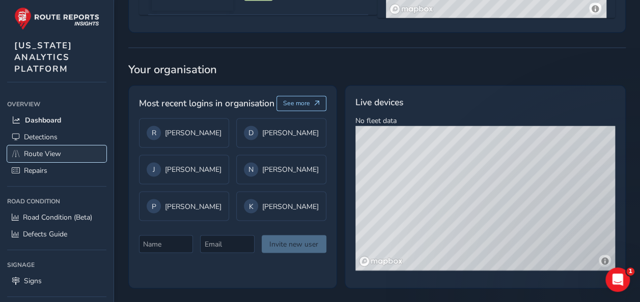
click at [58, 146] on link "Route View" at bounding box center [56, 154] width 99 height 17
